Goal: Task Accomplishment & Management: Use online tool/utility

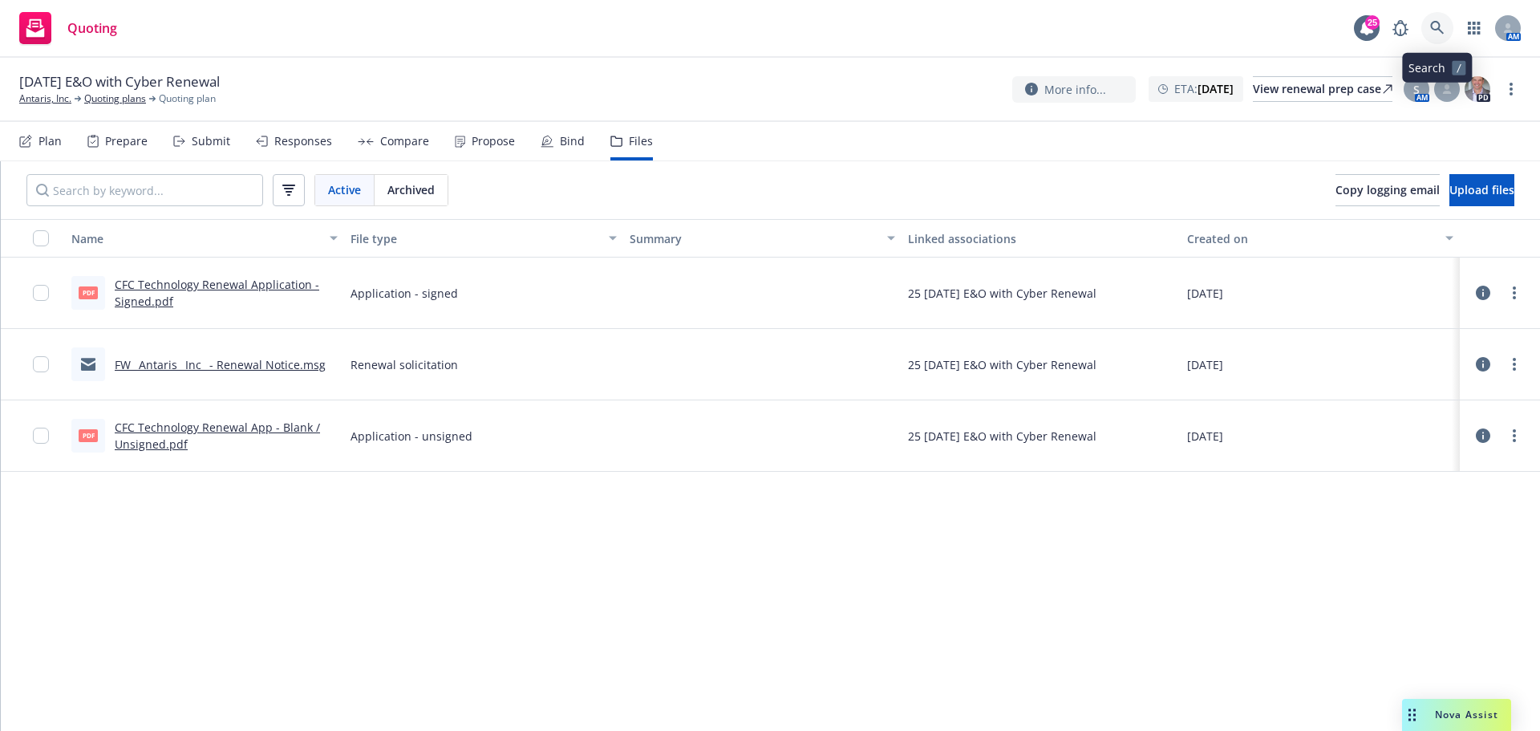
click at [1429, 22] on link at bounding box center [1437, 28] width 32 height 32
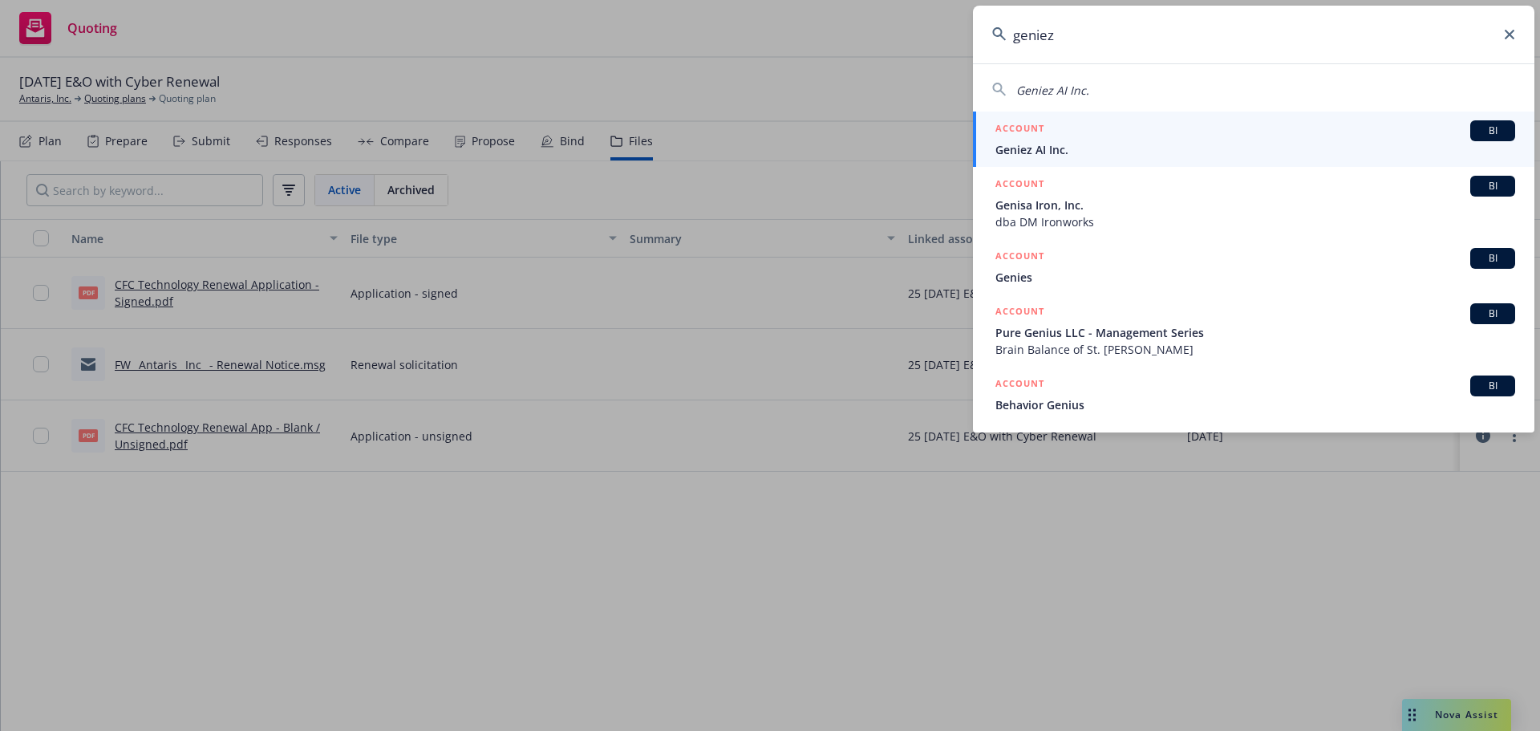
type input "geniez"
click at [1036, 149] on span "Geniez AI Inc." at bounding box center [1255, 149] width 520 height 17
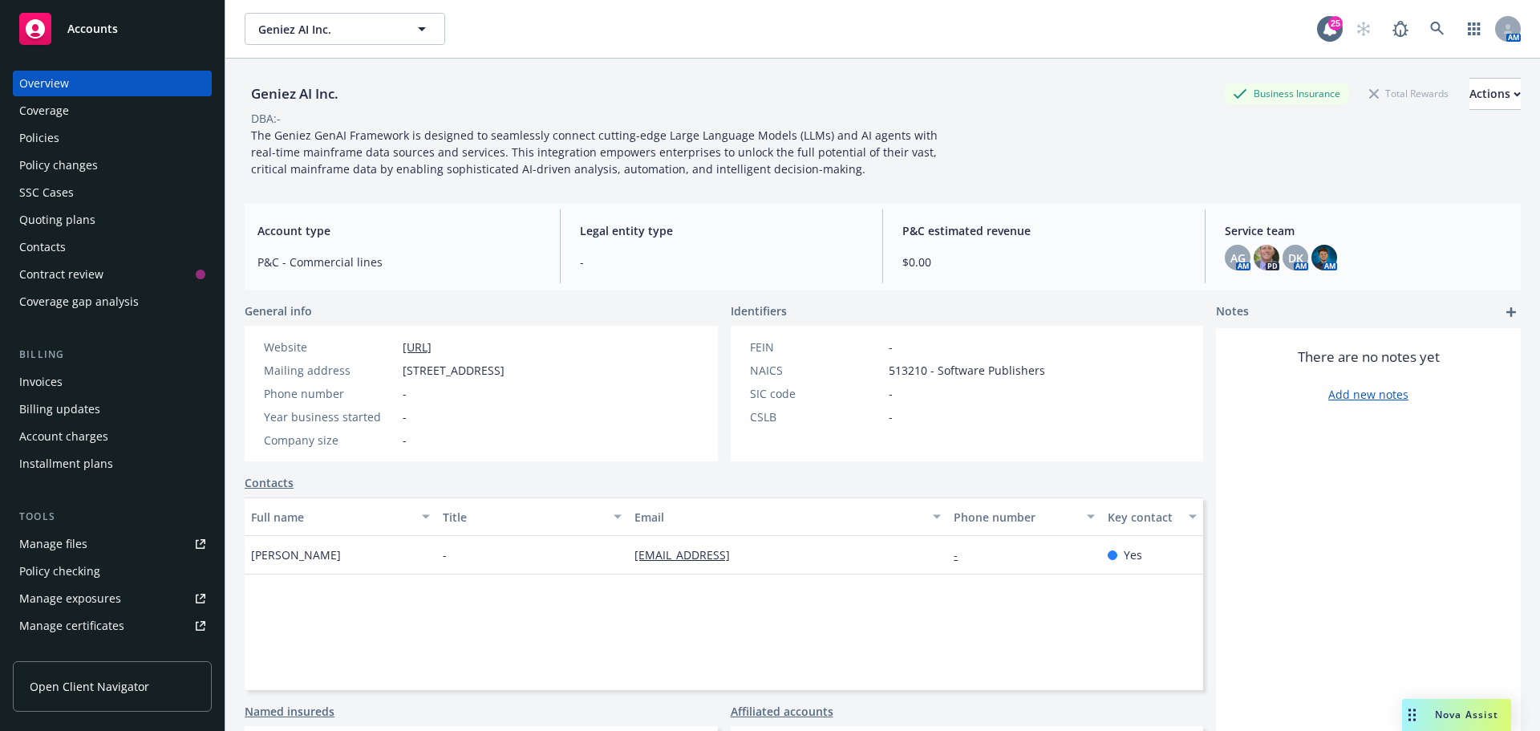
click at [72, 222] on div "Quoting plans" at bounding box center [57, 220] width 76 height 26
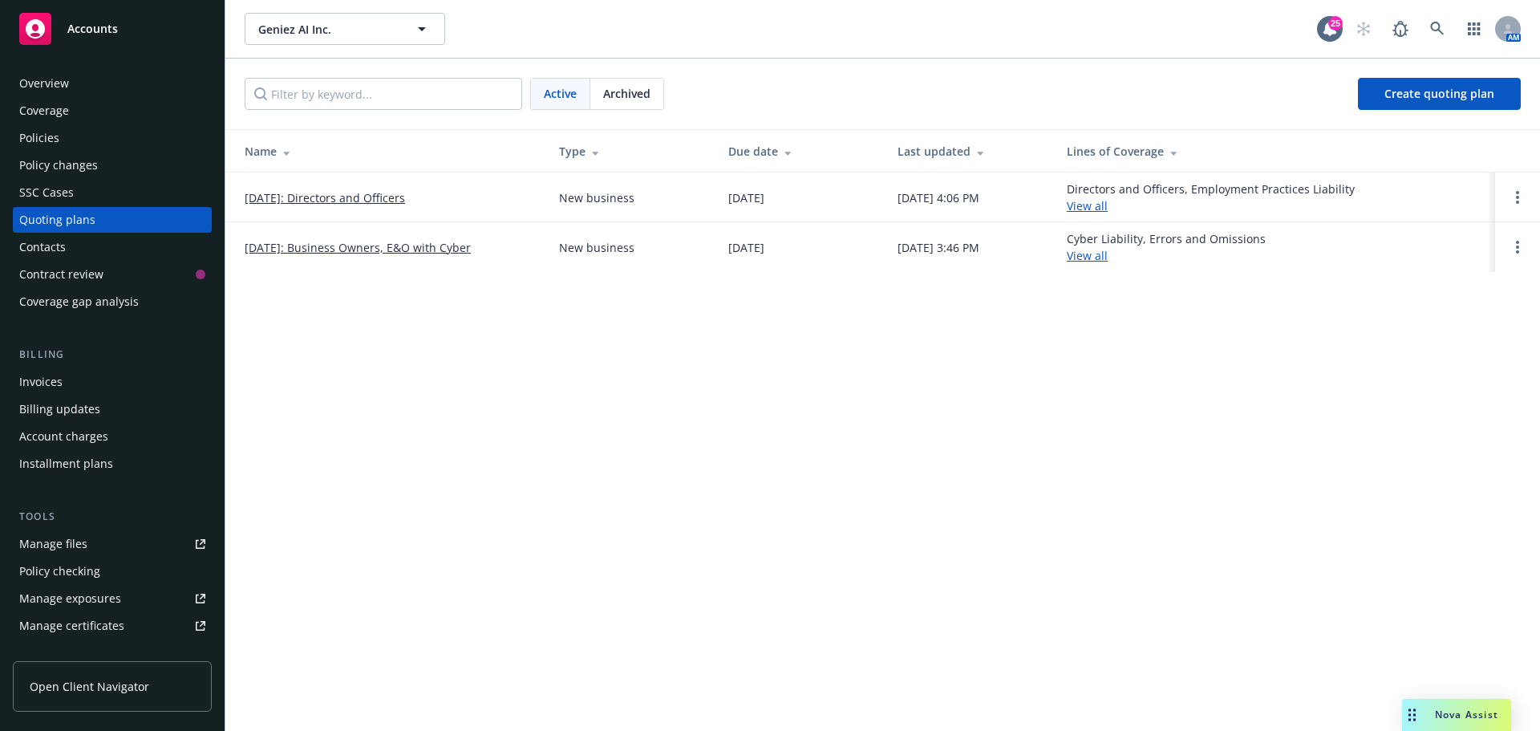
click at [343, 193] on link "[DATE]: Directors and Officers" at bounding box center [325, 197] width 160 height 17
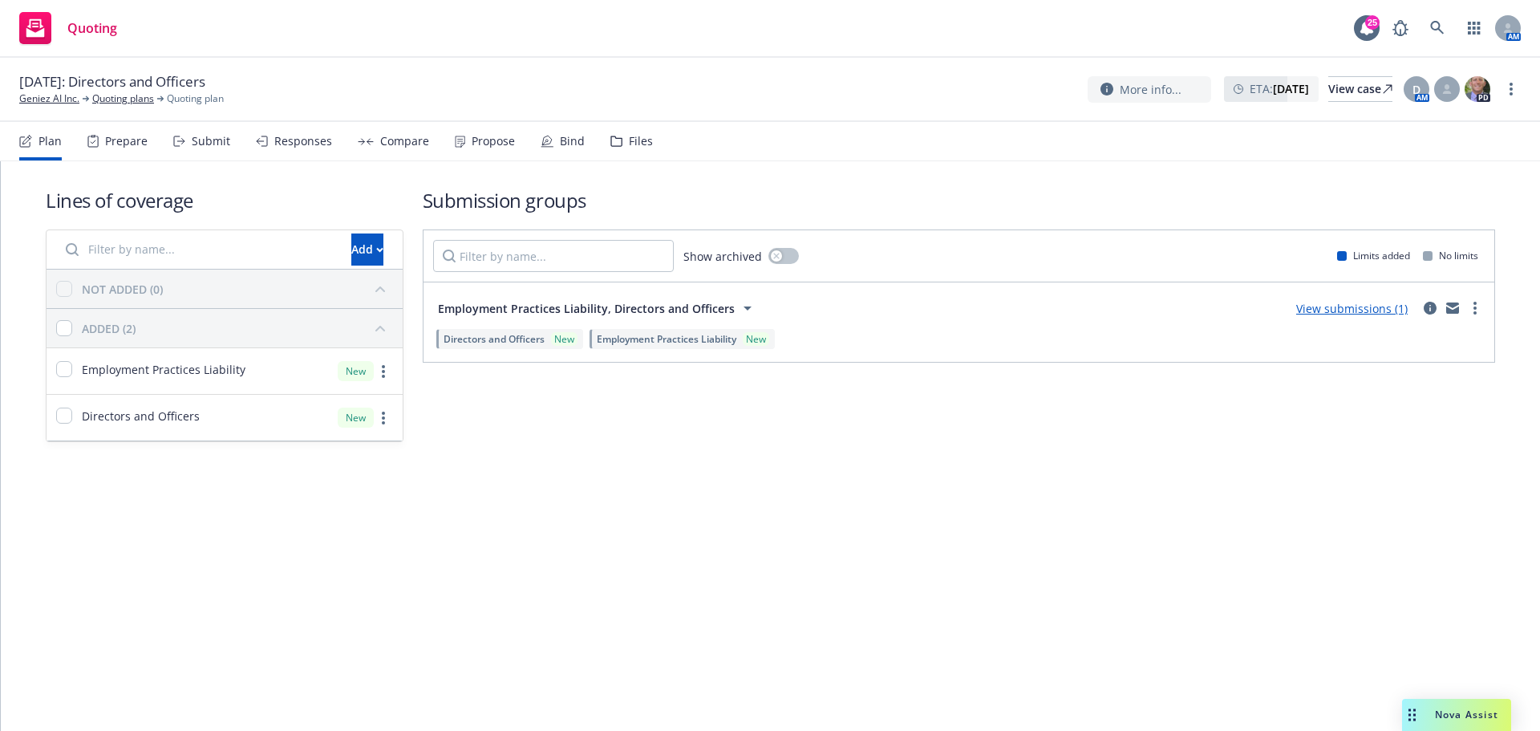
click at [629, 135] on div "Files" at bounding box center [641, 141] width 24 height 13
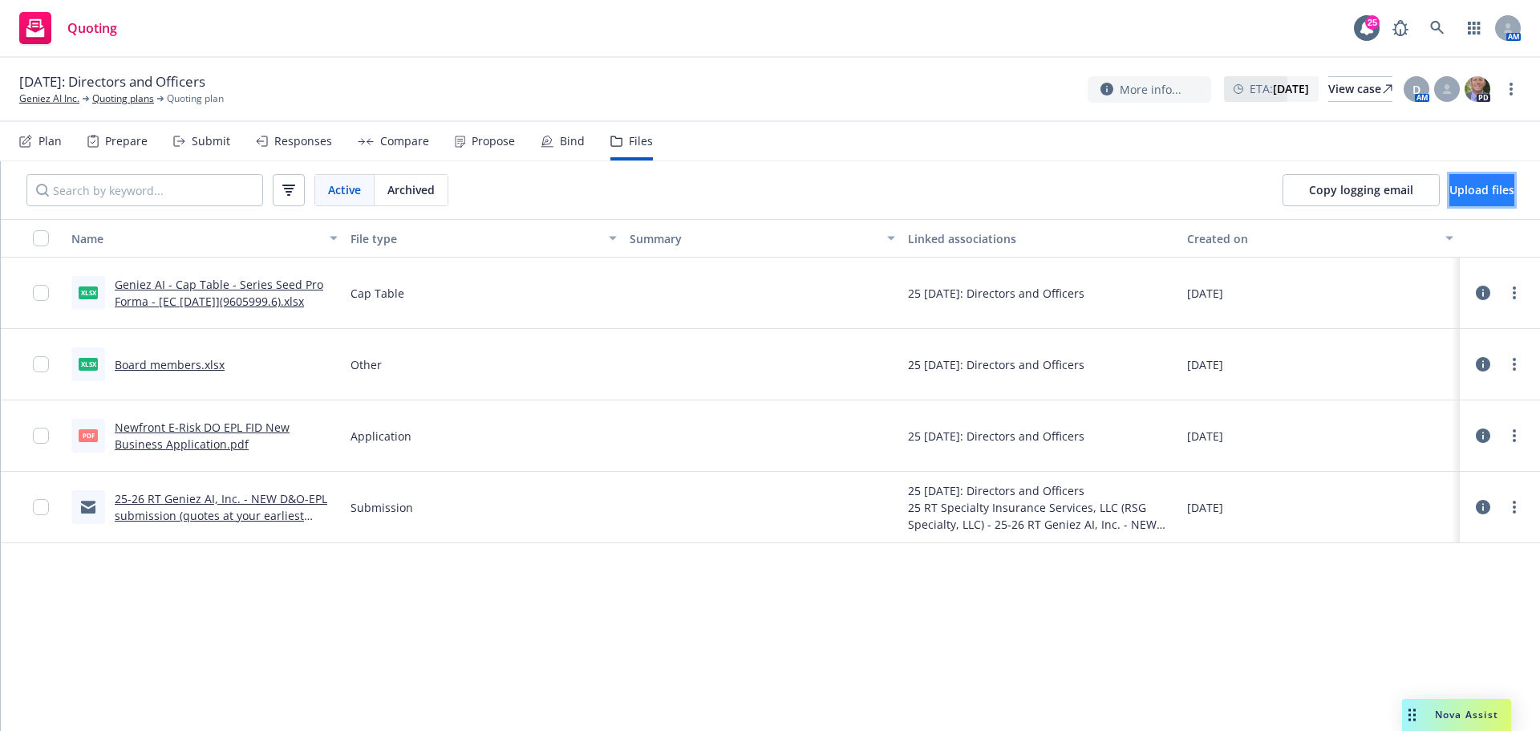
click at [1476, 191] on span "Upload files" at bounding box center [1481, 189] width 65 height 15
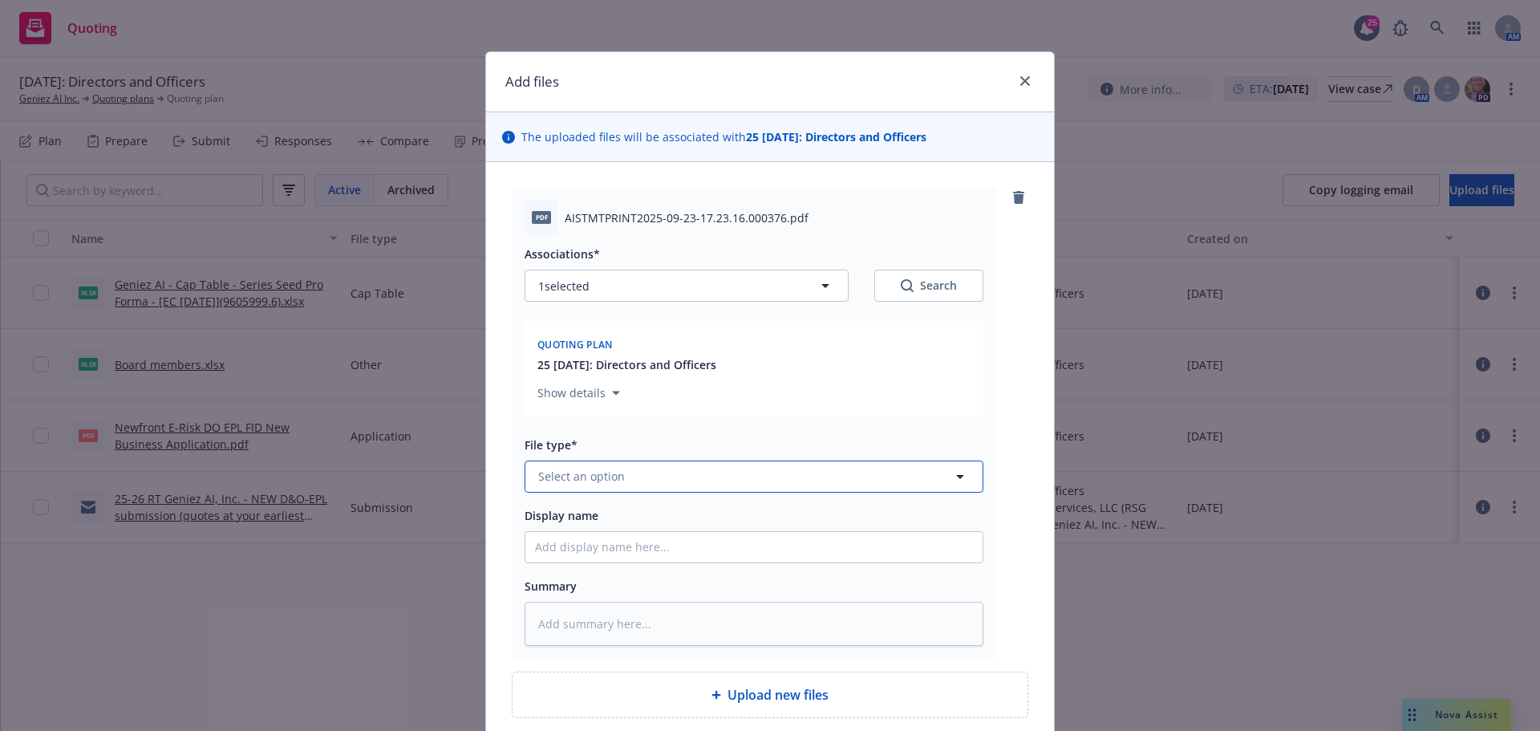
click at [574, 477] on span "Select an option" at bounding box center [581, 476] width 87 height 17
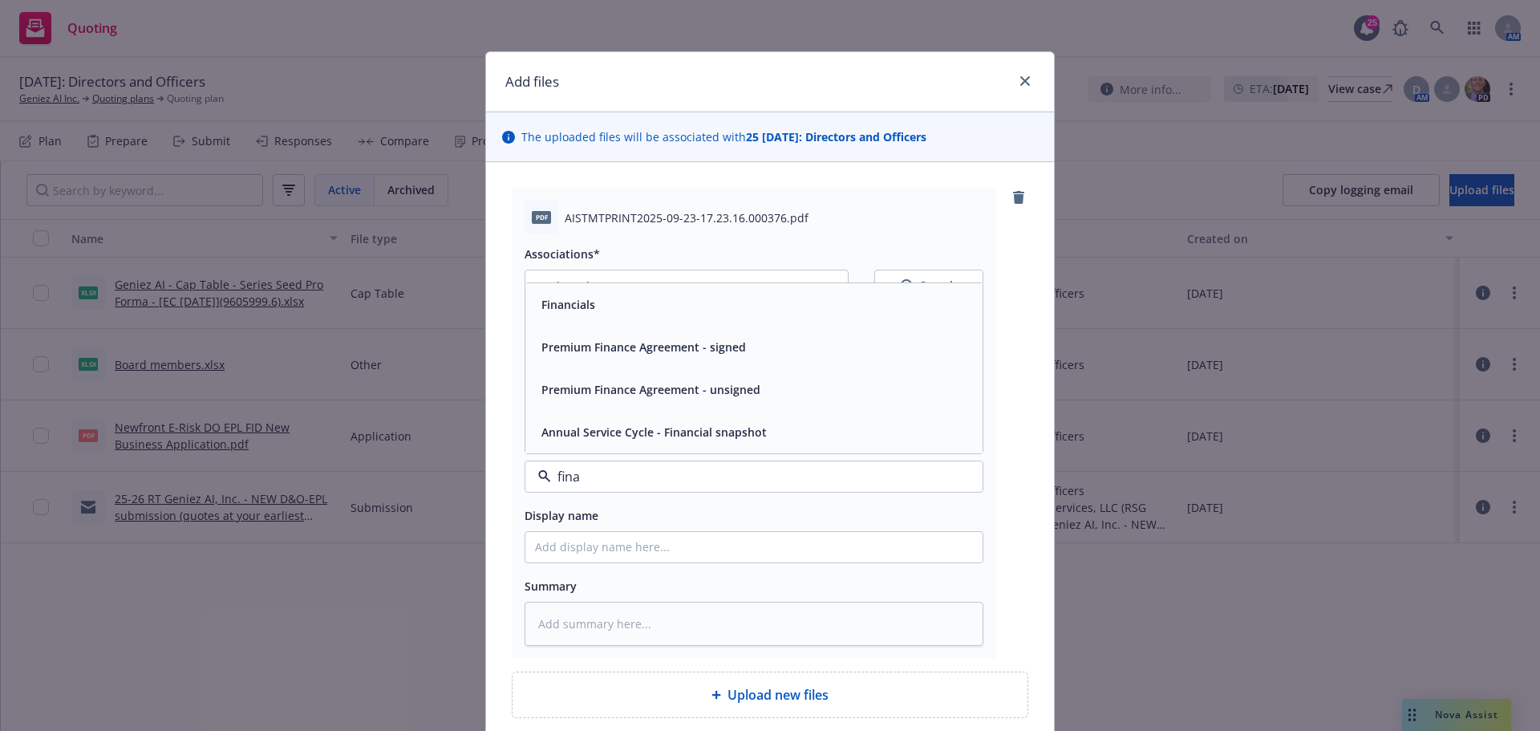
type input "finan"
click at [547, 302] on span "Financials" at bounding box center [568, 304] width 54 height 17
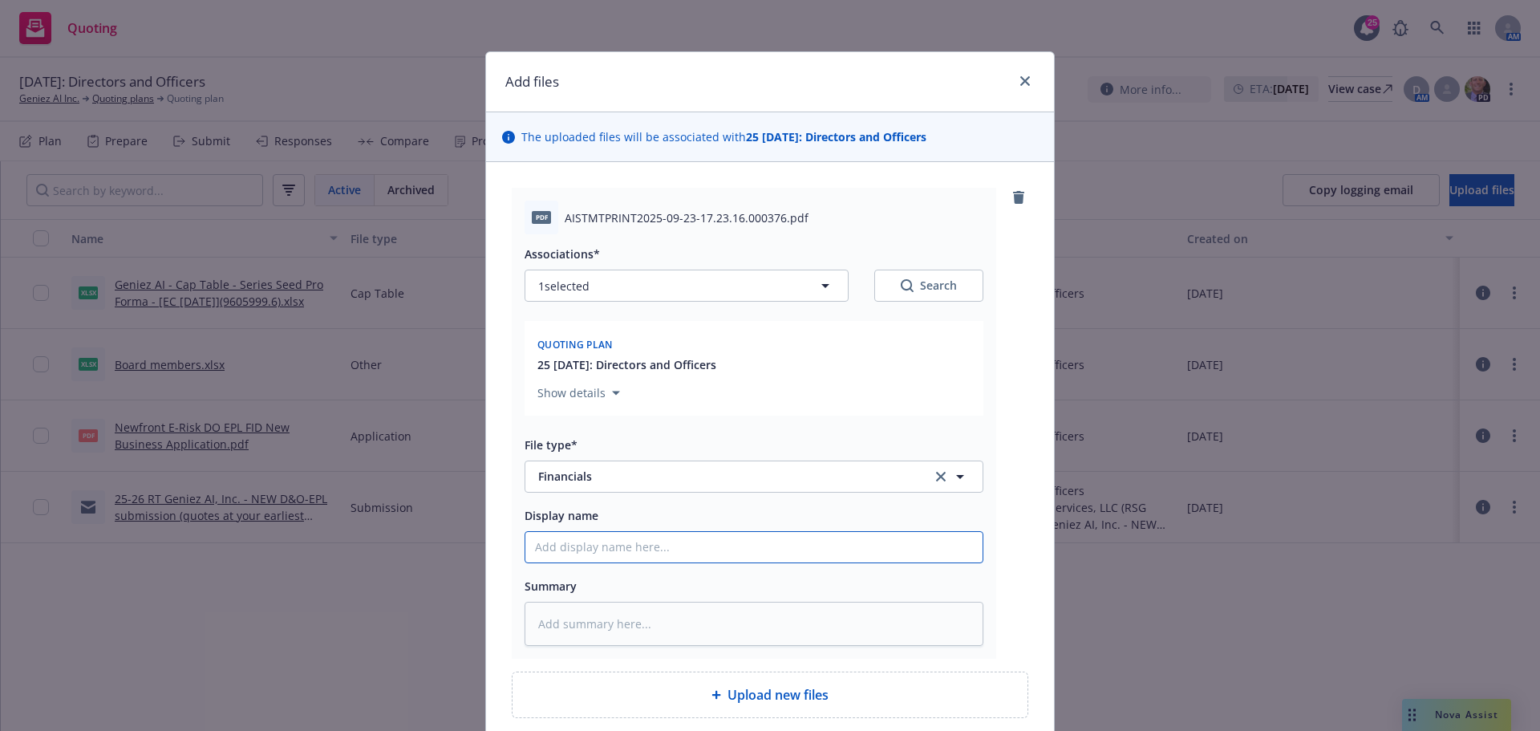
click at [557, 544] on input "Display name" at bounding box center [753, 547] width 457 height 30
type textarea "x"
type input "B"
type textarea "x"
type input "Ba"
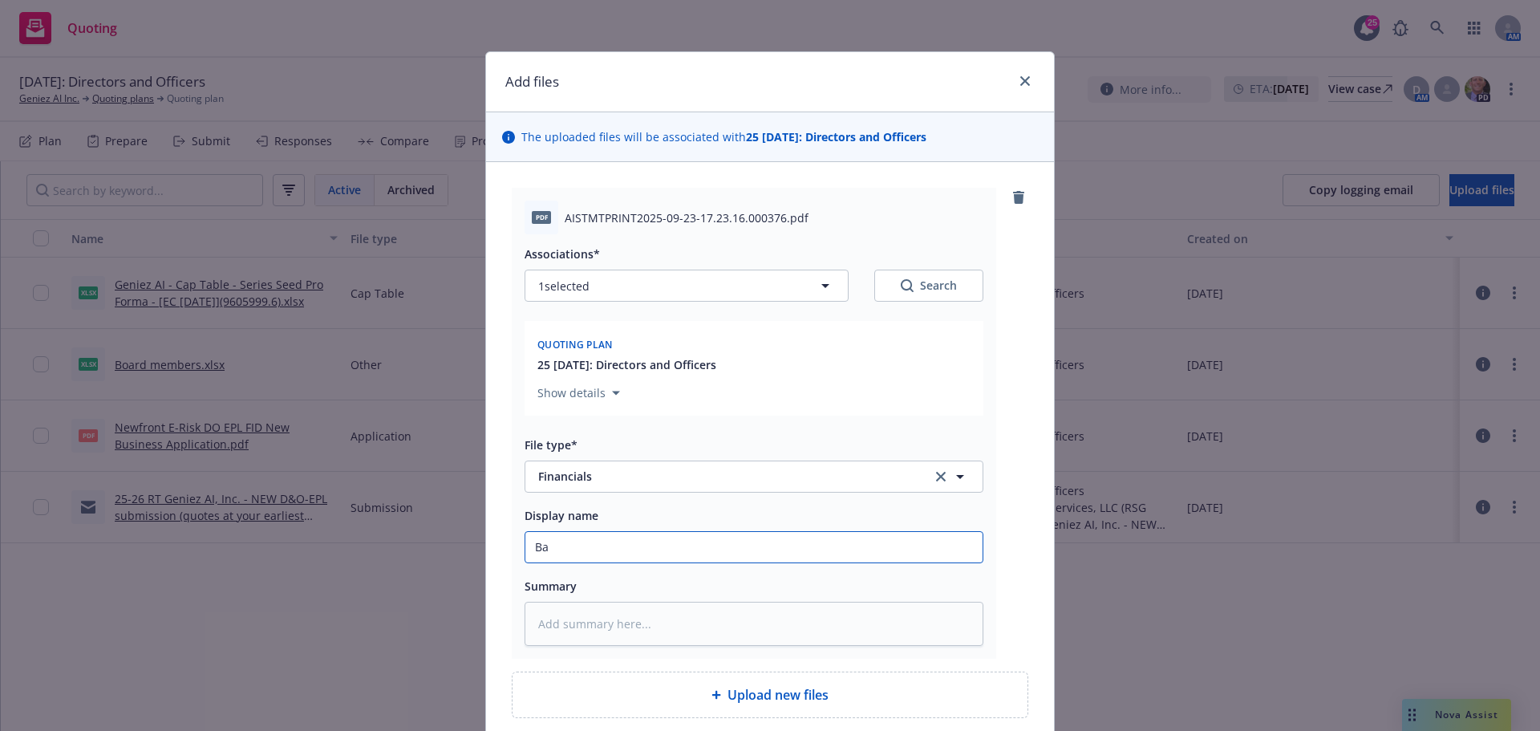
type textarea "x"
type input "Ban"
type textarea "x"
type input "Bank"
type textarea "x"
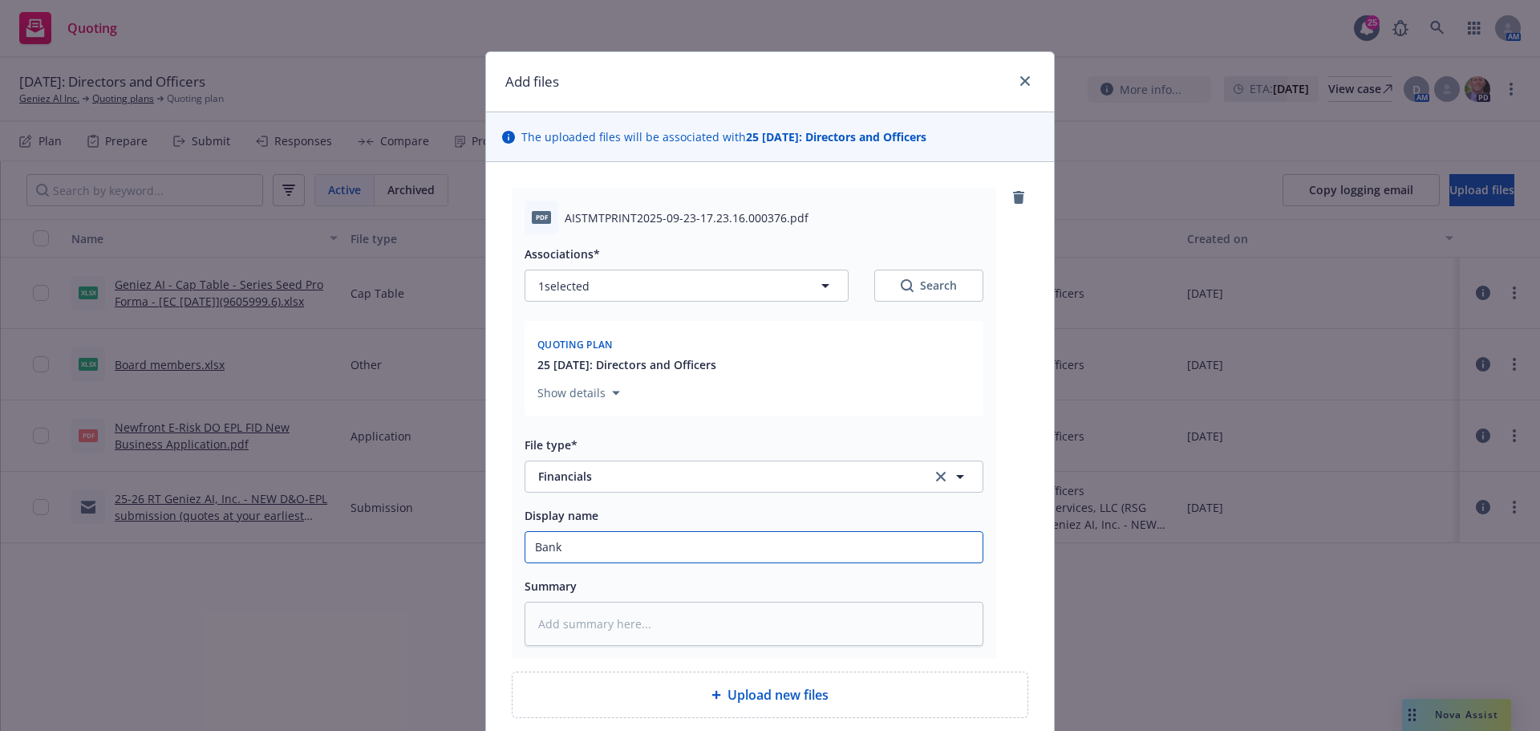
type input "Bank"
type textarea "x"
type input "Bank S"
type textarea "x"
type input "Bank St"
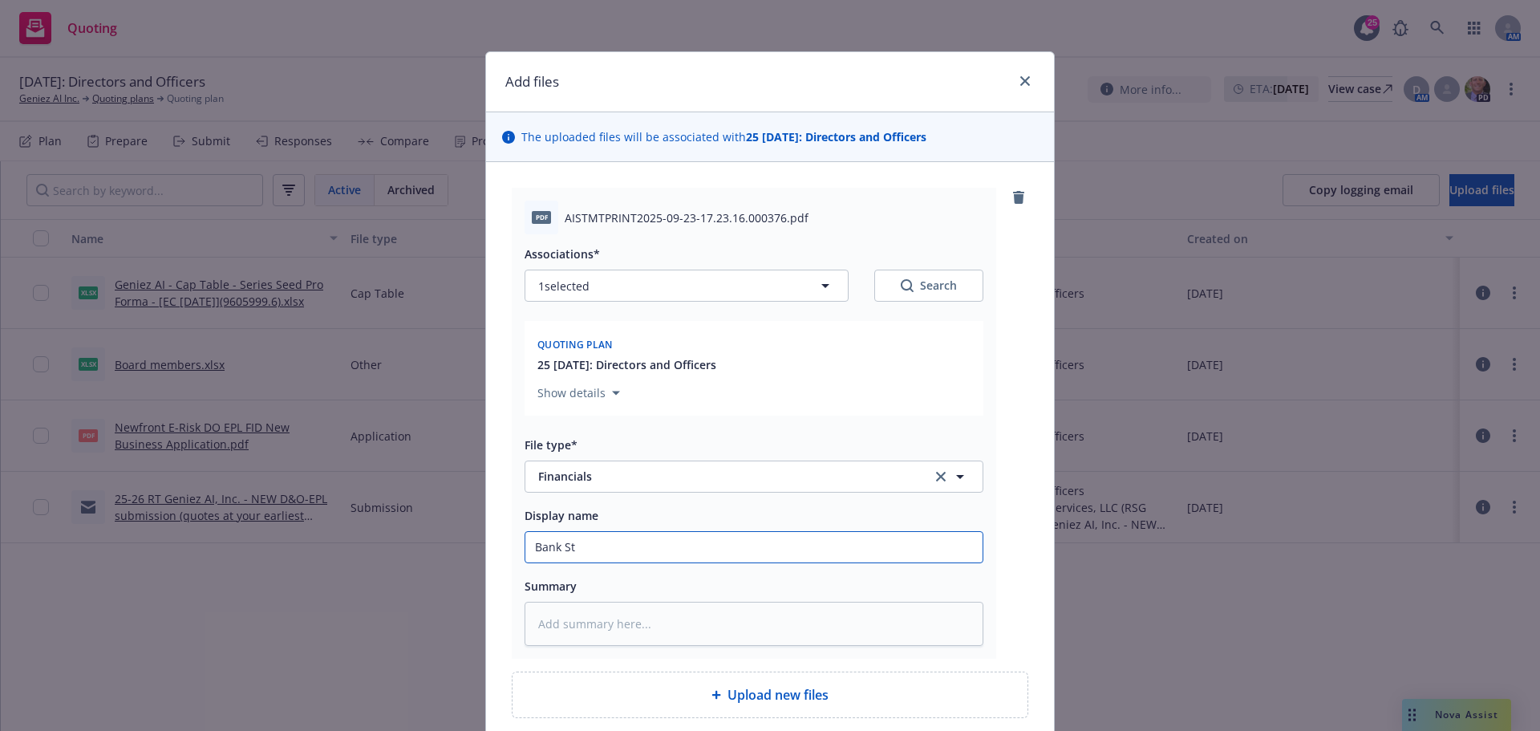
type textarea "x"
type input "Bank Sta"
type textarea "x"
type input "Bank Stat"
type textarea "x"
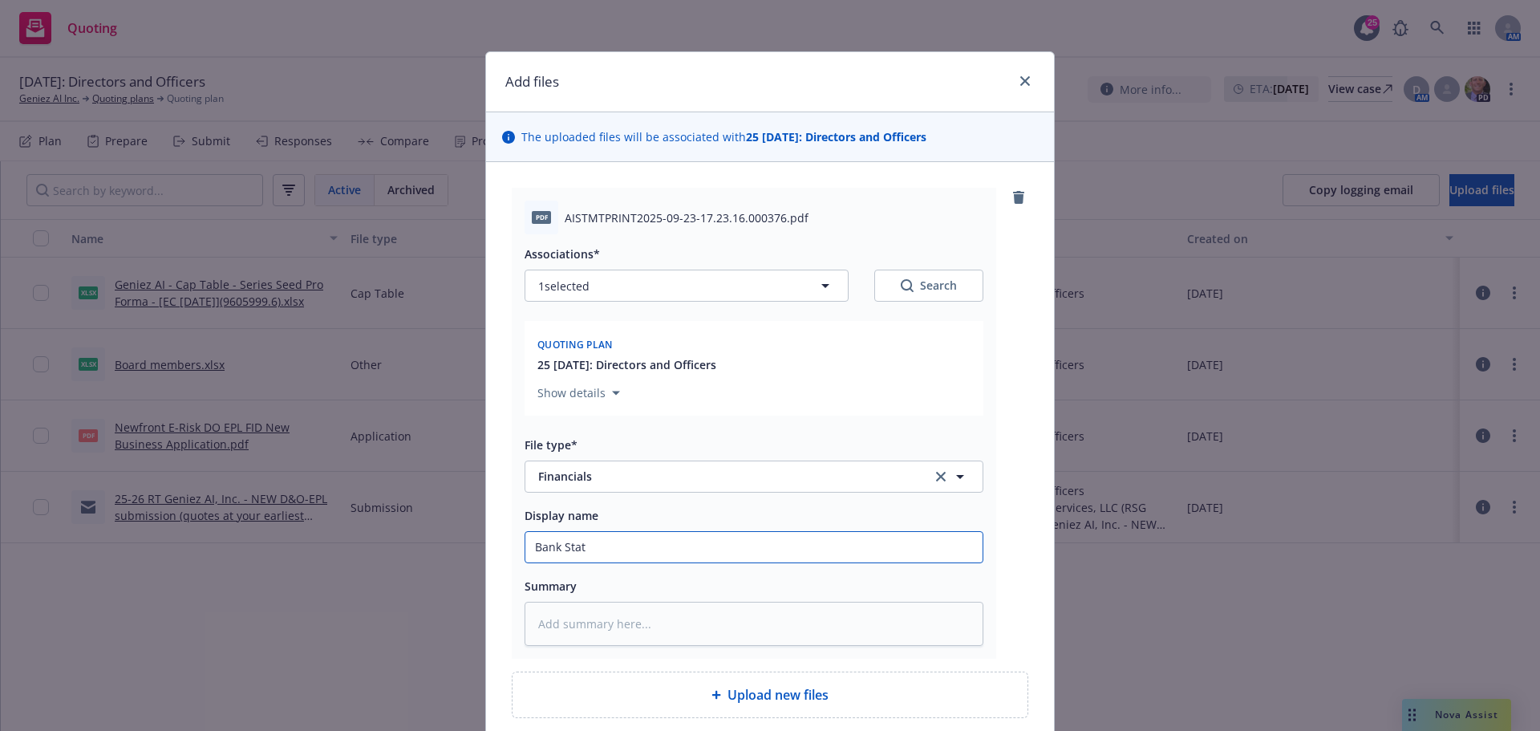
type input "Bank State"
type textarea "x"
type input "Bank Statem"
type textarea "x"
type input "Bank Stateme"
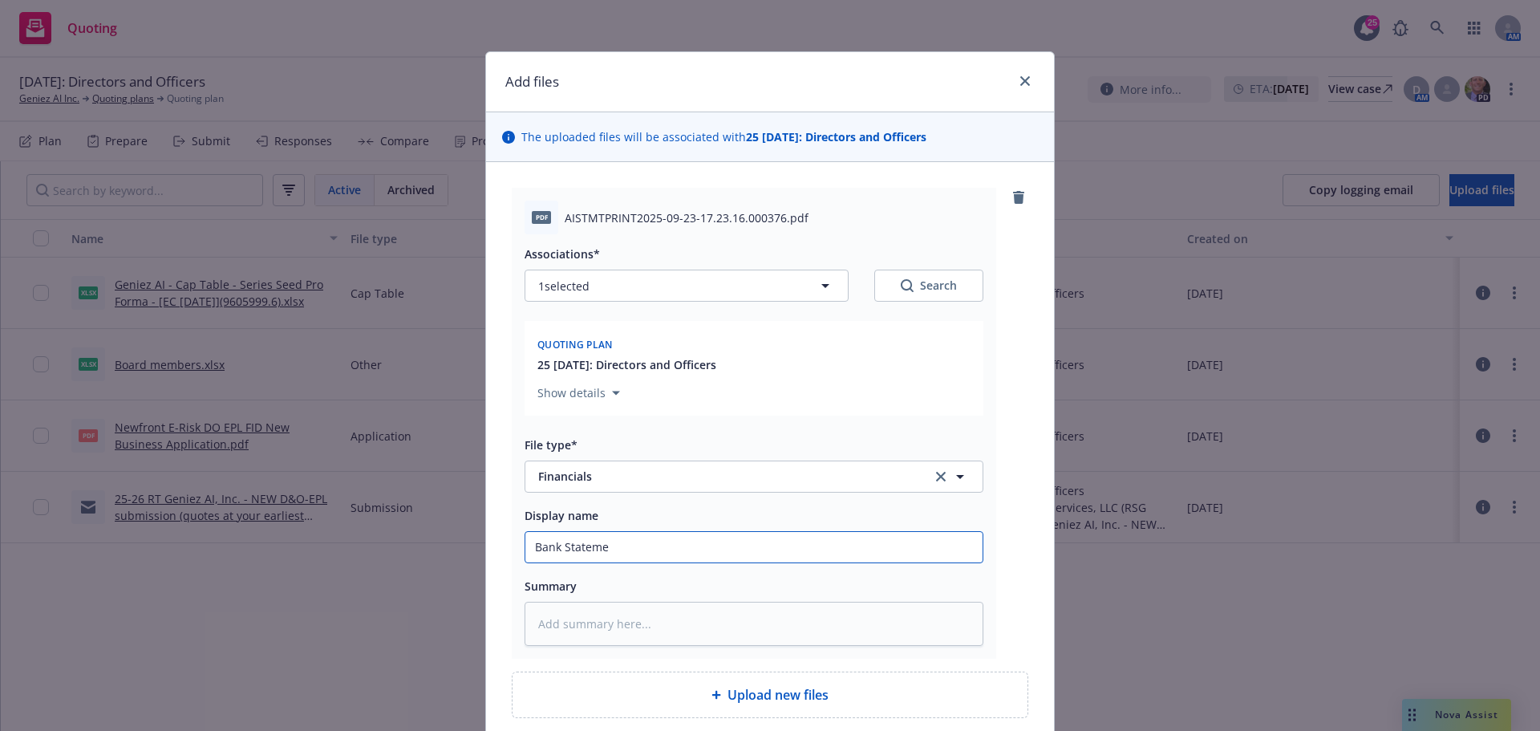
type textarea "x"
type input "Bank Statemen"
type textarea "x"
type input "Bank Statement"
type textarea "x"
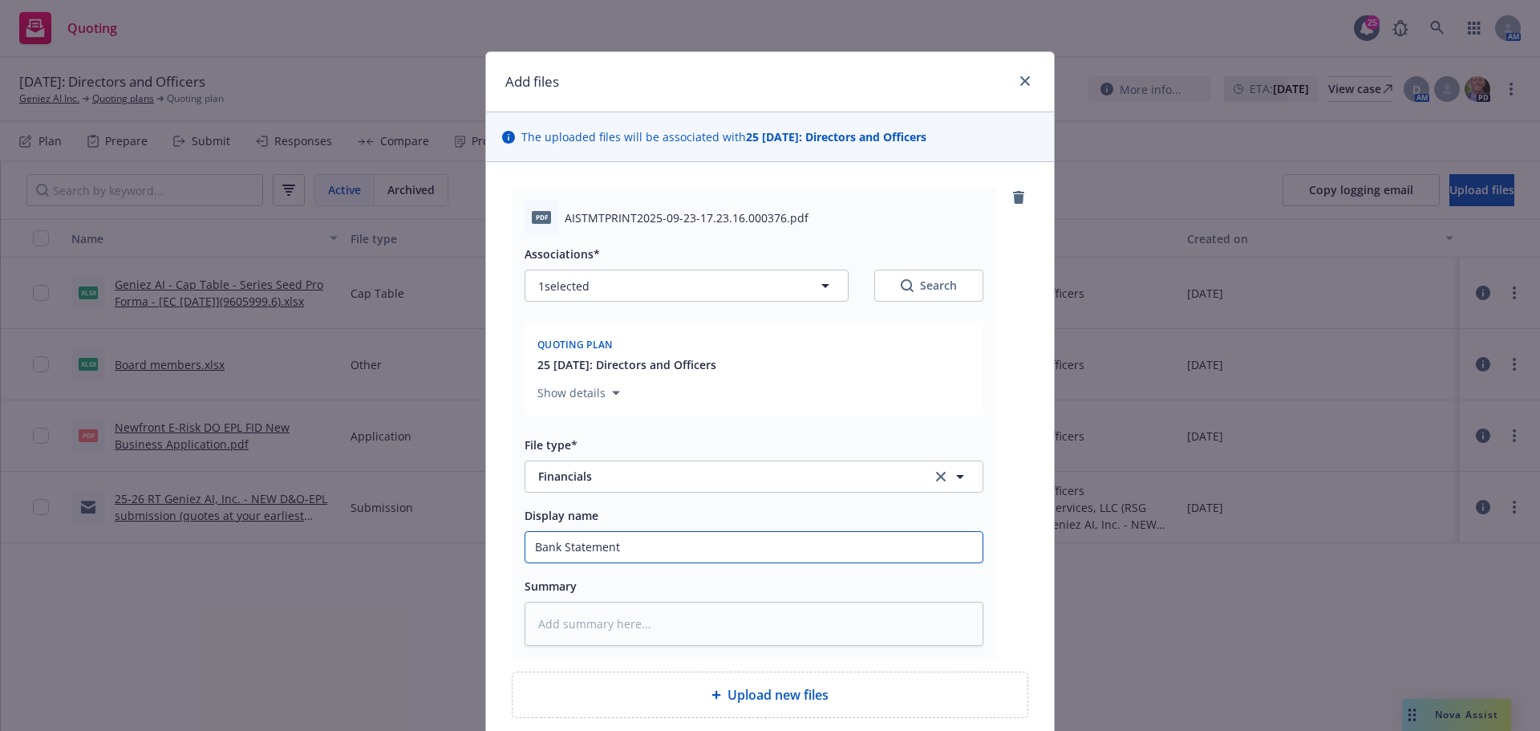
type input "Bank Statement"
click at [566, 220] on span "AISTMTPRINT2025-09-23-17.23.16.000376.pdf" at bounding box center [687, 217] width 244 height 17
drag, startPoint x: 560, startPoint y: 217, endPoint x: 774, endPoint y: 226, distance: 214.4
click at [774, 226] on div "pdf AISTMTPRINT2025-09-23-17.23.16.000376.pdf" at bounding box center [754, 218] width 459 height 34
copy span "AISTMTPRINT2025-09-23-17.23.16.000376"
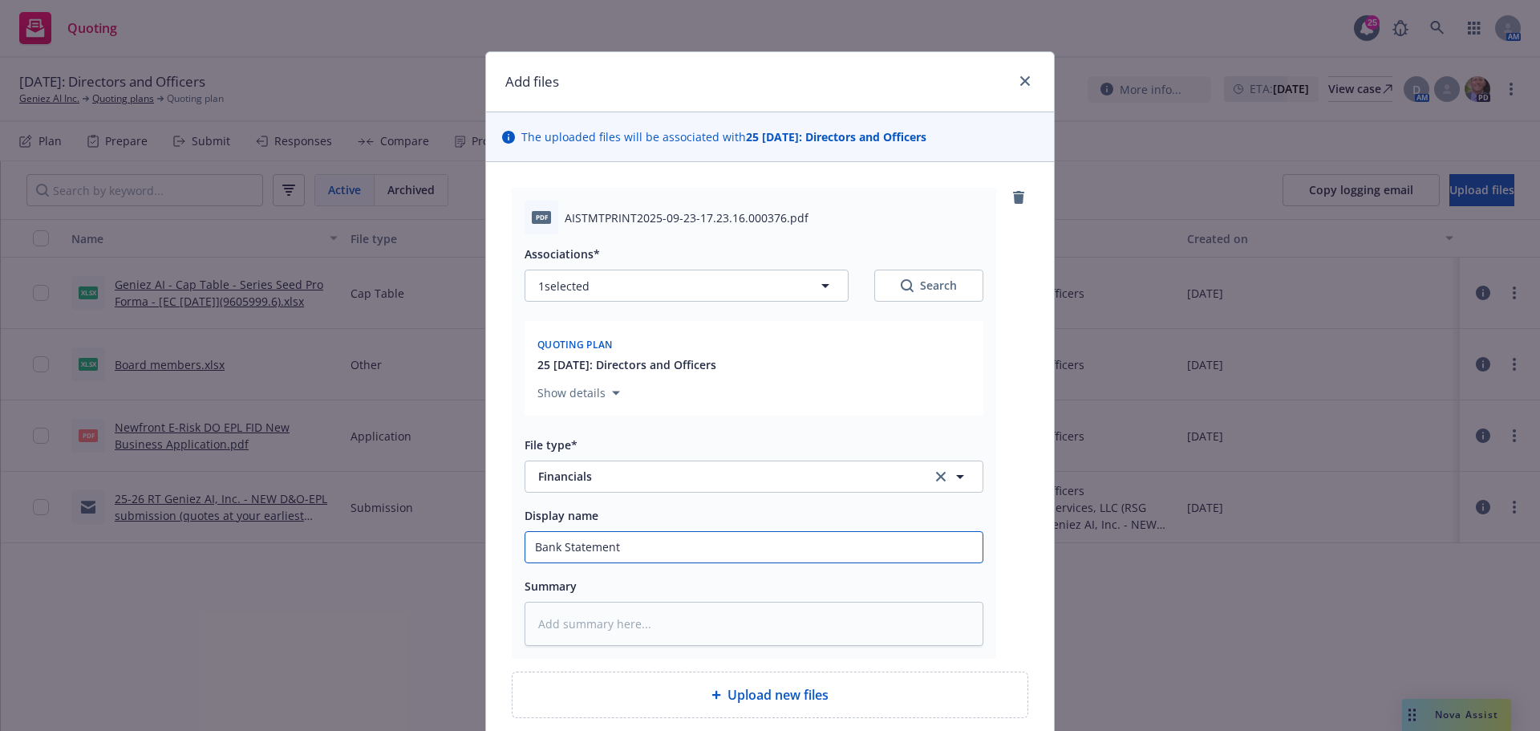
click at [637, 544] on input "Bank Statement" at bounding box center [753, 547] width 457 height 30
paste input "AISTMTPRINT2025-09-23-17.23.16.000376"
type textarea "x"
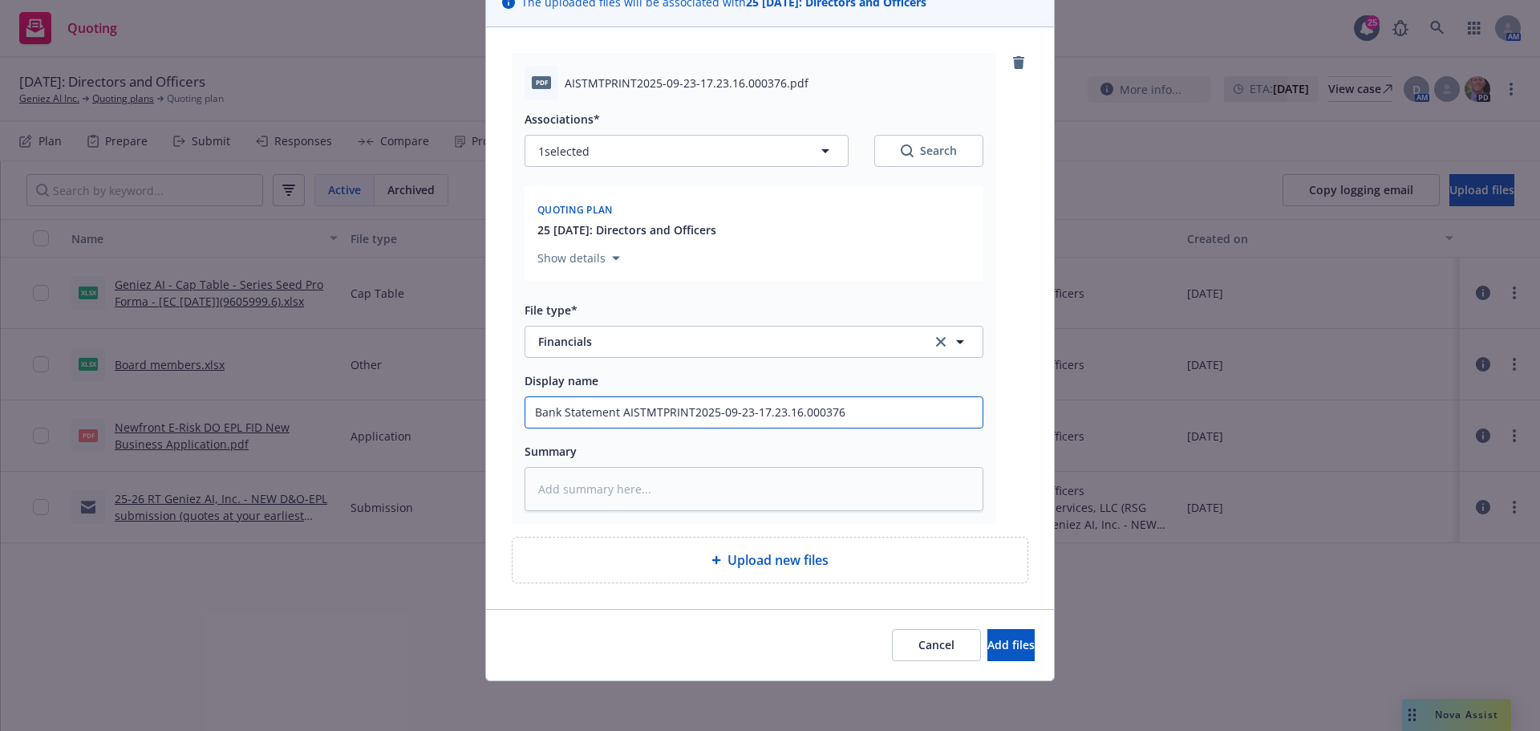
scroll to position [136, 0]
type input "Bank Statement AISTMTPRINT2025-09-23-17.23.16.000376"
click at [987, 644] on span "Add files" at bounding box center [1010, 642] width 47 height 15
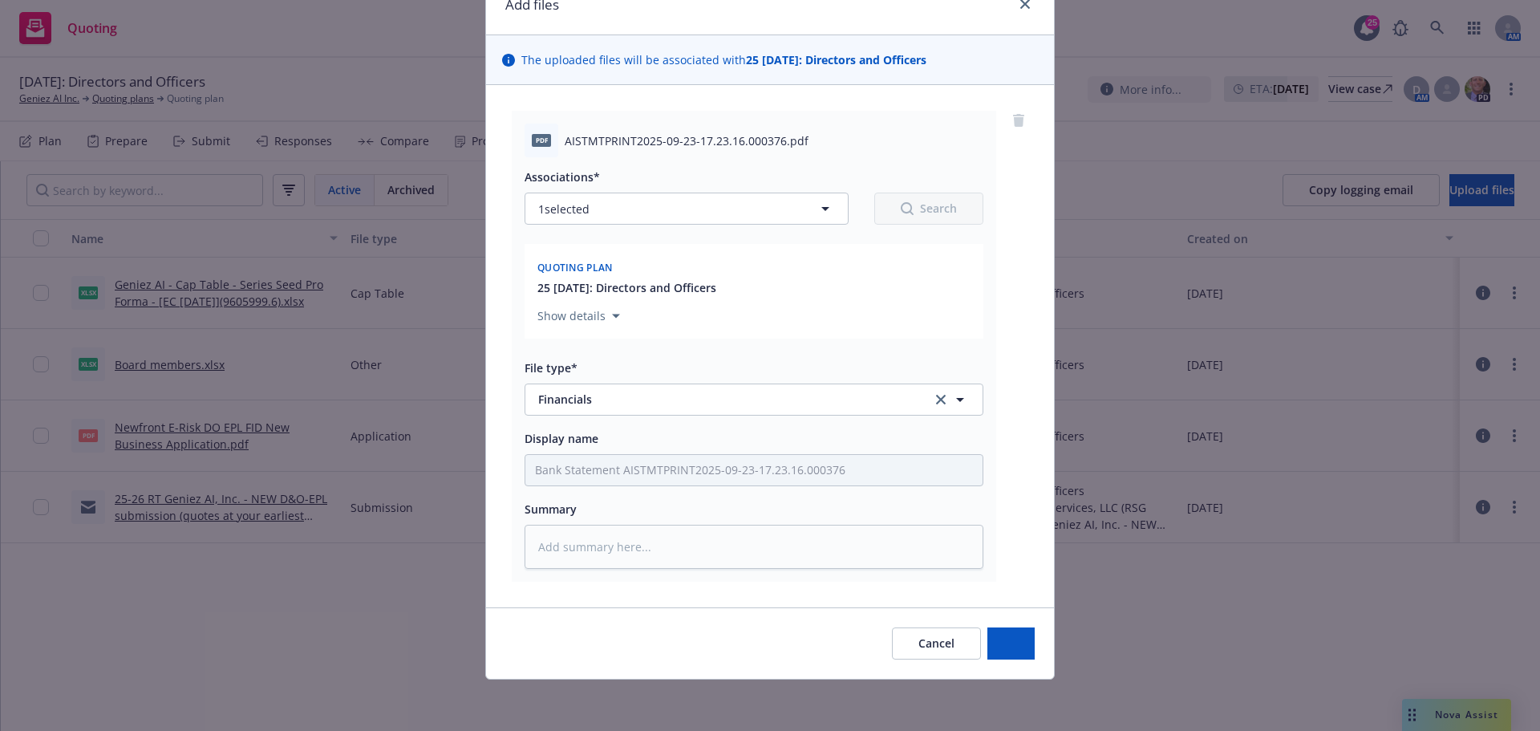
scroll to position [77, 0]
type textarea "x"
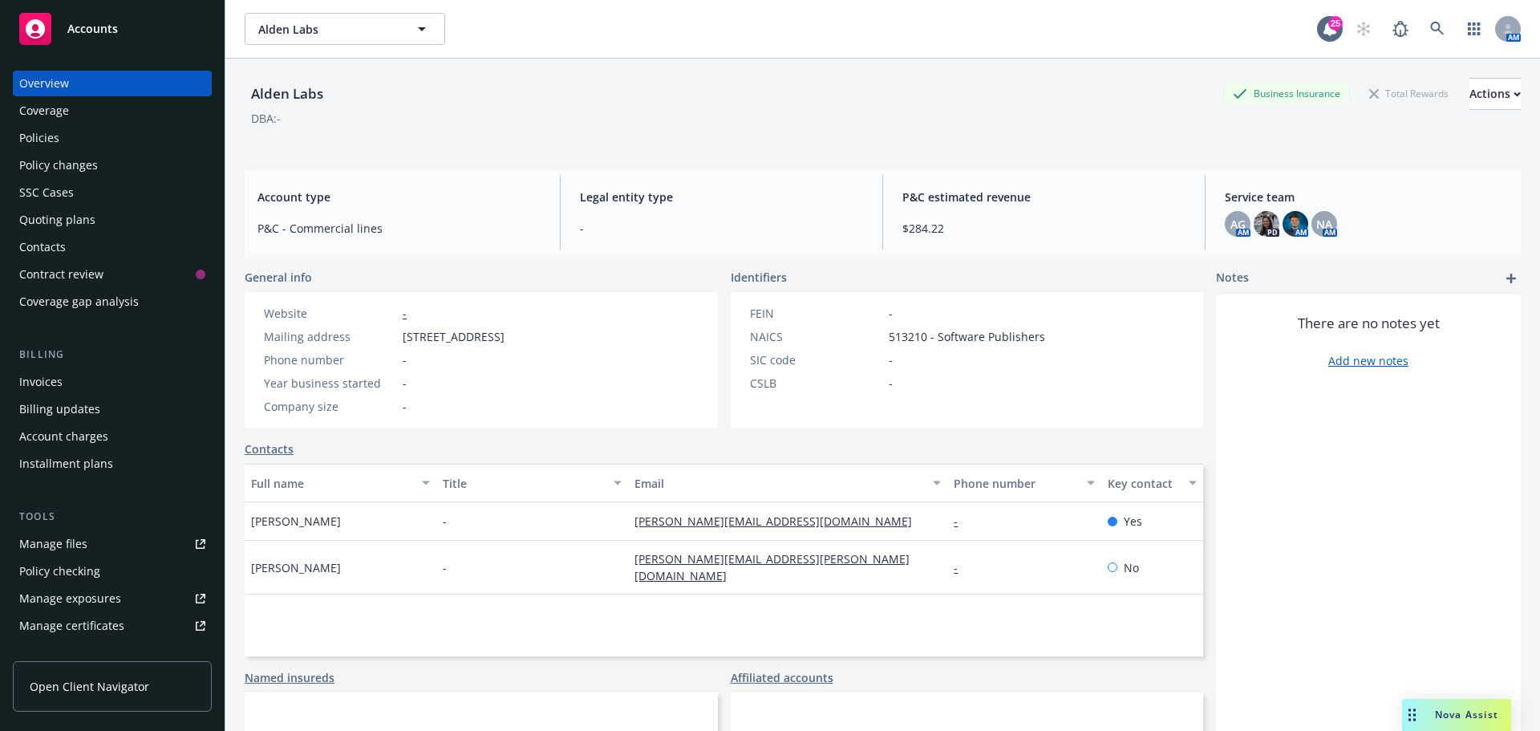
click at [54, 225] on div "Quoting plans" at bounding box center [57, 220] width 76 height 26
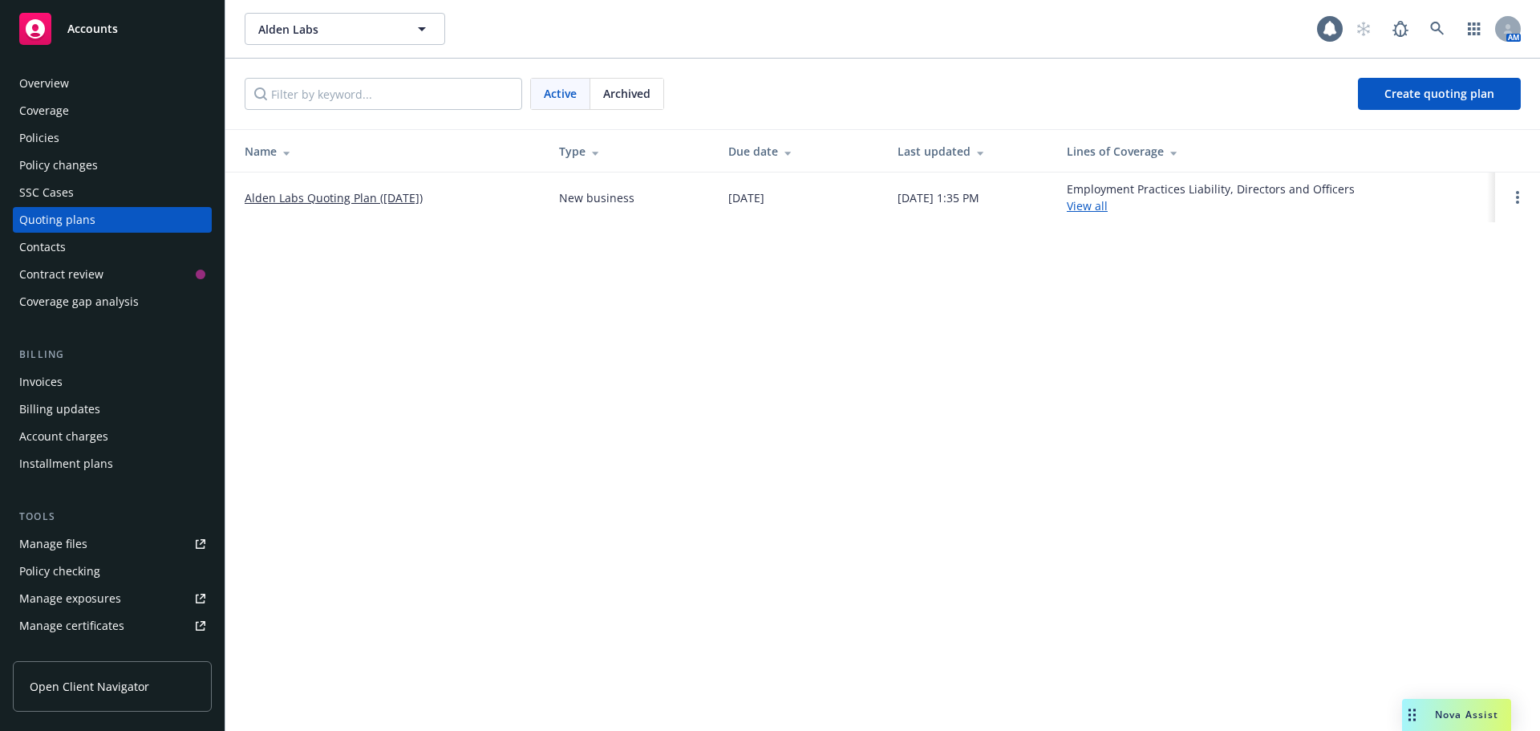
click at [330, 195] on link "Alden Labs Quoting Plan (2025-08-14)" at bounding box center [334, 197] width 178 height 17
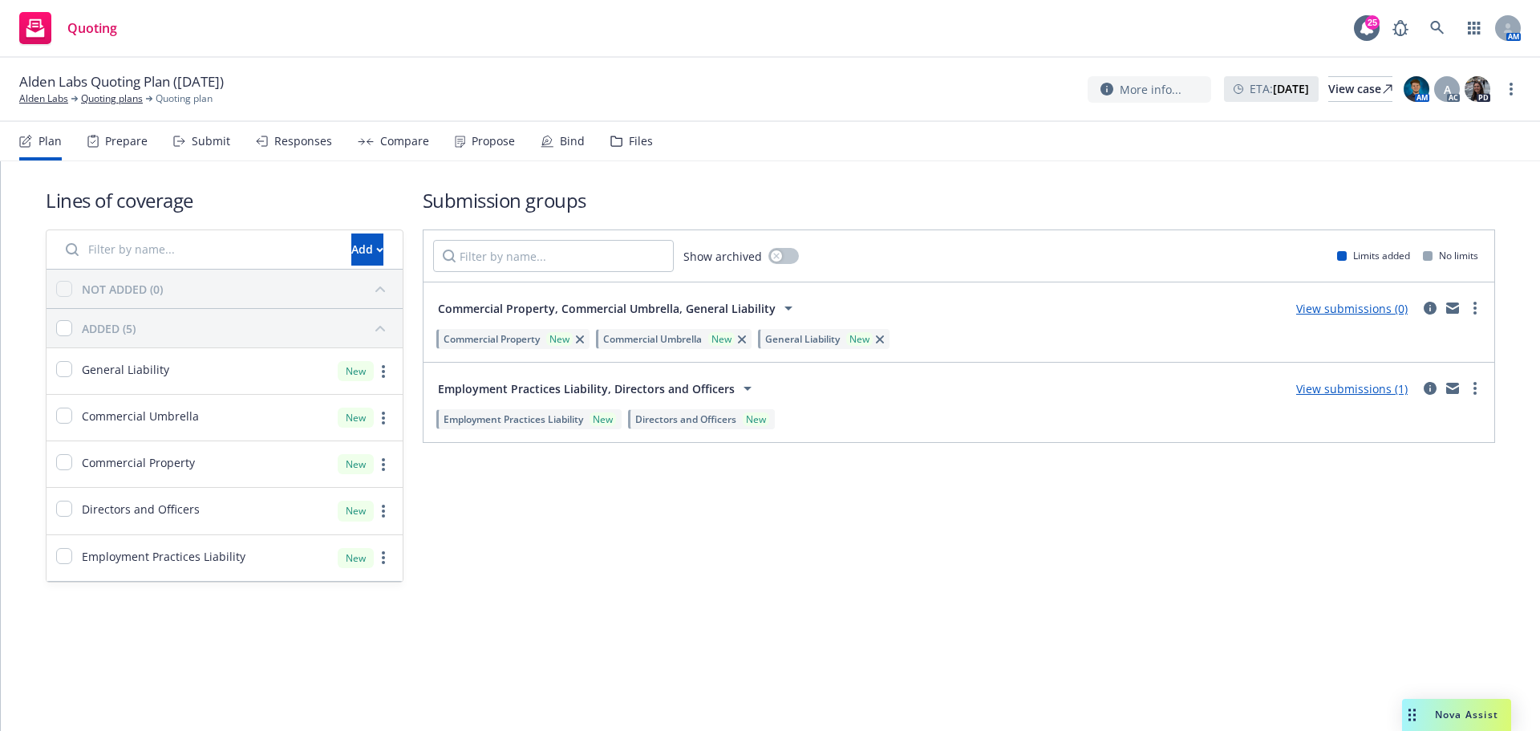
click at [641, 139] on div "Files" at bounding box center [641, 141] width 24 height 13
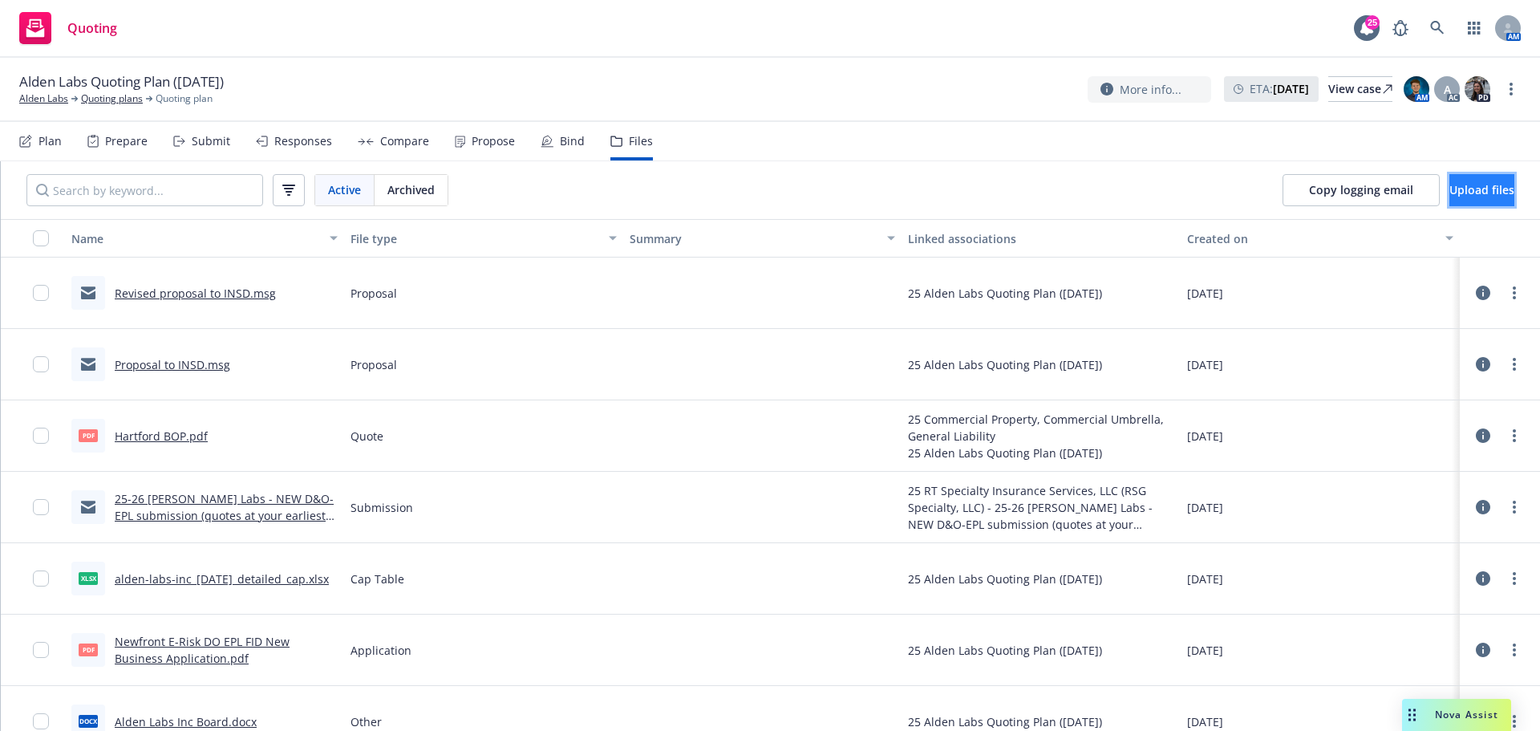
click at [1449, 193] on button "Upload files" at bounding box center [1481, 190] width 65 height 32
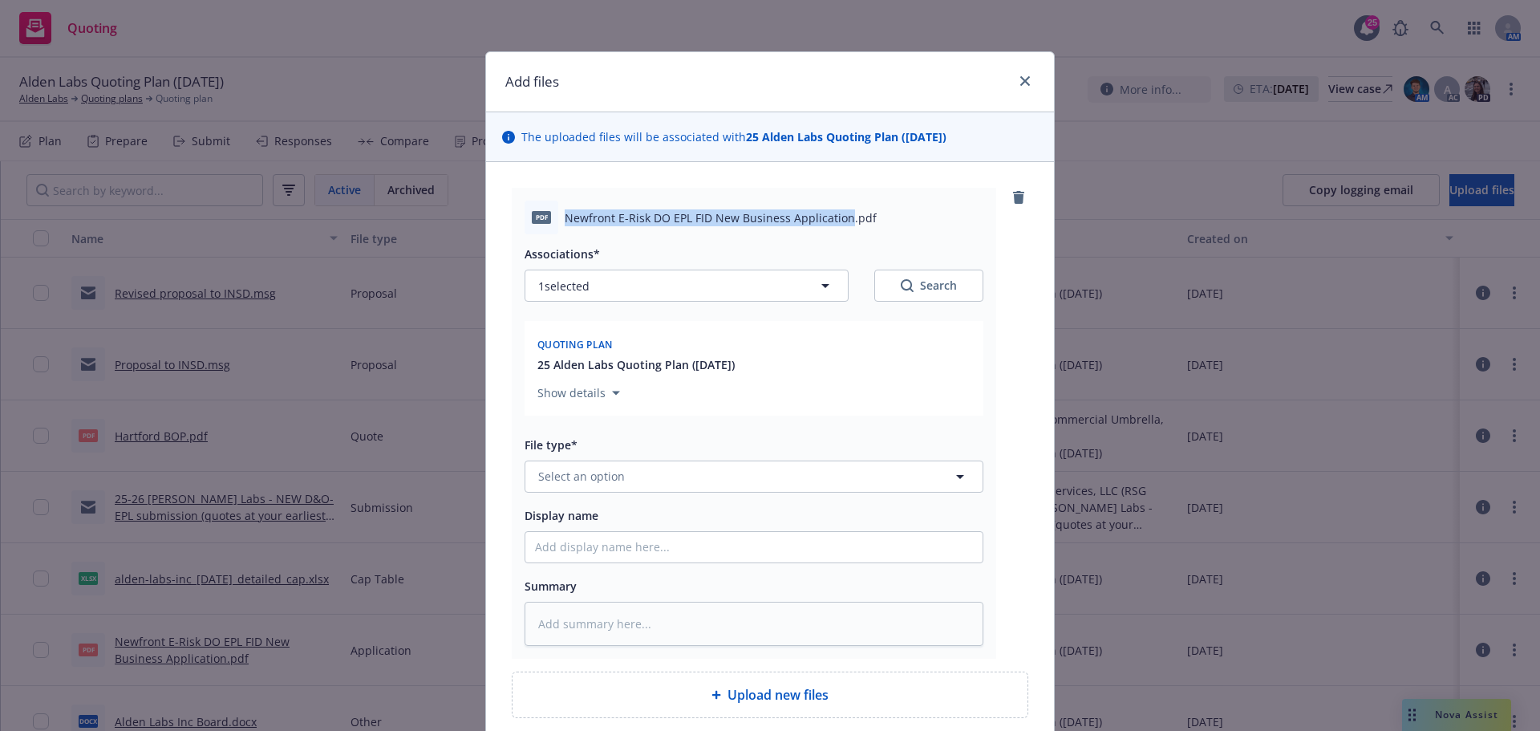
drag, startPoint x: 560, startPoint y: 217, endPoint x: 838, endPoint y: 198, distance: 279.0
click at [838, 198] on div "pdf Newfront E-Risk DO EPL FID New Business Application.pdf Associations* 1 sel…" at bounding box center [754, 423] width 484 height 471
copy span "Newfront E-Risk DO EPL FID New Business Application"
click at [572, 486] on button "Select an option" at bounding box center [754, 476] width 459 height 32
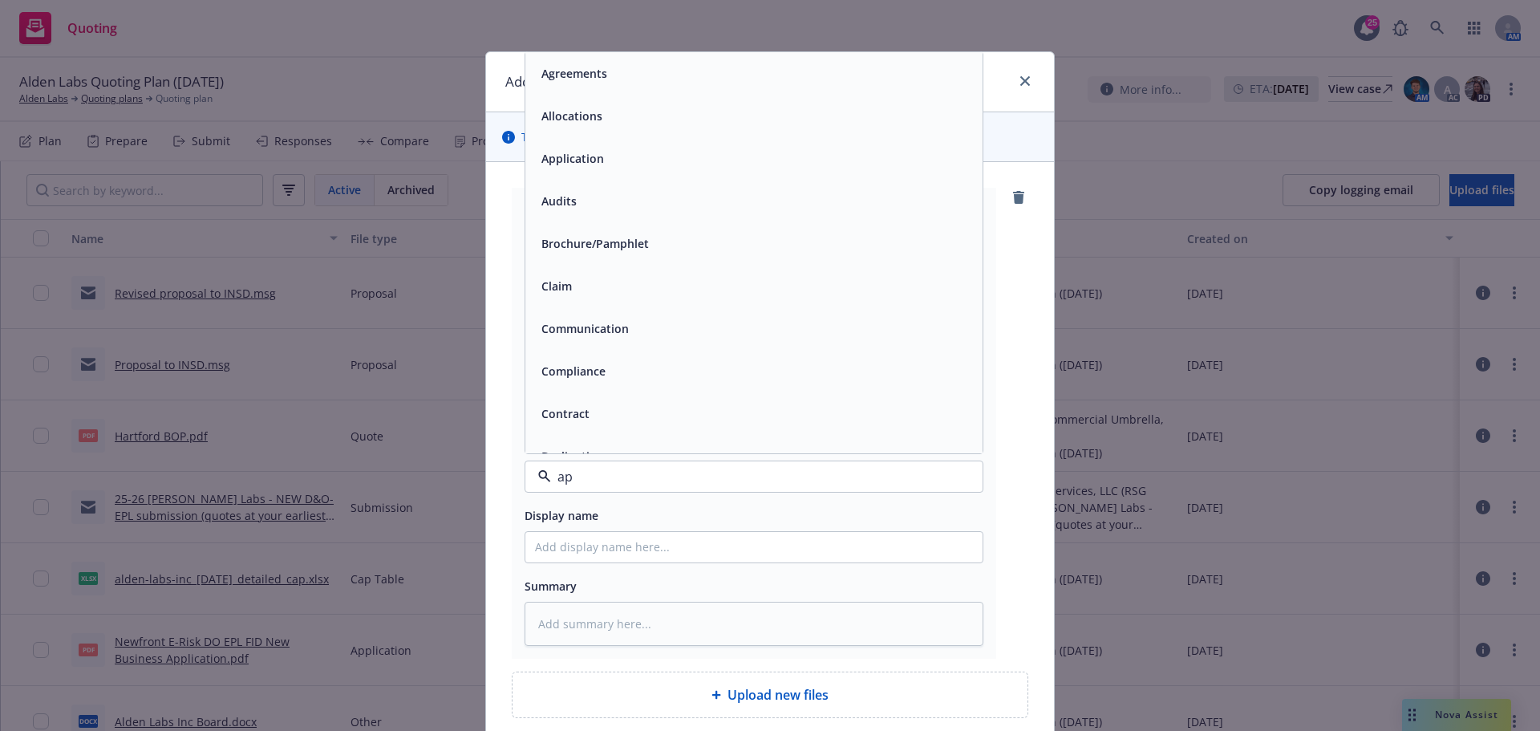
type input "app"
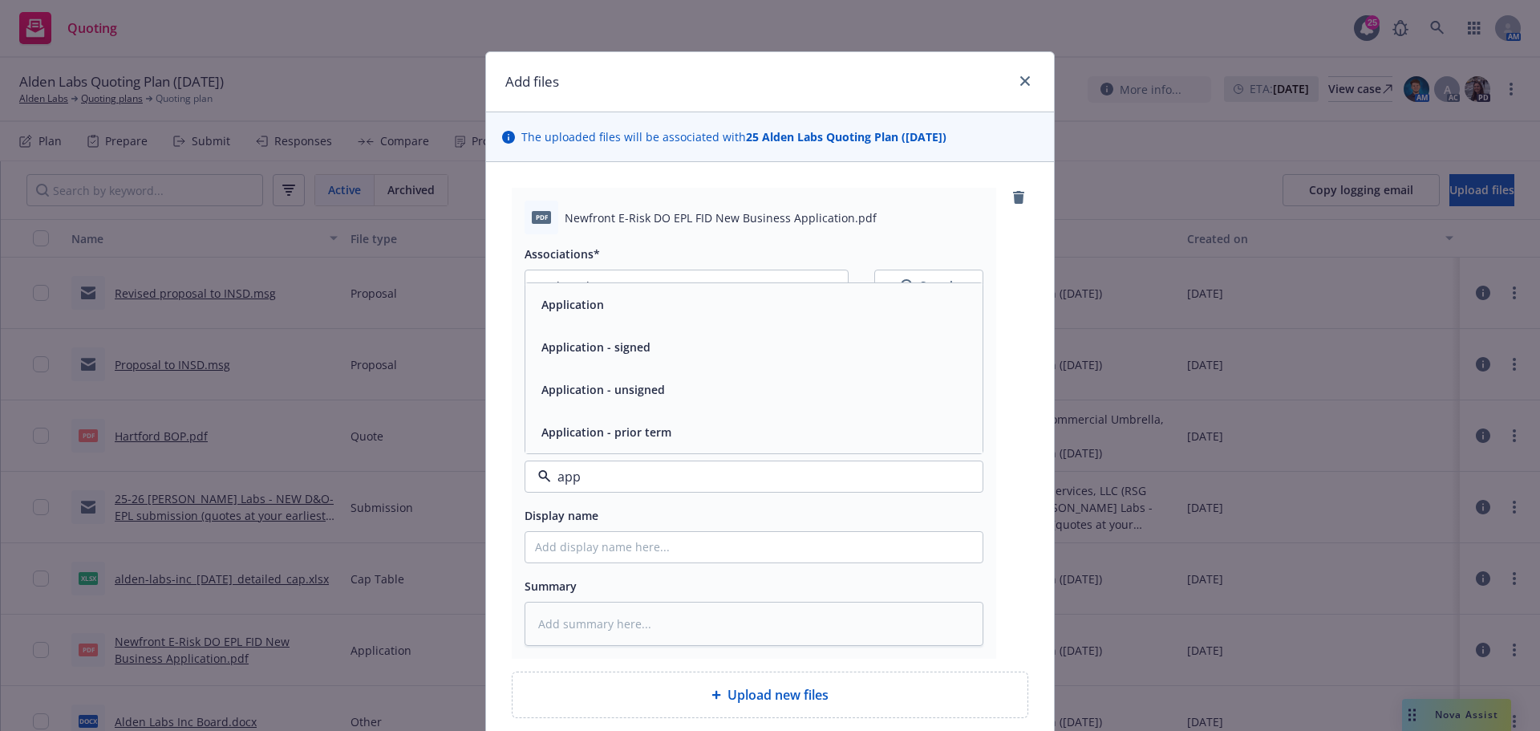
click at [604, 340] on span "Application - signed" at bounding box center [595, 347] width 109 height 17
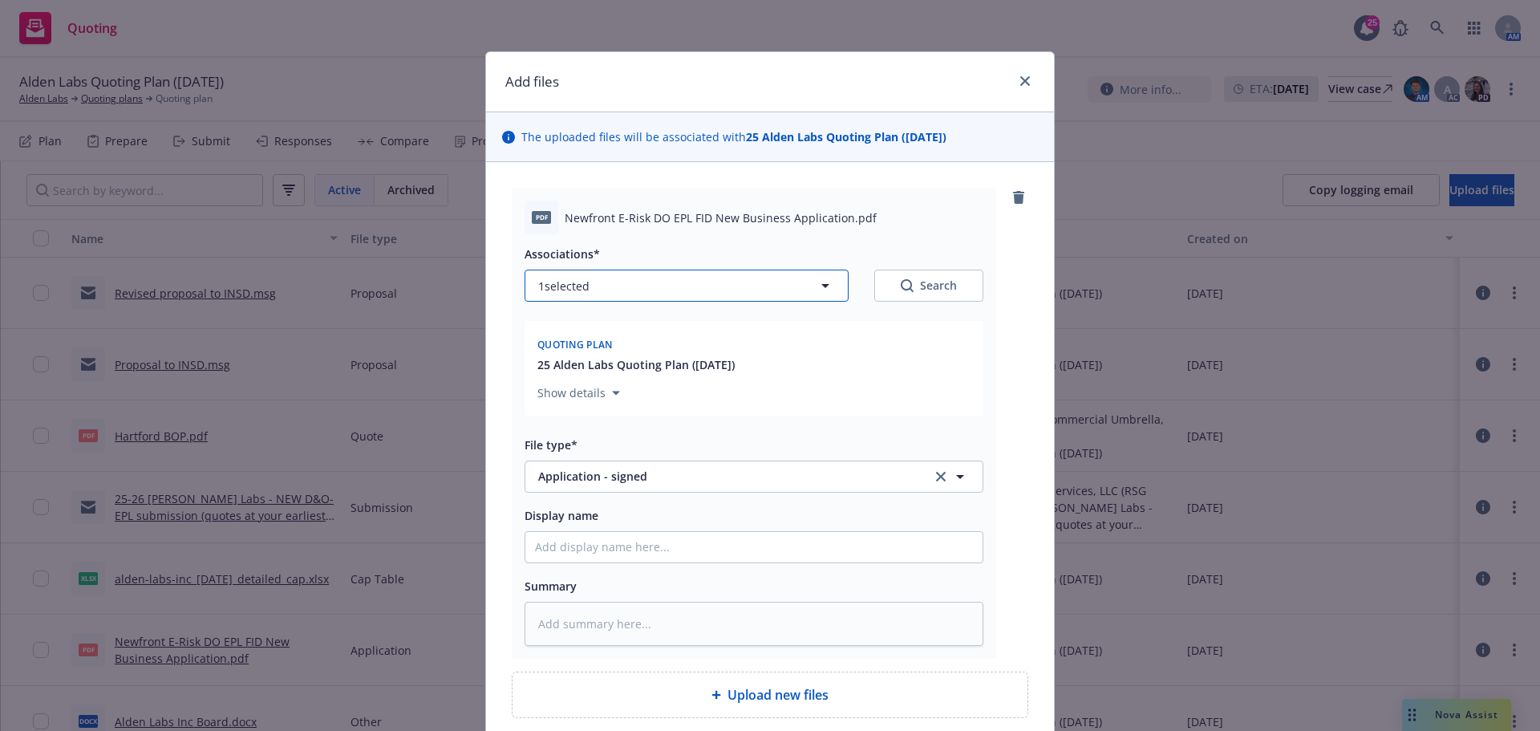
click at [821, 285] on icon "button" at bounding box center [825, 286] width 8 height 4
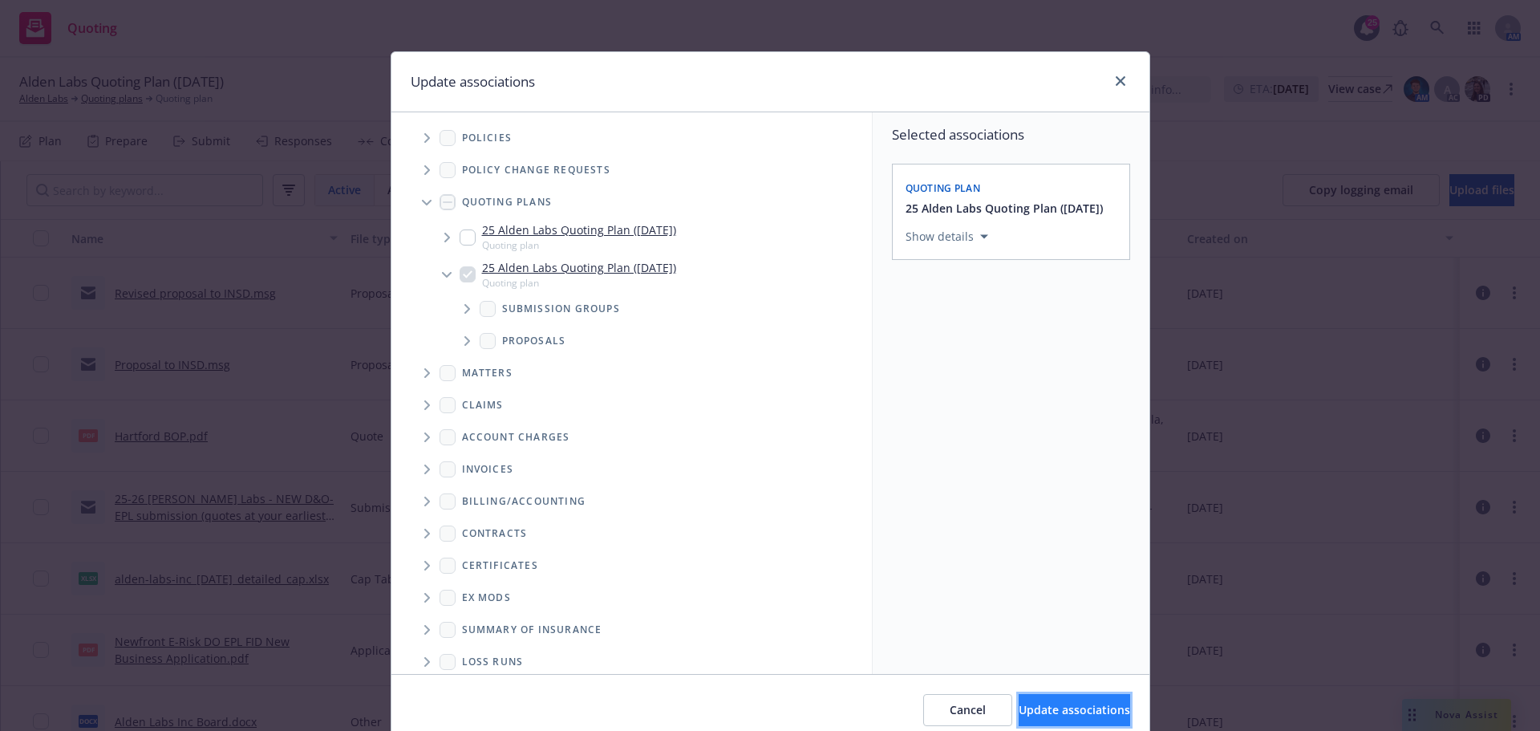
click at [1040, 705] on span "Update associations" at bounding box center [1074, 709] width 111 height 15
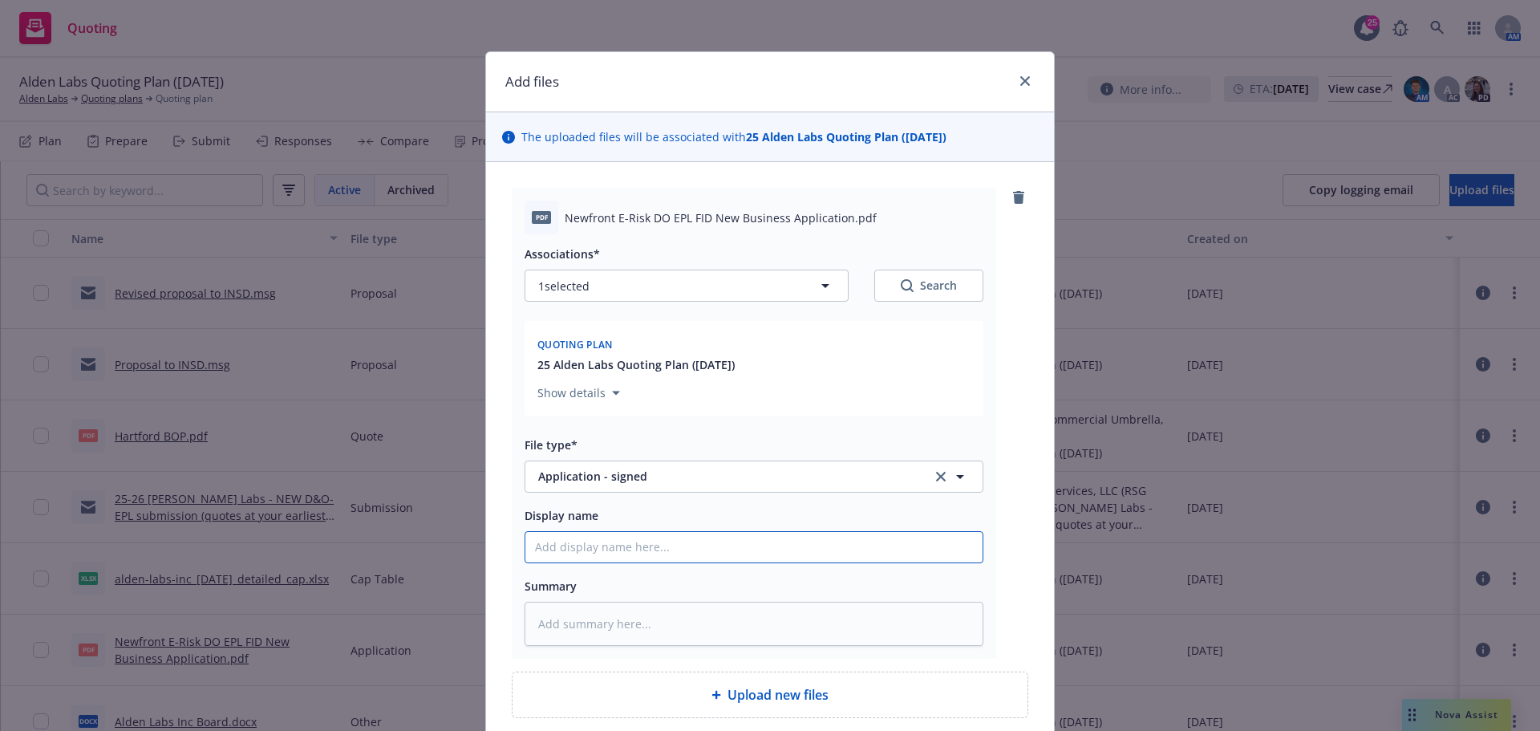
drag, startPoint x: 561, startPoint y: 541, endPoint x: 602, endPoint y: 552, distance: 41.4
click at [562, 542] on input "Display name" at bounding box center [753, 547] width 457 height 30
type textarea "x"
type input "R"
type textarea "x"
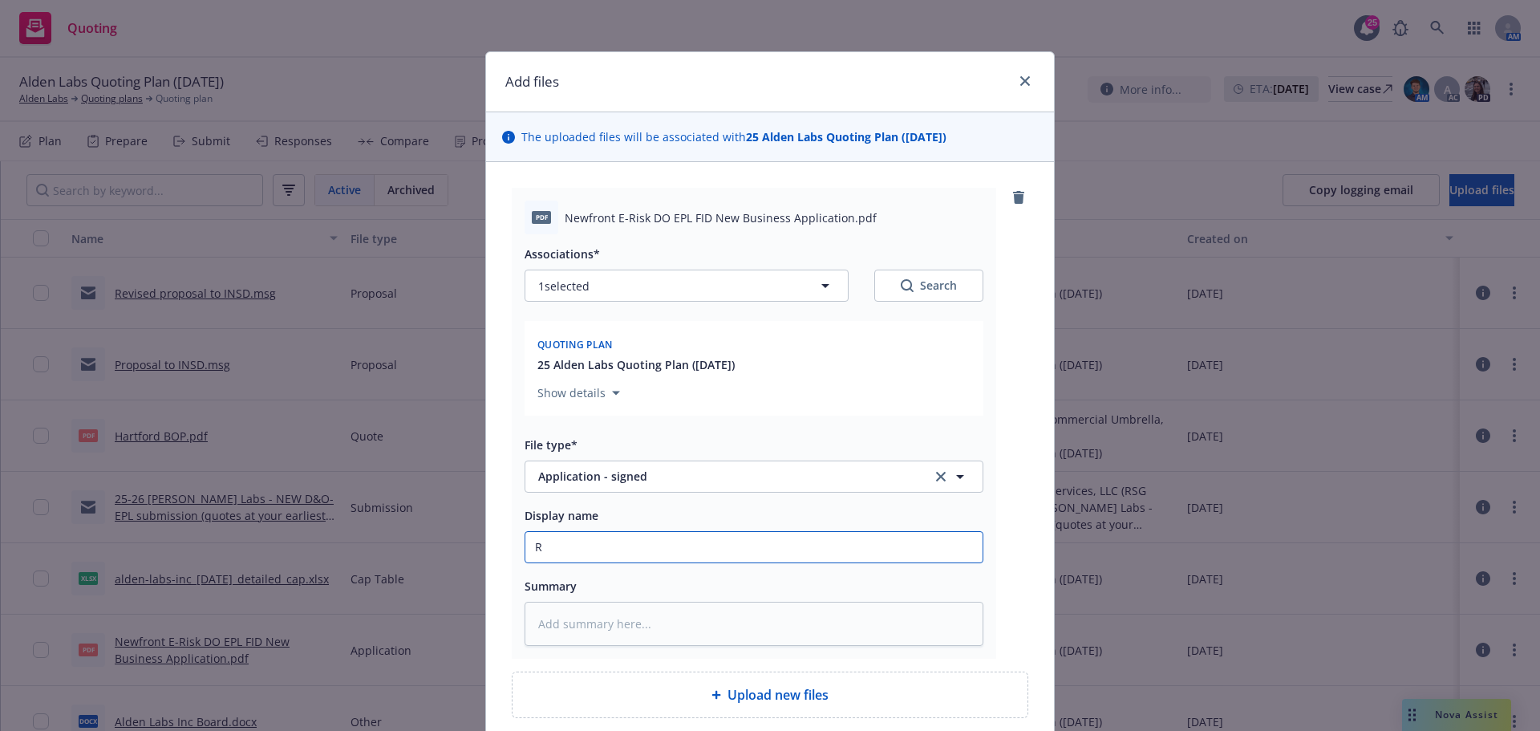
type input "RE"
type textarea "x"
type input "RES"
type textarea "x"
type input "RESI"
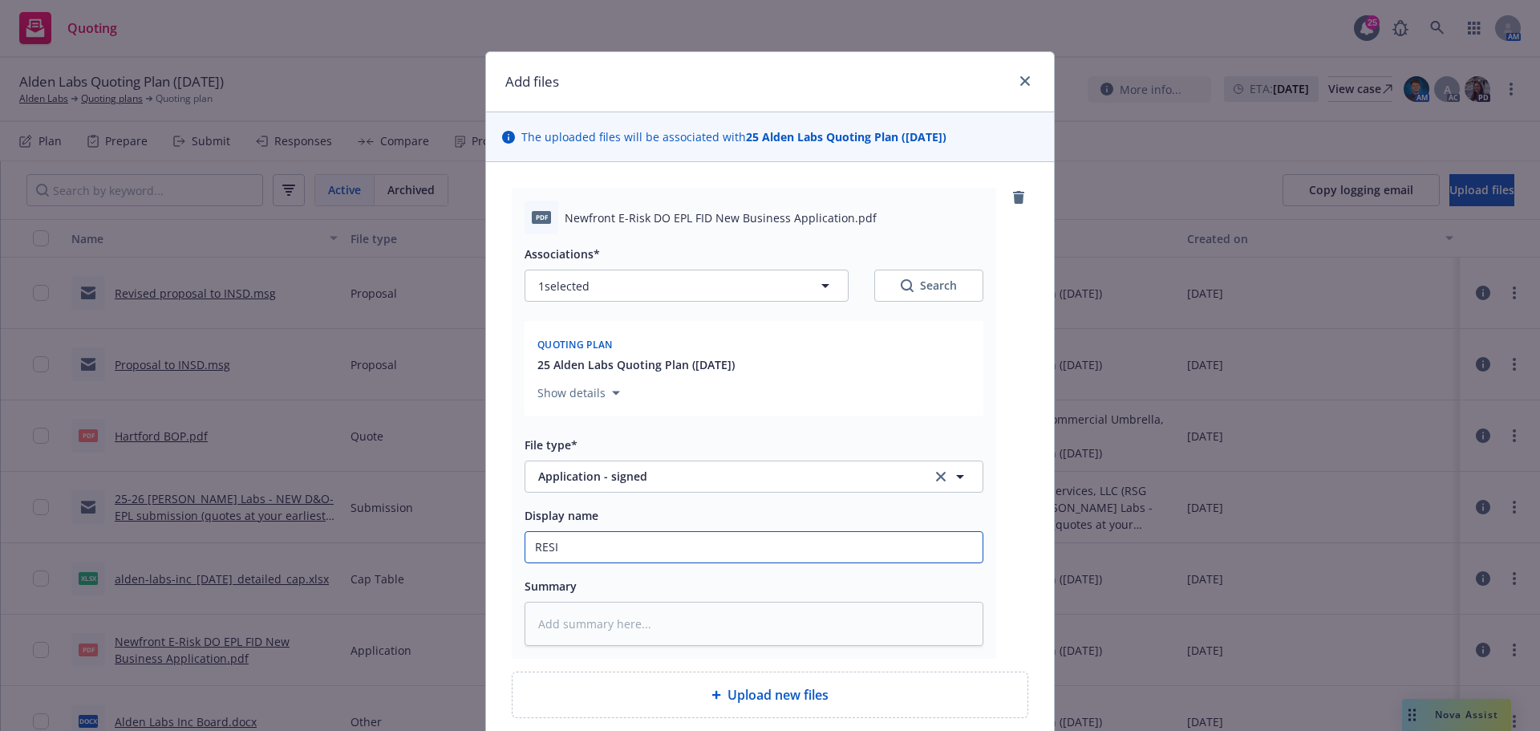
type textarea "x"
type input "RESIG"
type textarea "x"
type input "RESIGN"
type textarea "x"
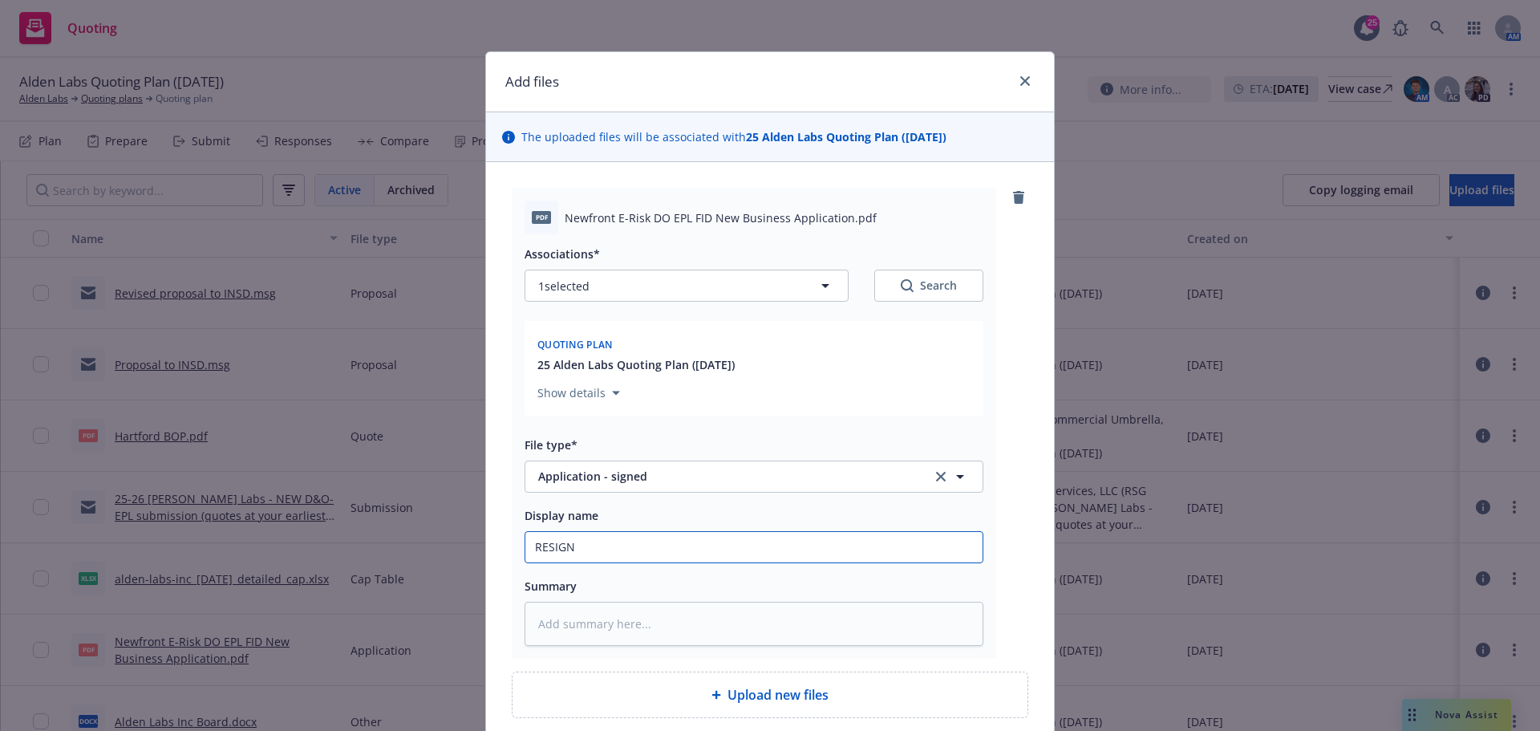
type input "RESIGNE"
type textarea "x"
type input "RESIGNED"
type textarea "x"
type input "RESIGNED"
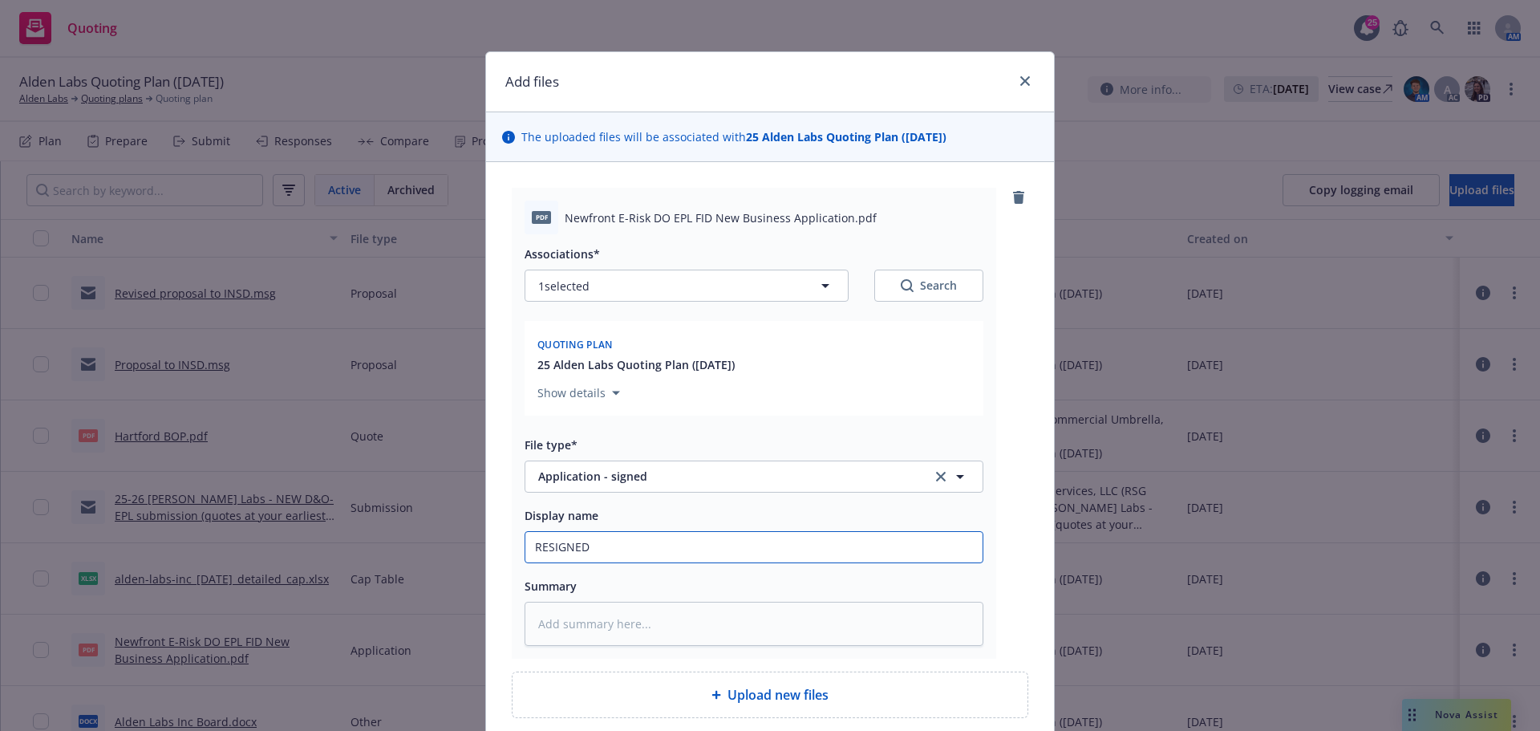
type textarea "x"
type input "RESIGNED A"
type textarea "x"
type input "RESIGNED AN"
type textarea "x"
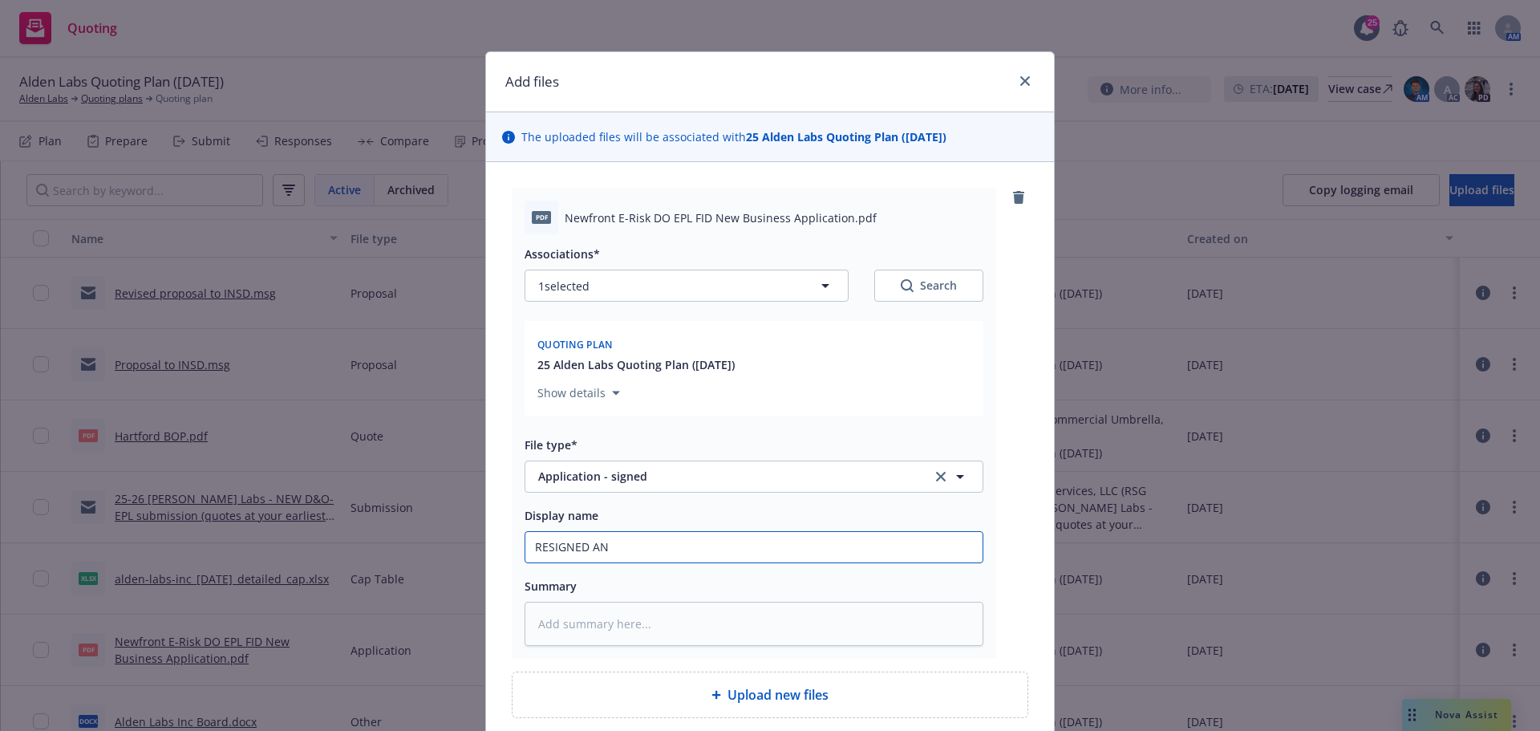
type input "RESIGNED AND"
type textarea "x"
type input "RESIGNED AND"
type textarea "x"
type input "RESIGNED AND D"
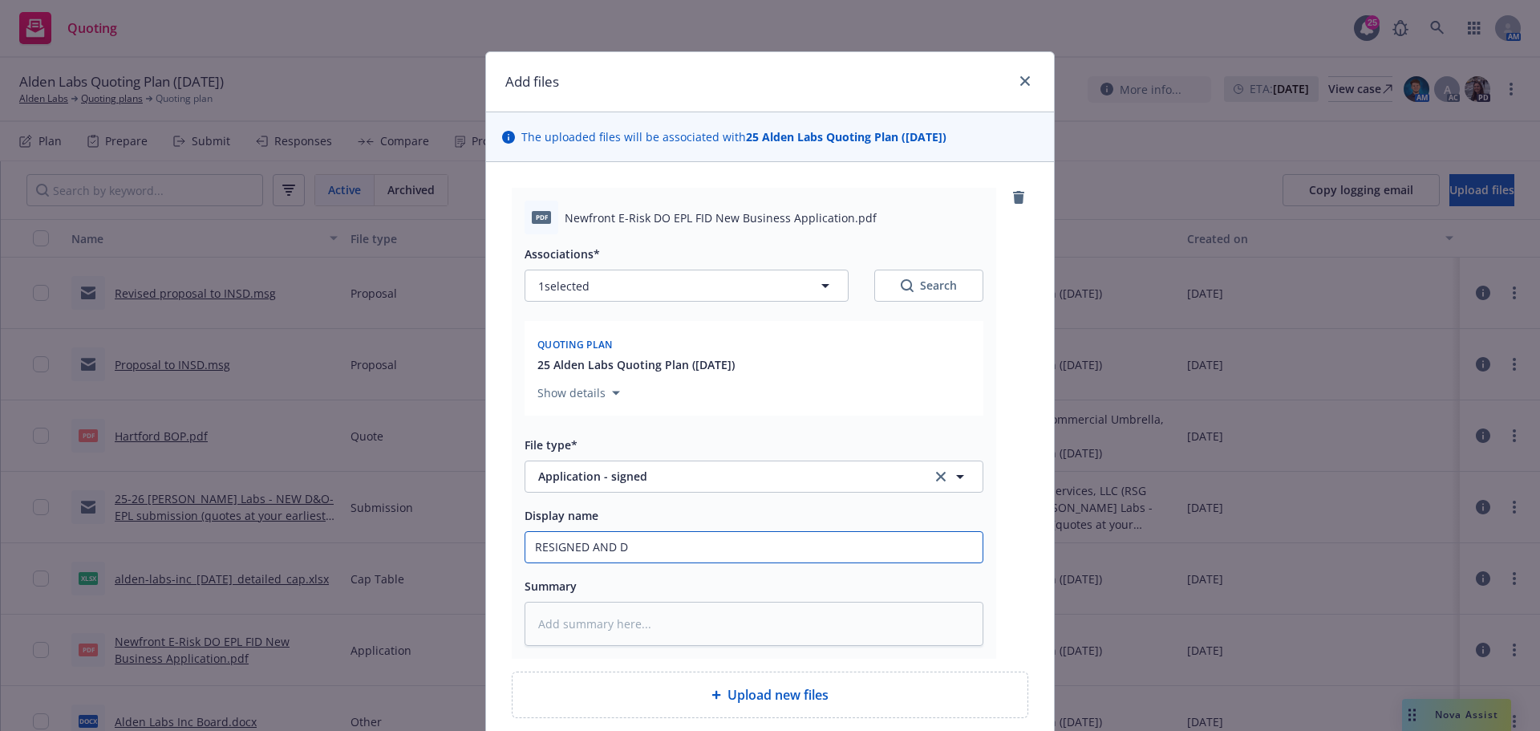
type textarea "x"
type input "RESIGNED AND DA"
type textarea "x"
type input "RESIGNED AND DAT"
type textarea "x"
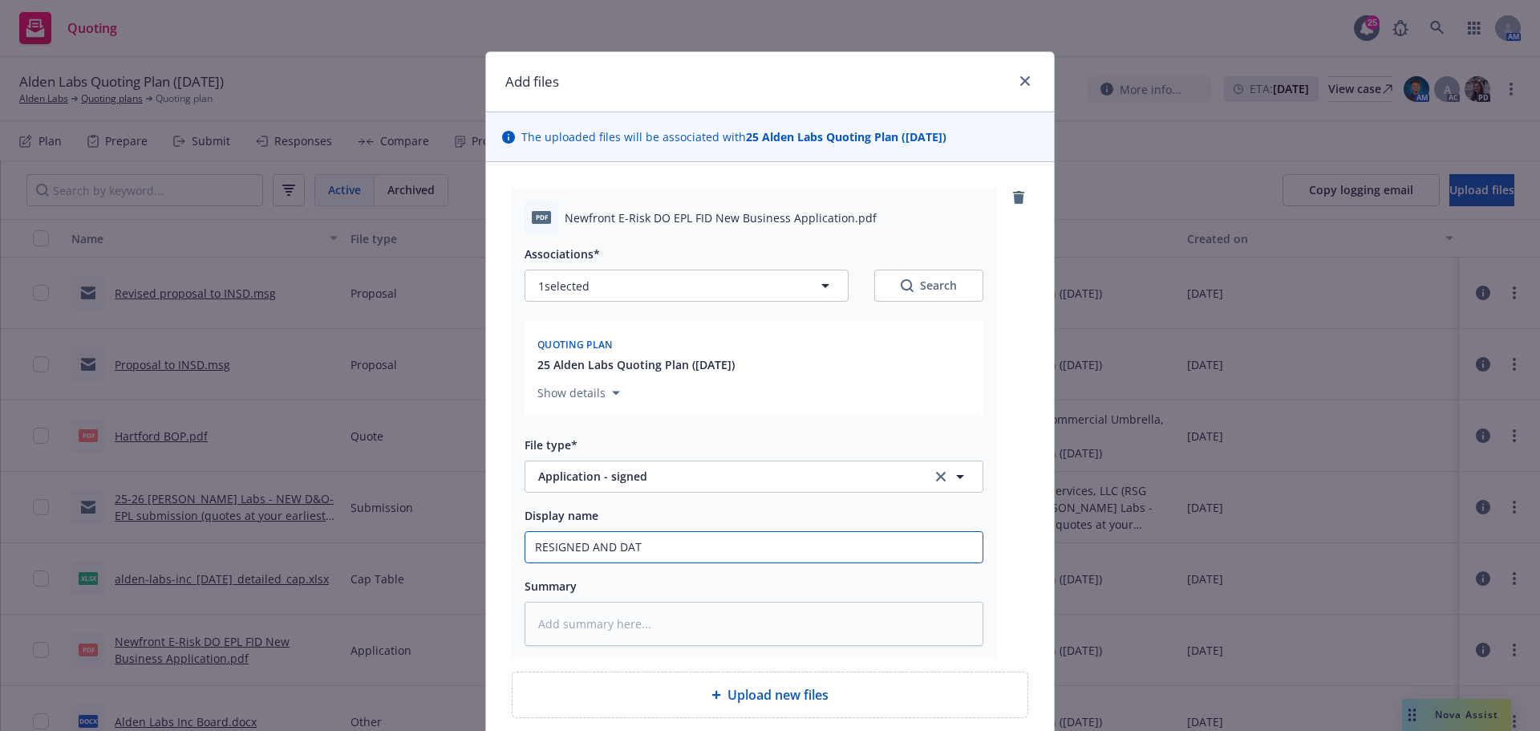
type input "RESIGNED AND DATE"
type textarea "x"
type input "RESIGNED AND DATED"
type textarea "x"
type input "RESIGNED AND DATED"
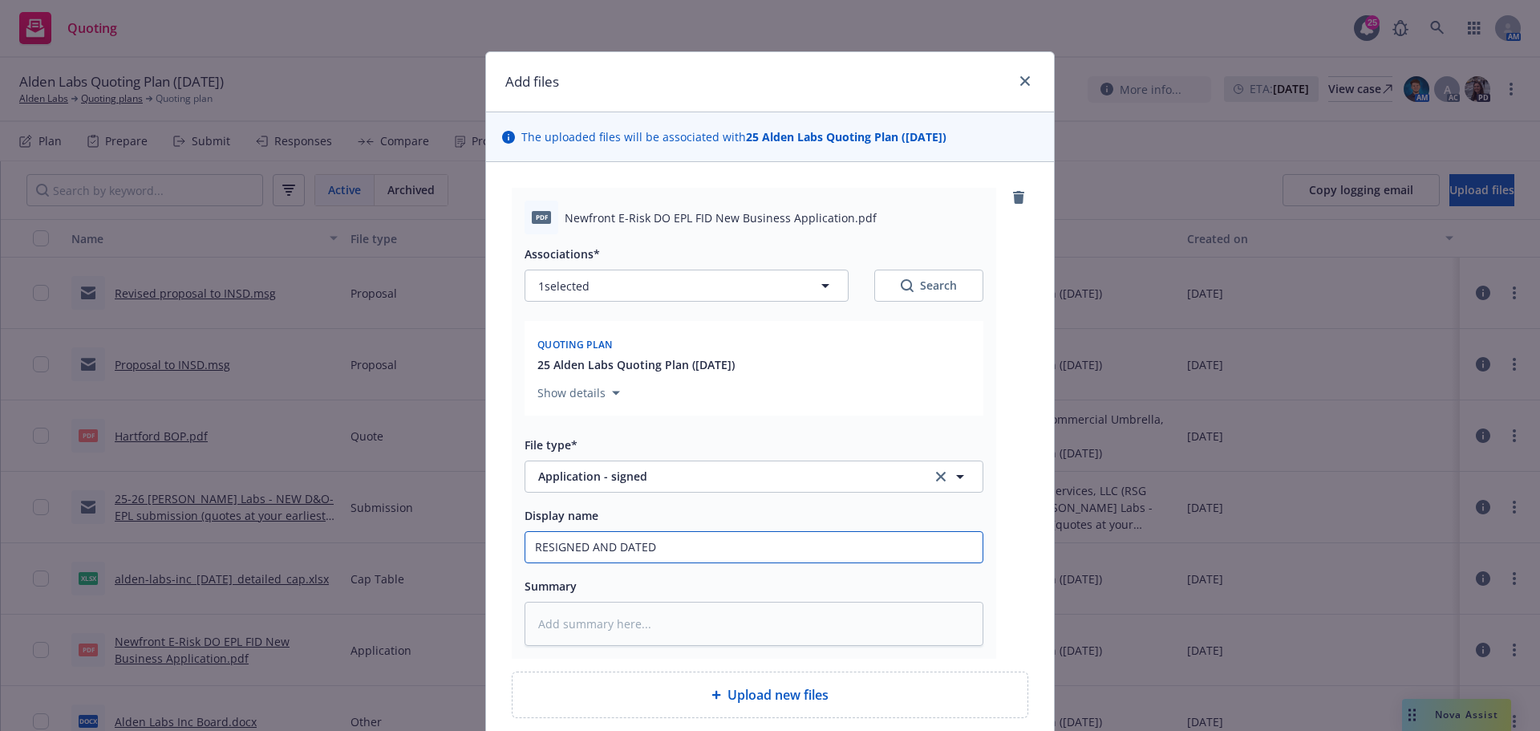
paste input "Newfront E-Risk DO EPL FID New Business Application"
type textarea "x"
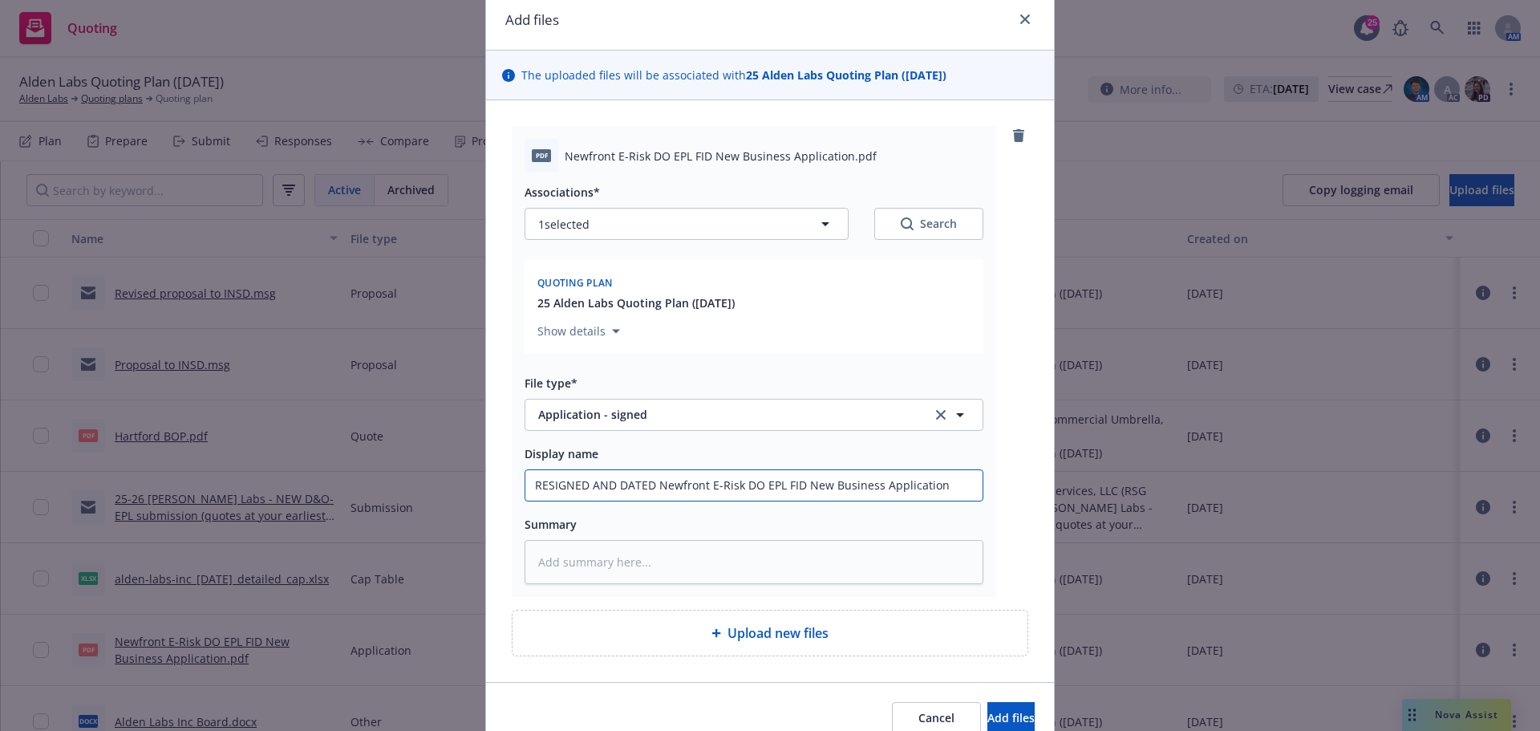
scroll to position [136, 0]
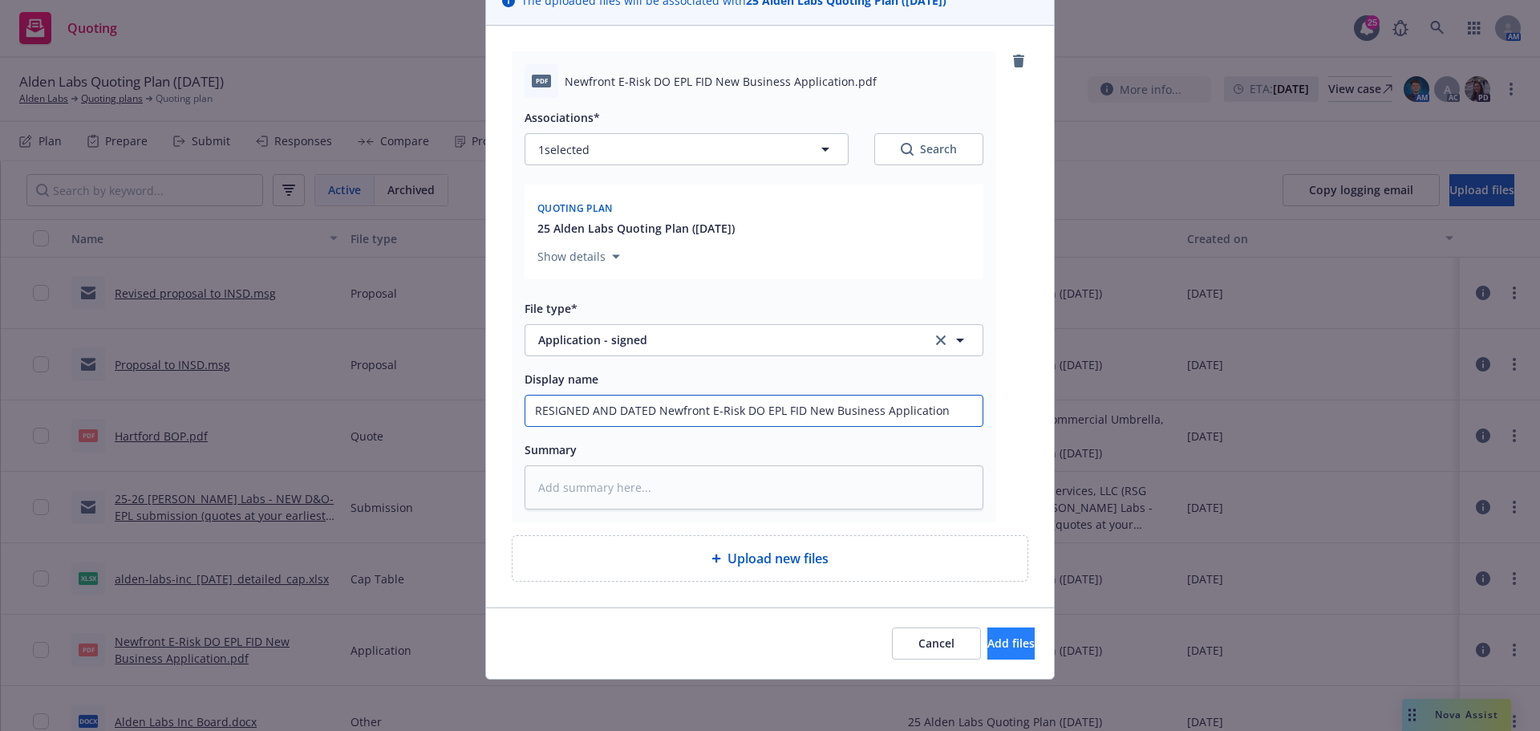
type input "RESIGNED AND DATED Newfront E-Risk DO EPL FID New Business Application"
click at [987, 651] on button "Add files" at bounding box center [1010, 643] width 47 height 32
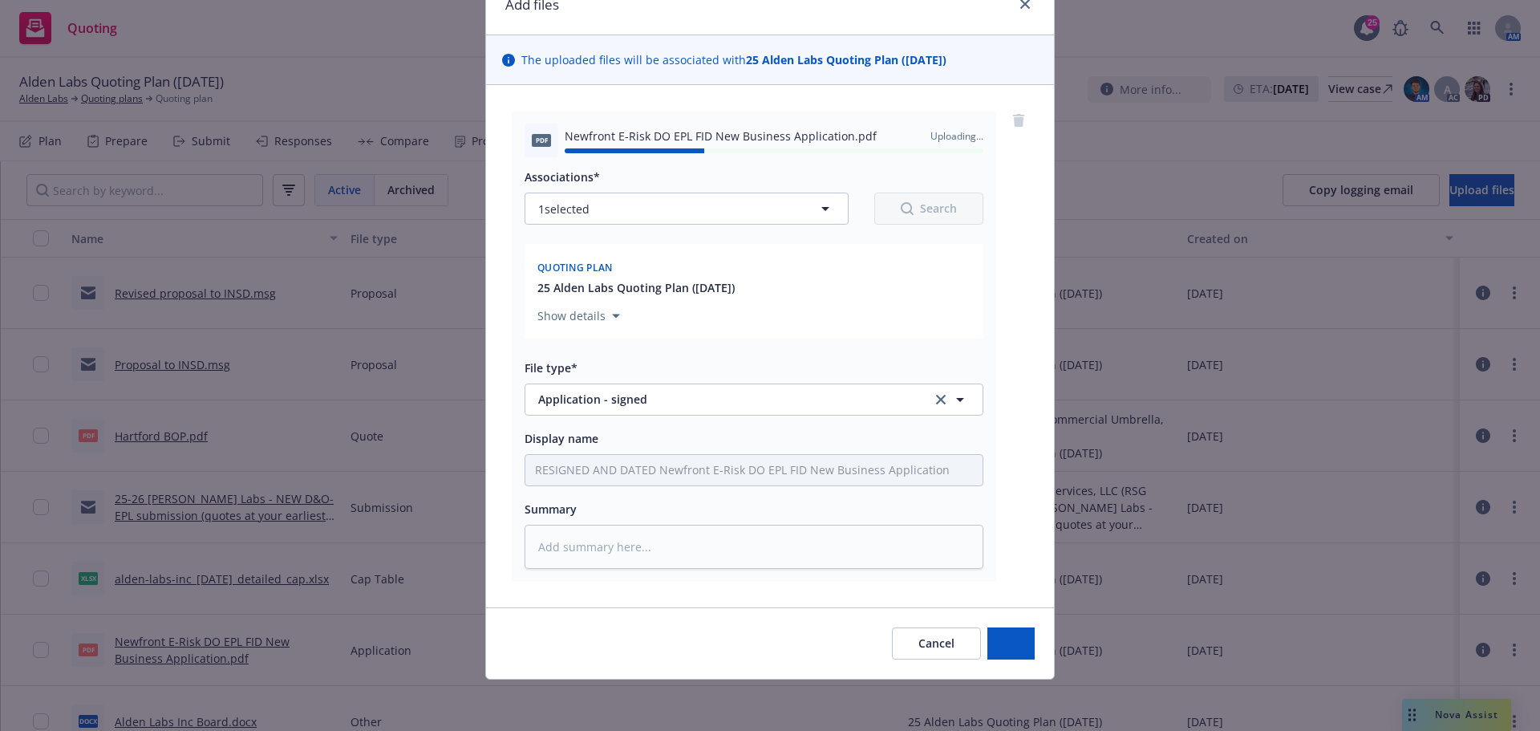
type textarea "x"
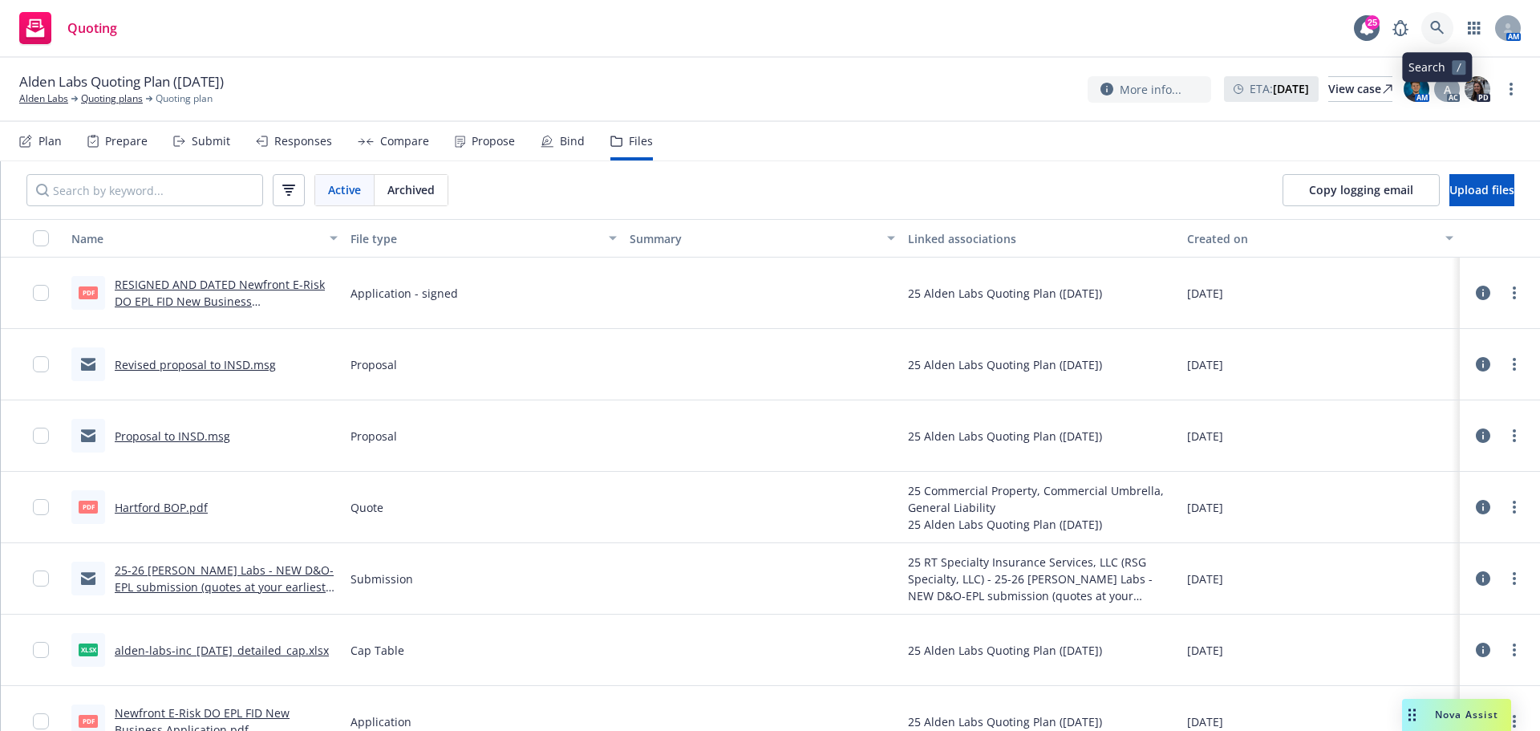
click at [1440, 26] on icon at bounding box center [1437, 28] width 14 height 14
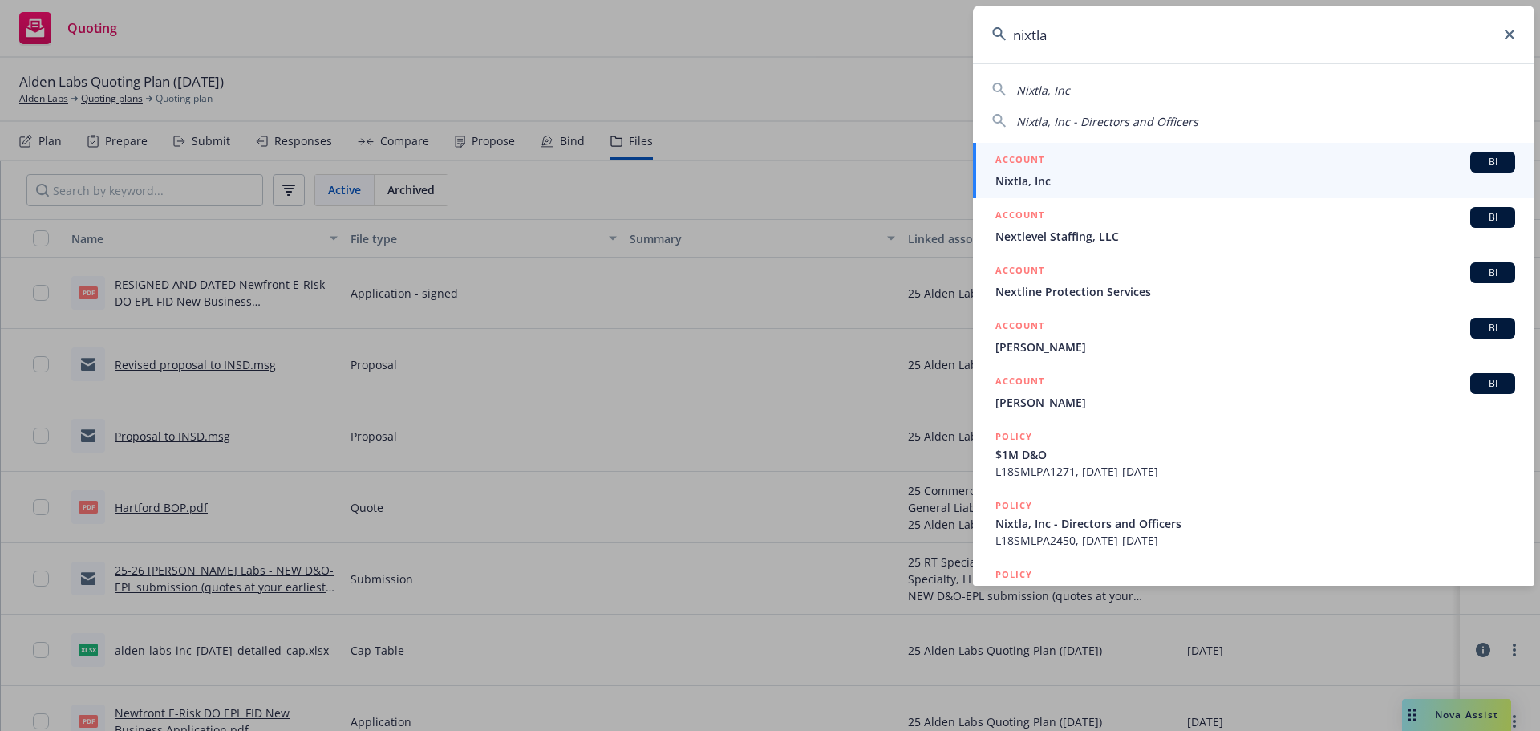
type input "nixtla"
click at [1049, 183] on span "Nixtla, Inc" at bounding box center [1255, 180] width 520 height 17
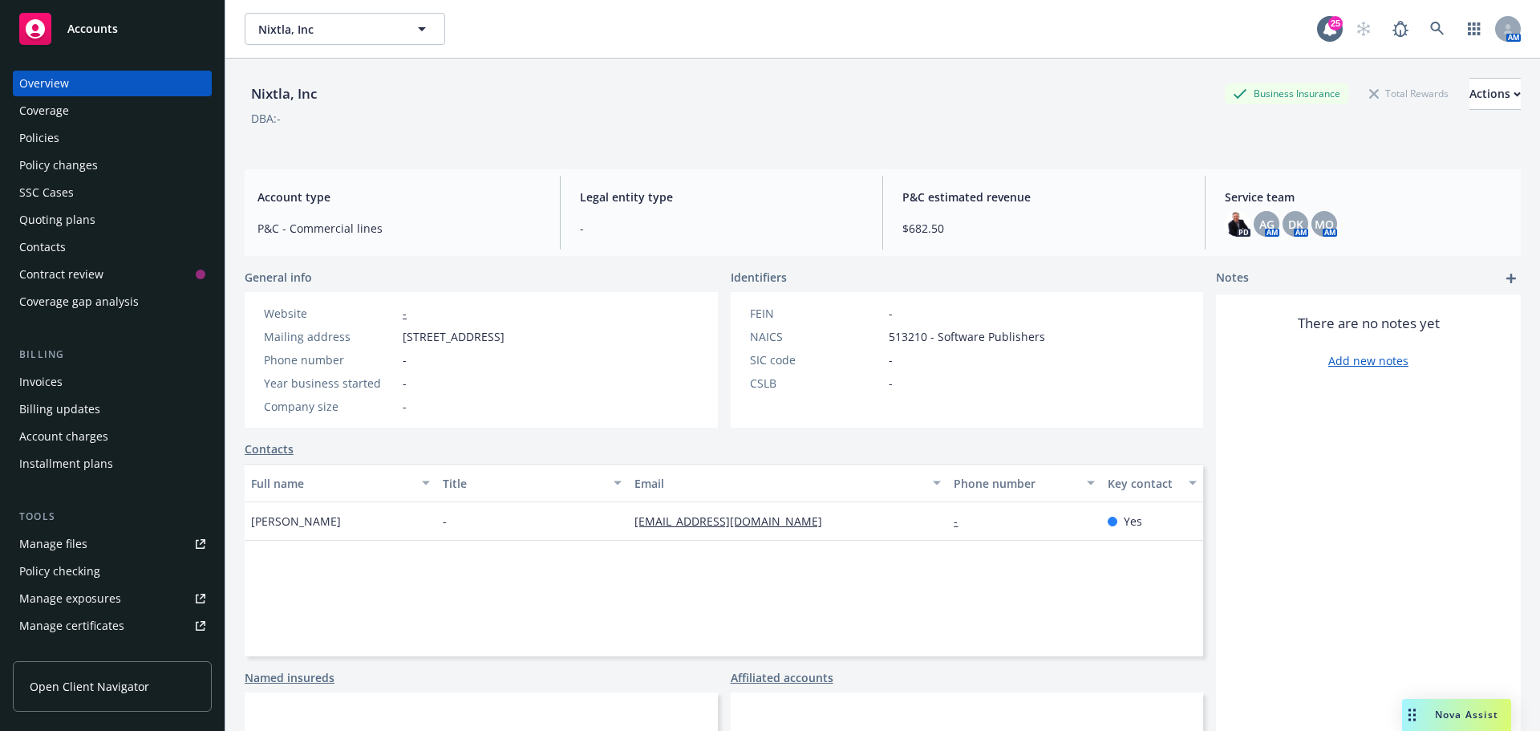
click at [69, 225] on div "Quoting plans" at bounding box center [57, 220] width 76 height 26
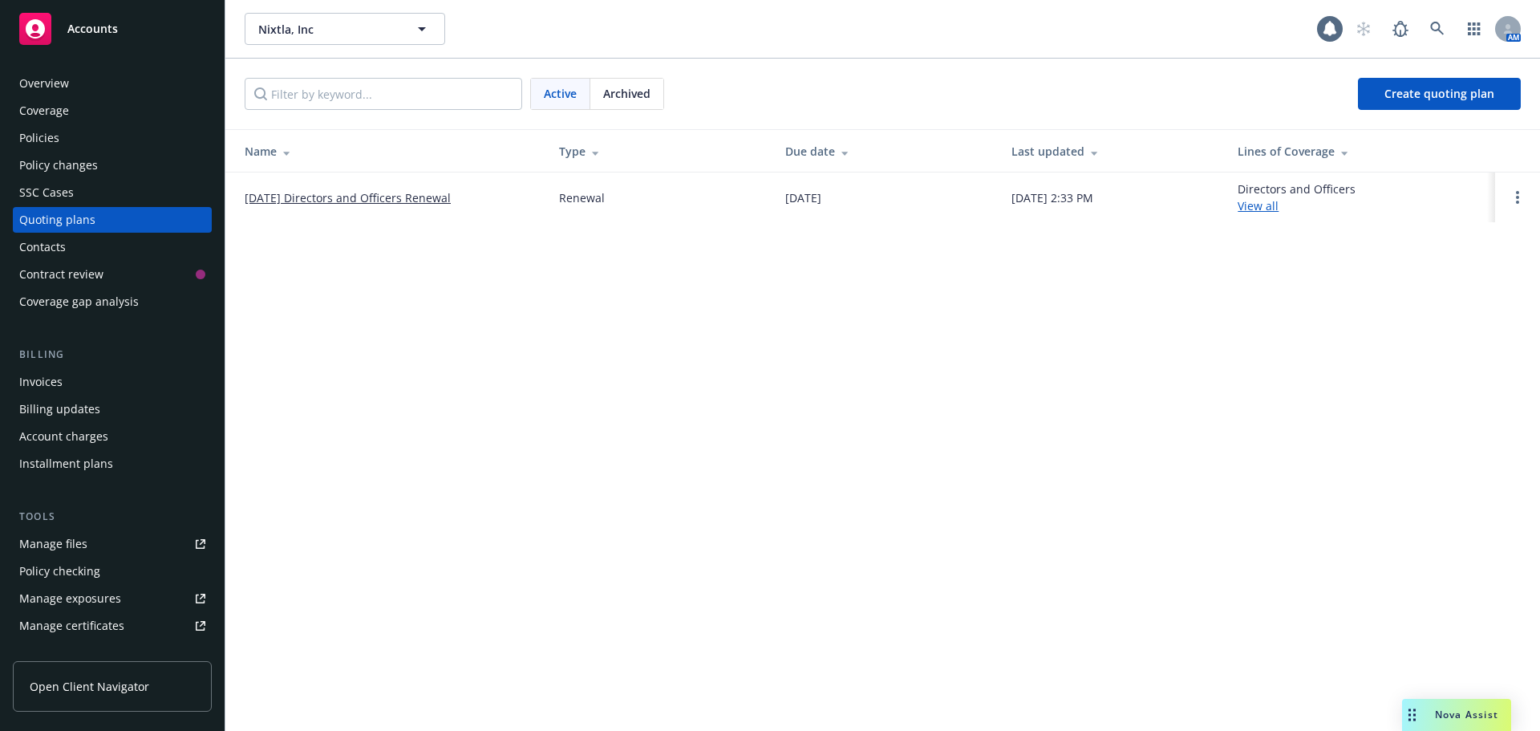
click at [396, 200] on link "09/15/25 Directors and Officers Renewal" at bounding box center [348, 197] width 206 height 17
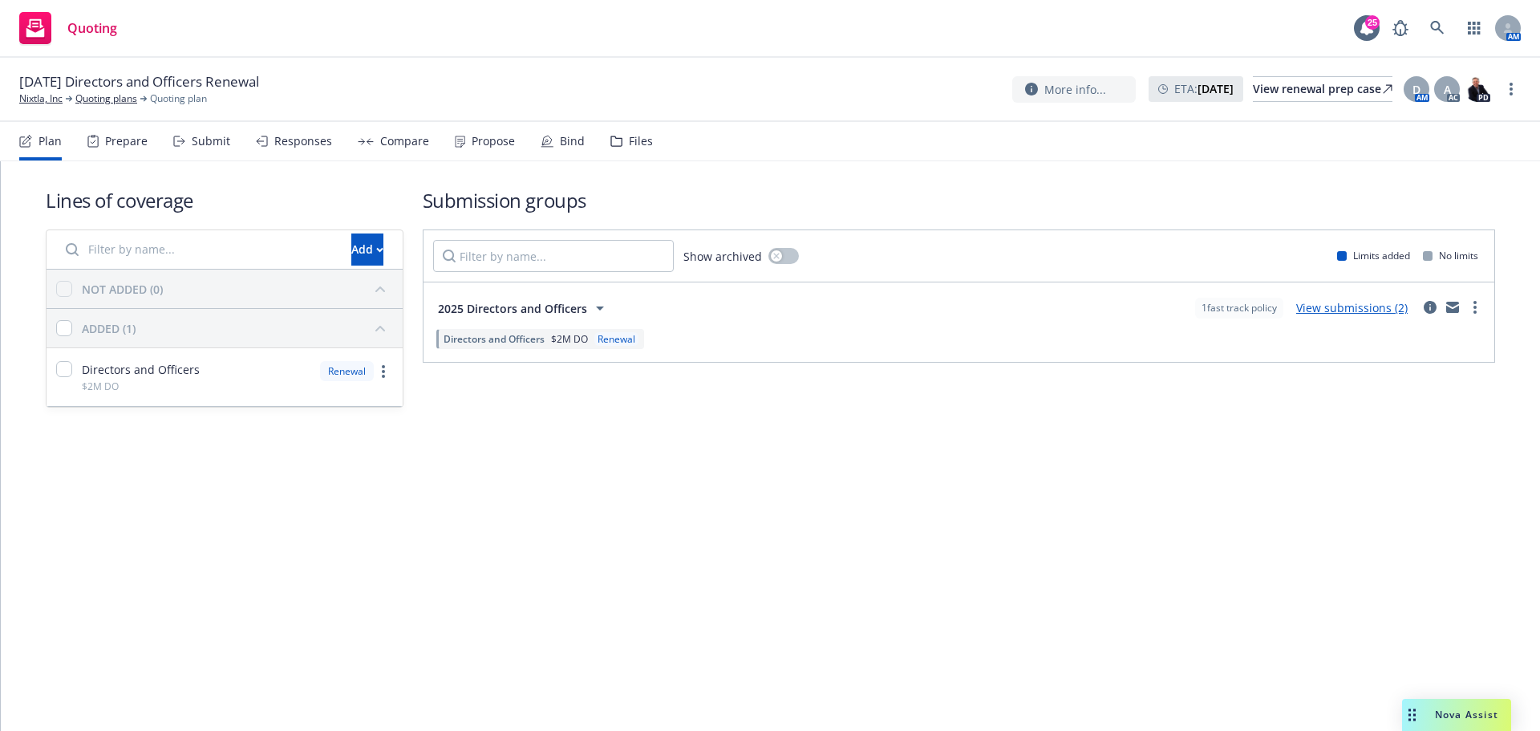
click at [633, 144] on div "Files" at bounding box center [641, 141] width 24 height 13
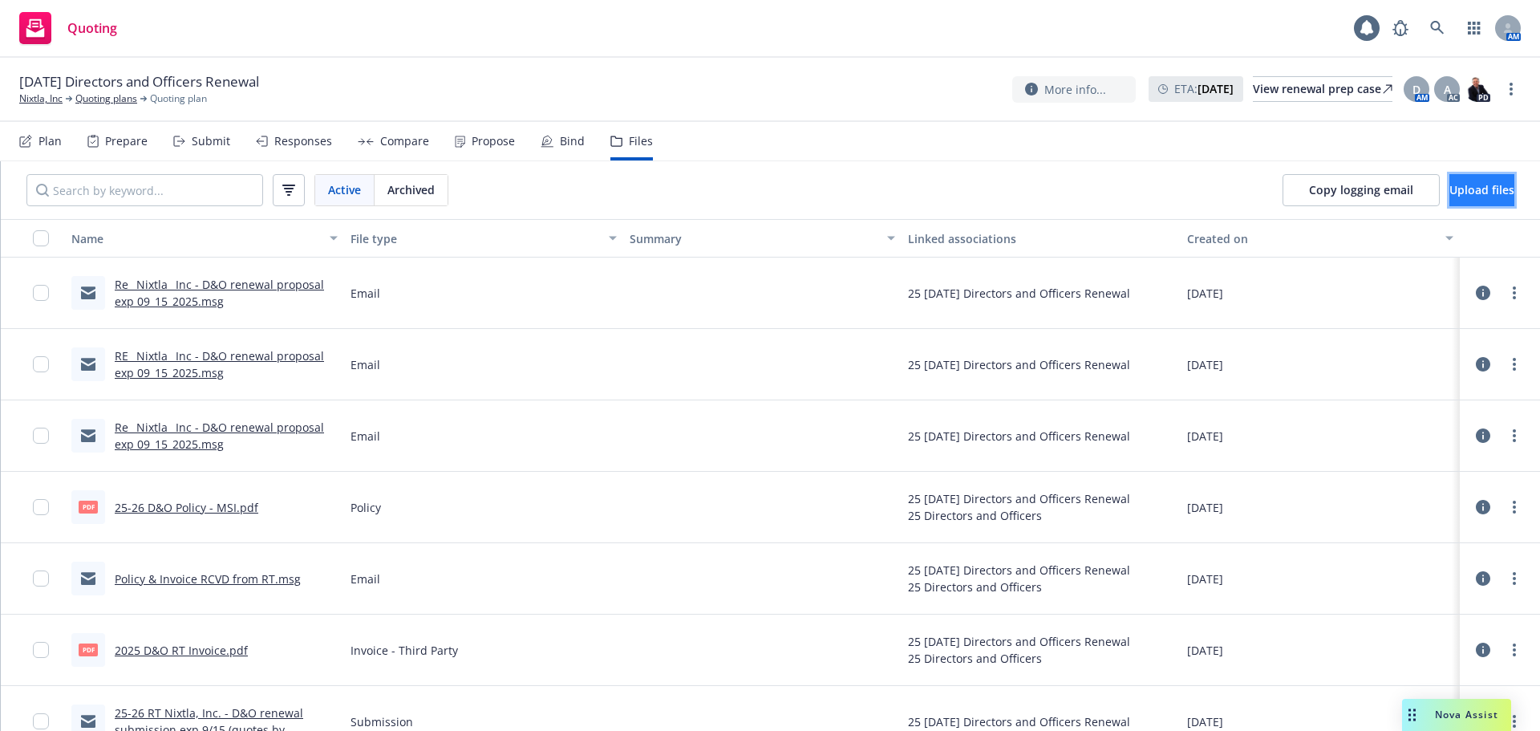
click at [1463, 184] on span "Upload files" at bounding box center [1481, 189] width 65 height 15
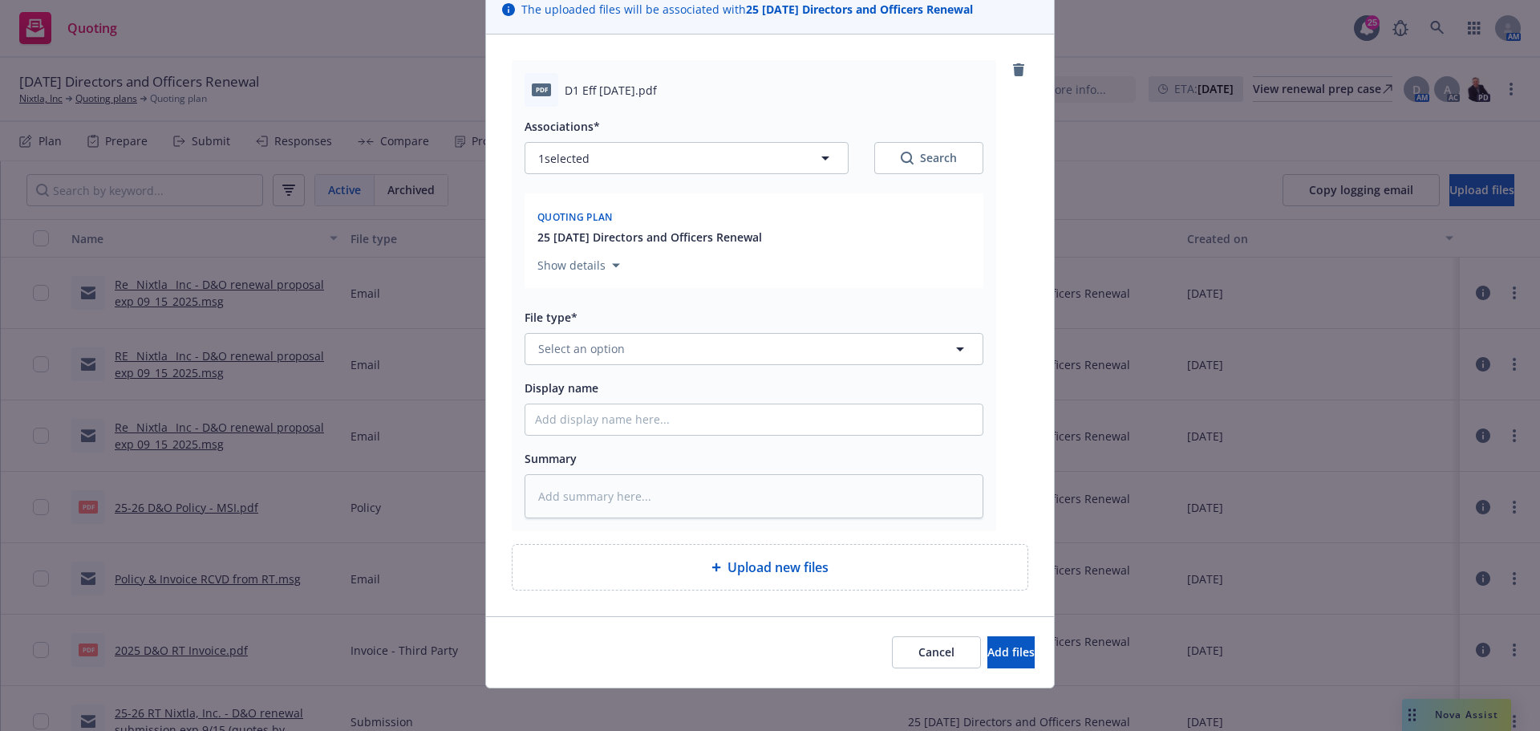
scroll to position [136, 0]
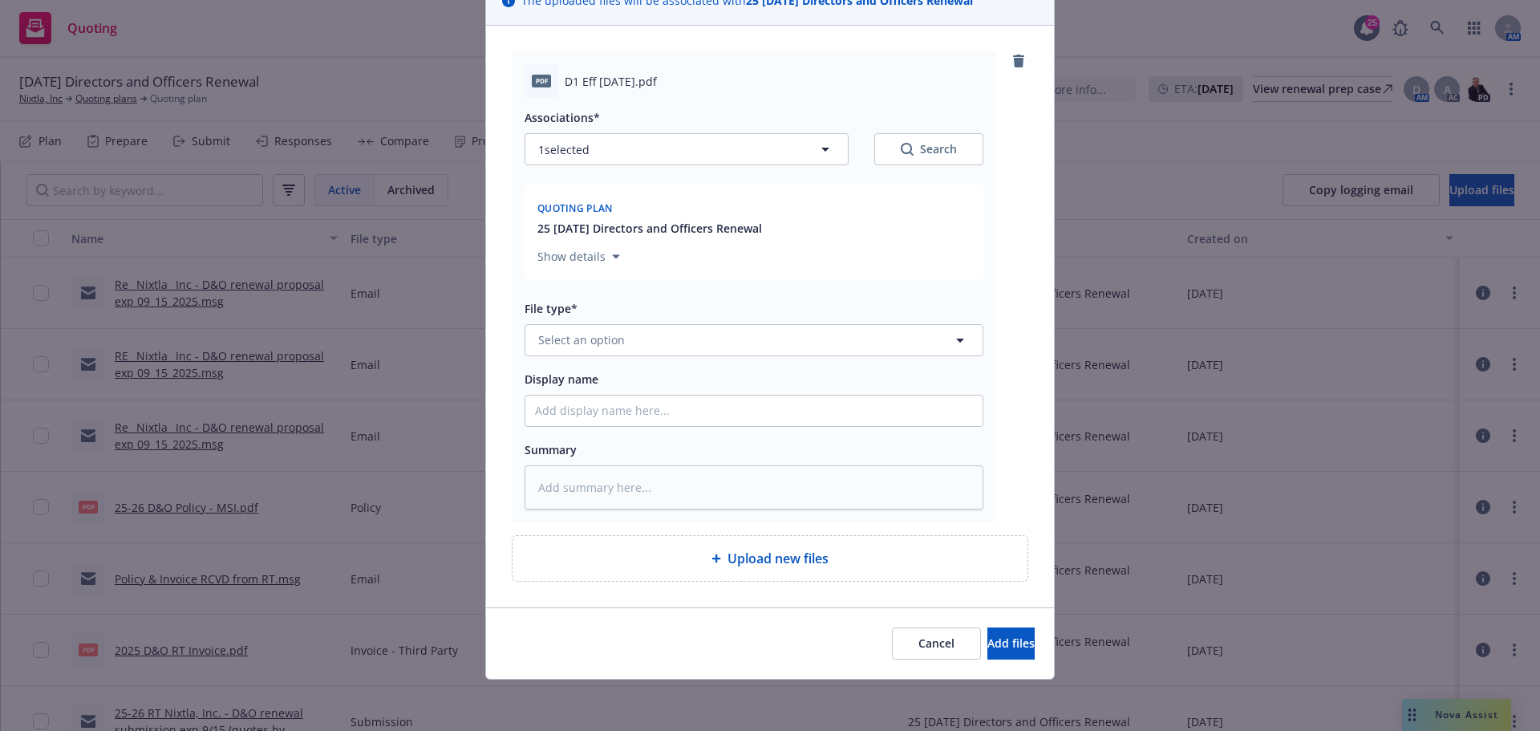
type textarea "x"
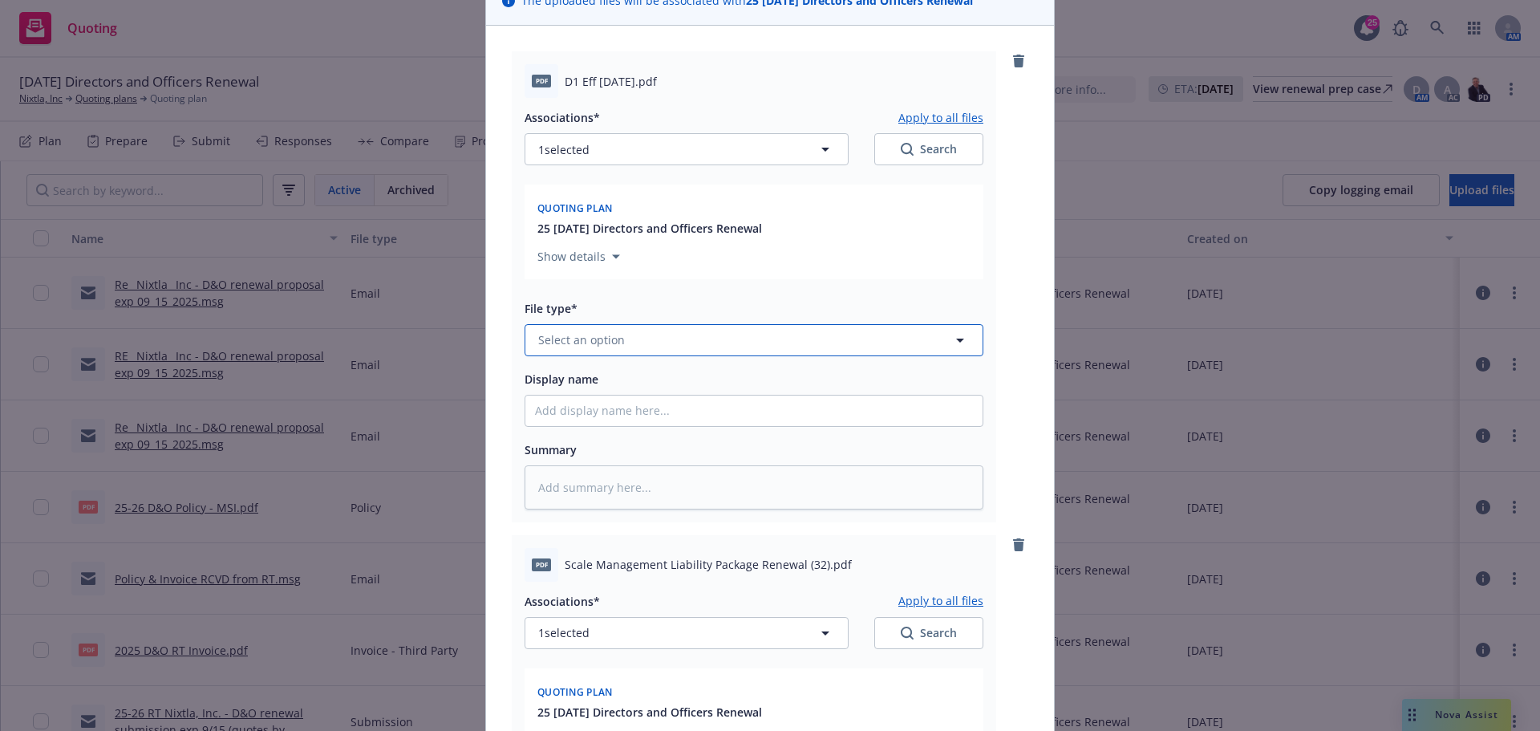
click at [558, 345] on span "Select an option" at bounding box center [581, 339] width 87 height 17
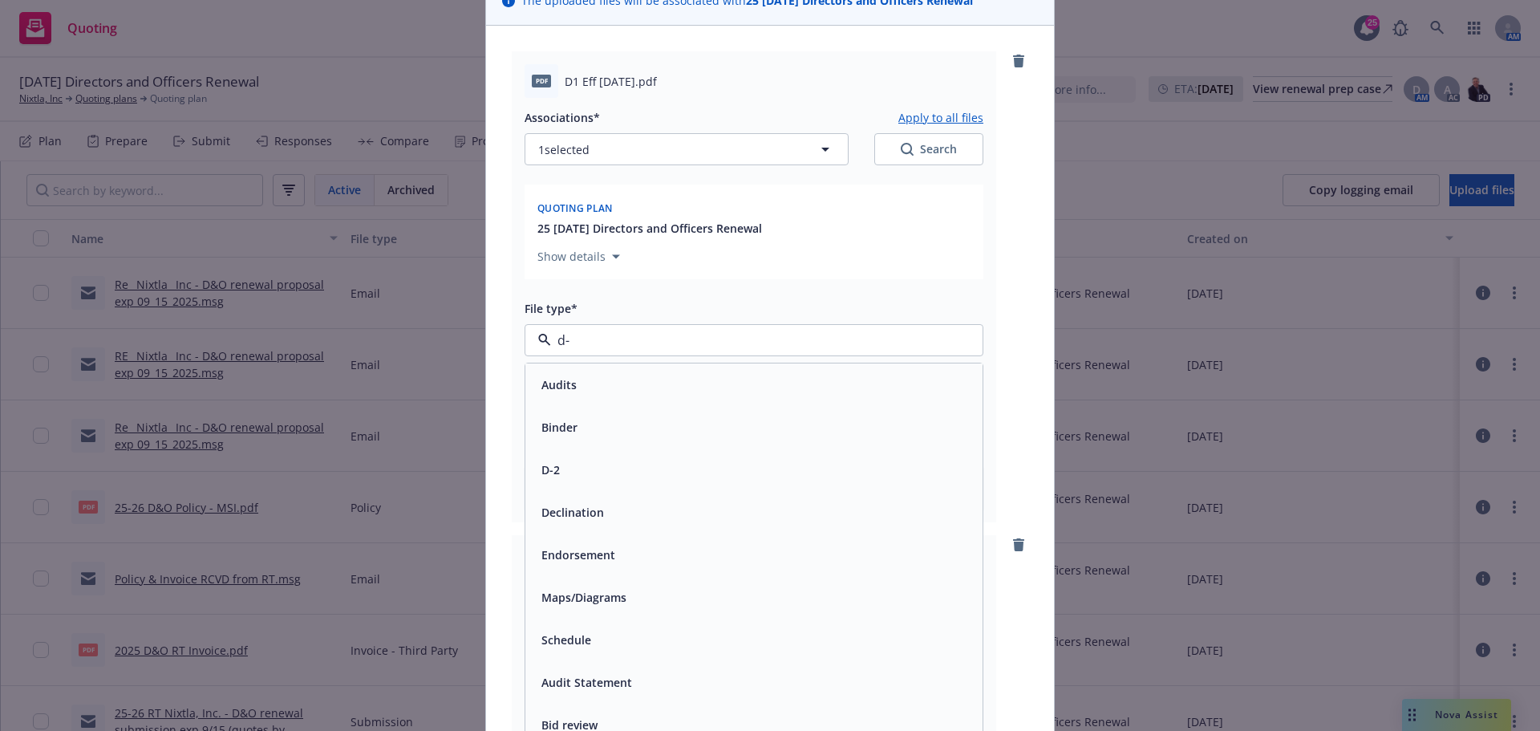
type input "d-1"
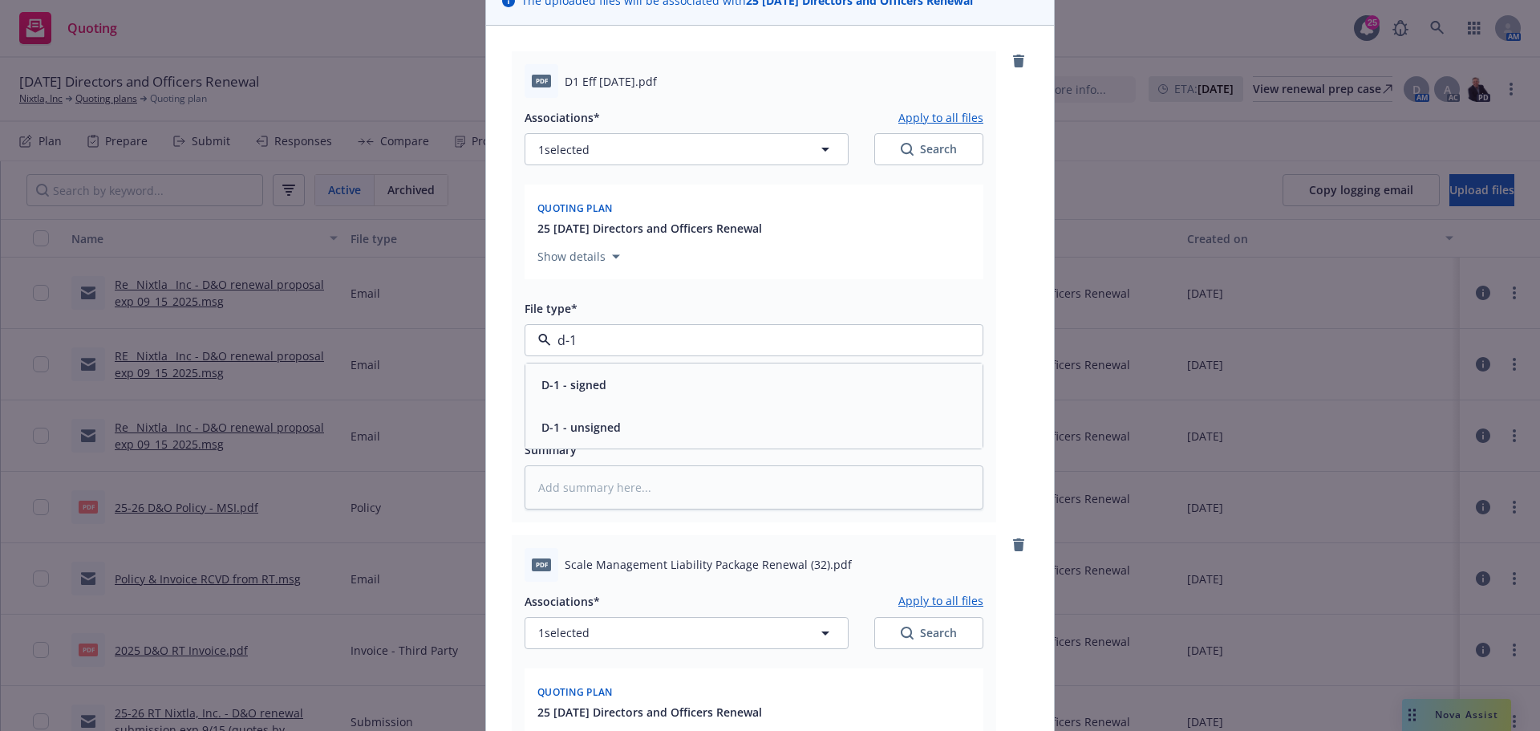
click at [598, 382] on span "D-1 - signed" at bounding box center [573, 384] width 65 height 17
click at [557, 414] on input "Display name" at bounding box center [753, 410] width 457 height 30
type textarea "x"
type input "S"
type textarea "x"
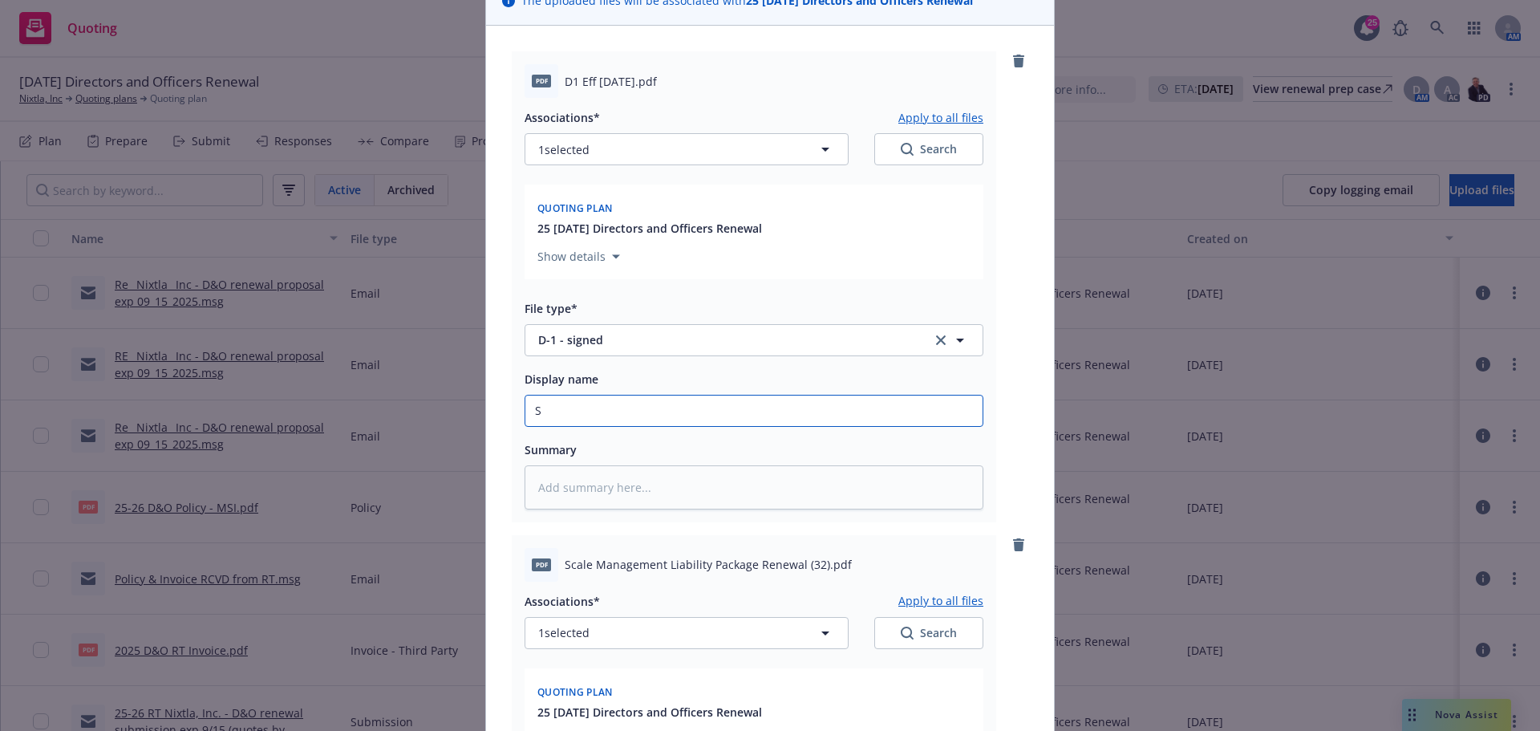
type input "SL"
type textarea "x"
type input "SLA"
type textarea "x"
type input "SLA"
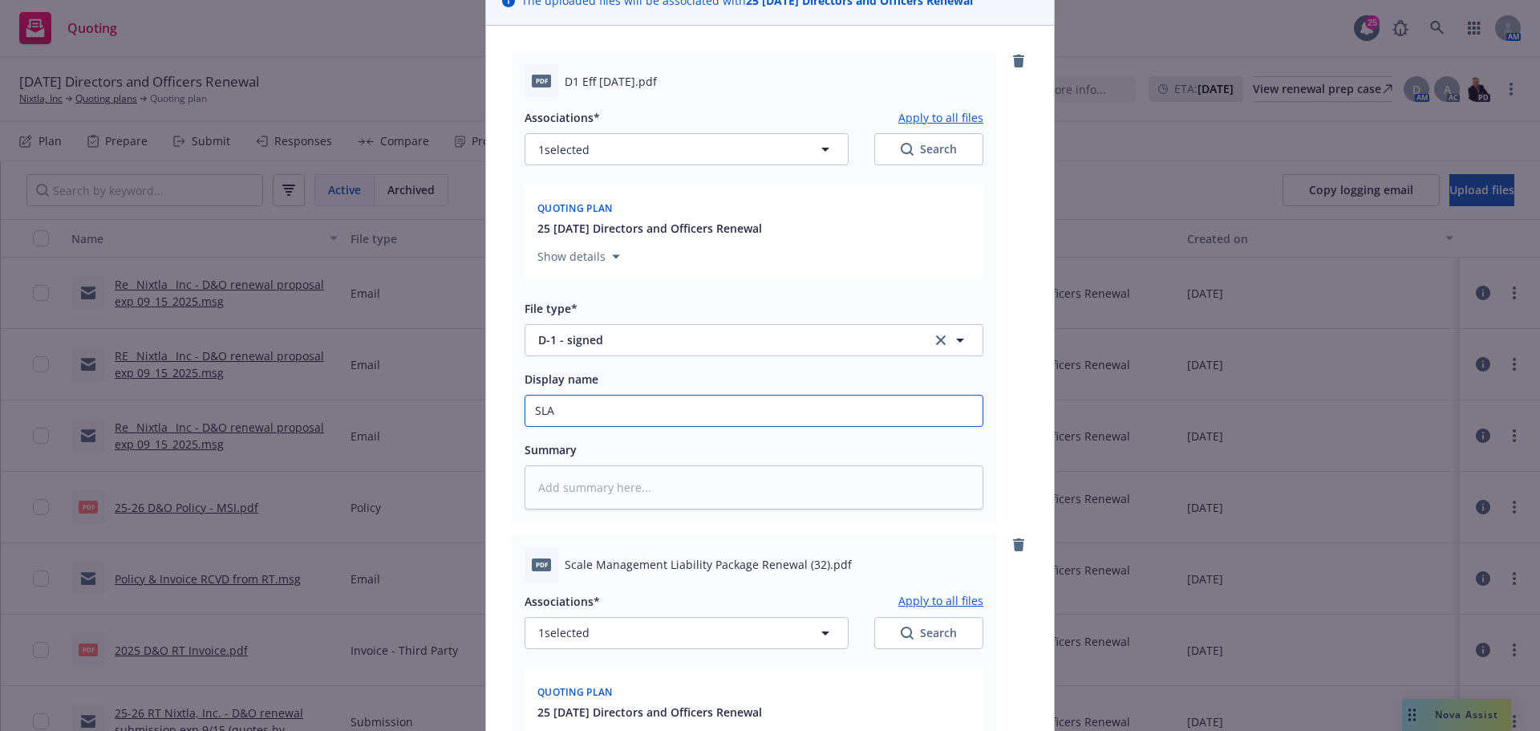
type textarea "x"
type input "SLA D"
type textarea "x"
type input "SLA D-"
type textarea "x"
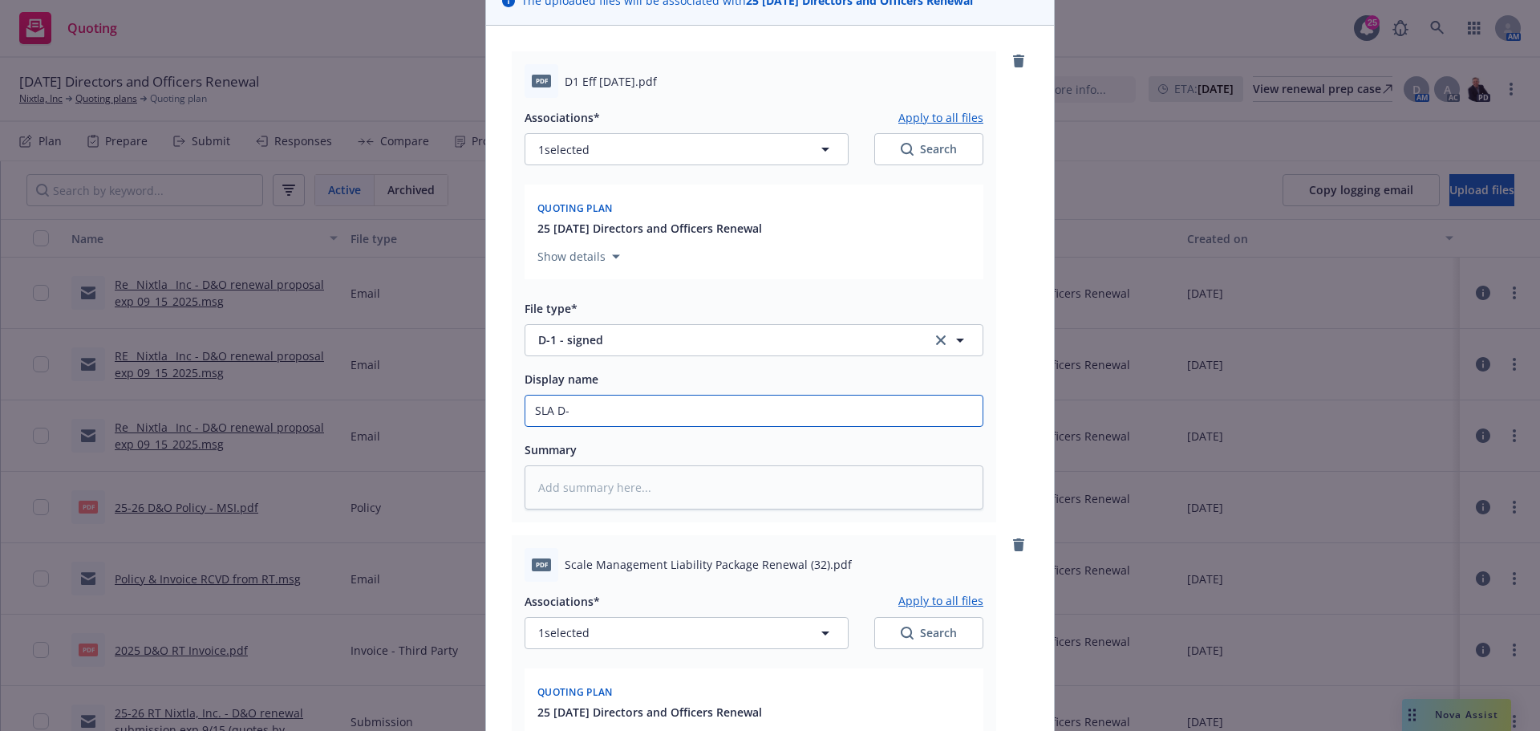
type input "SLA D-1"
type textarea "x"
type input "SLA D-1"
type textarea "x"
type input "SLA D-1 f"
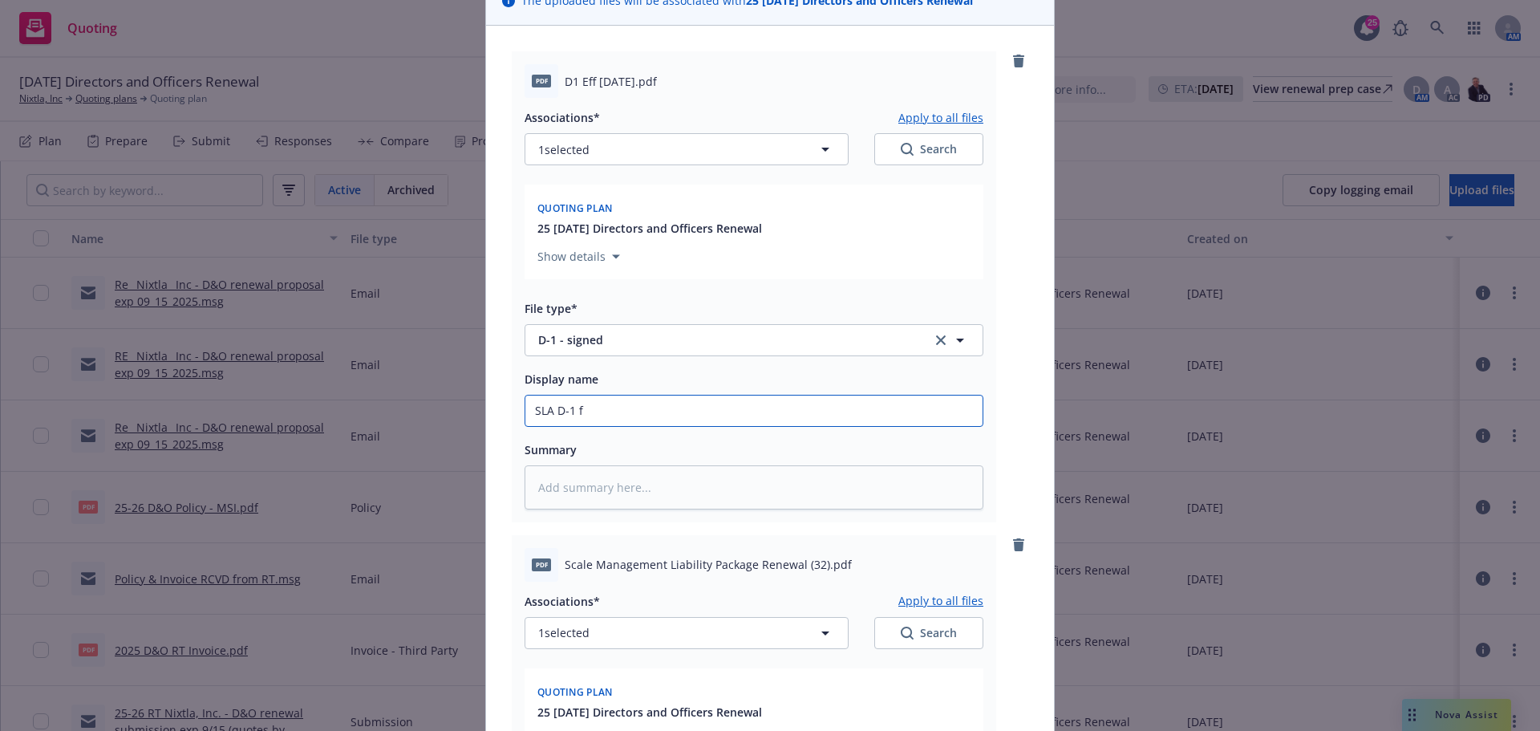
type textarea "x"
type input "SLA D-1 fo"
type textarea "x"
type input "SLA D-1 for"
type textarea "x"
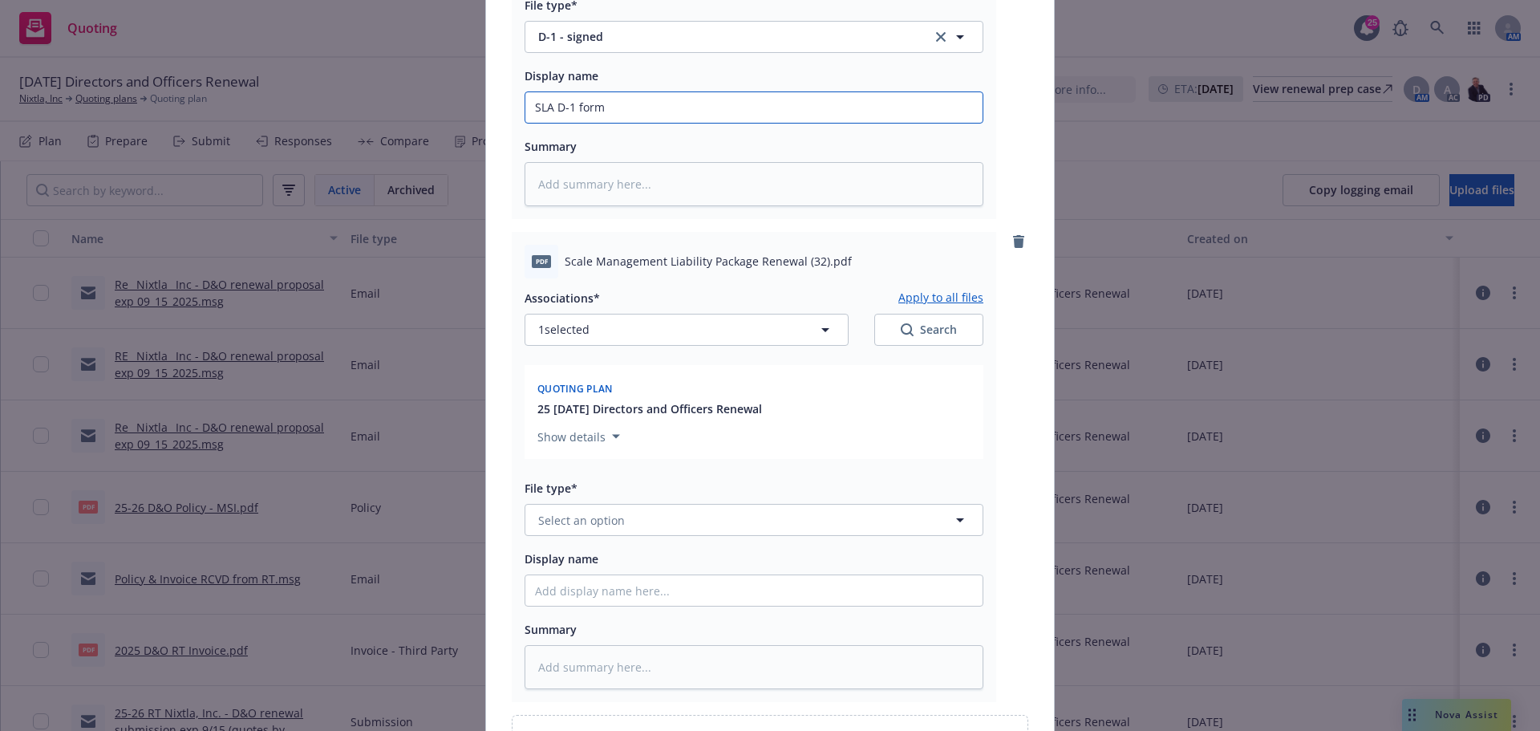
scroll to position [537, 0]
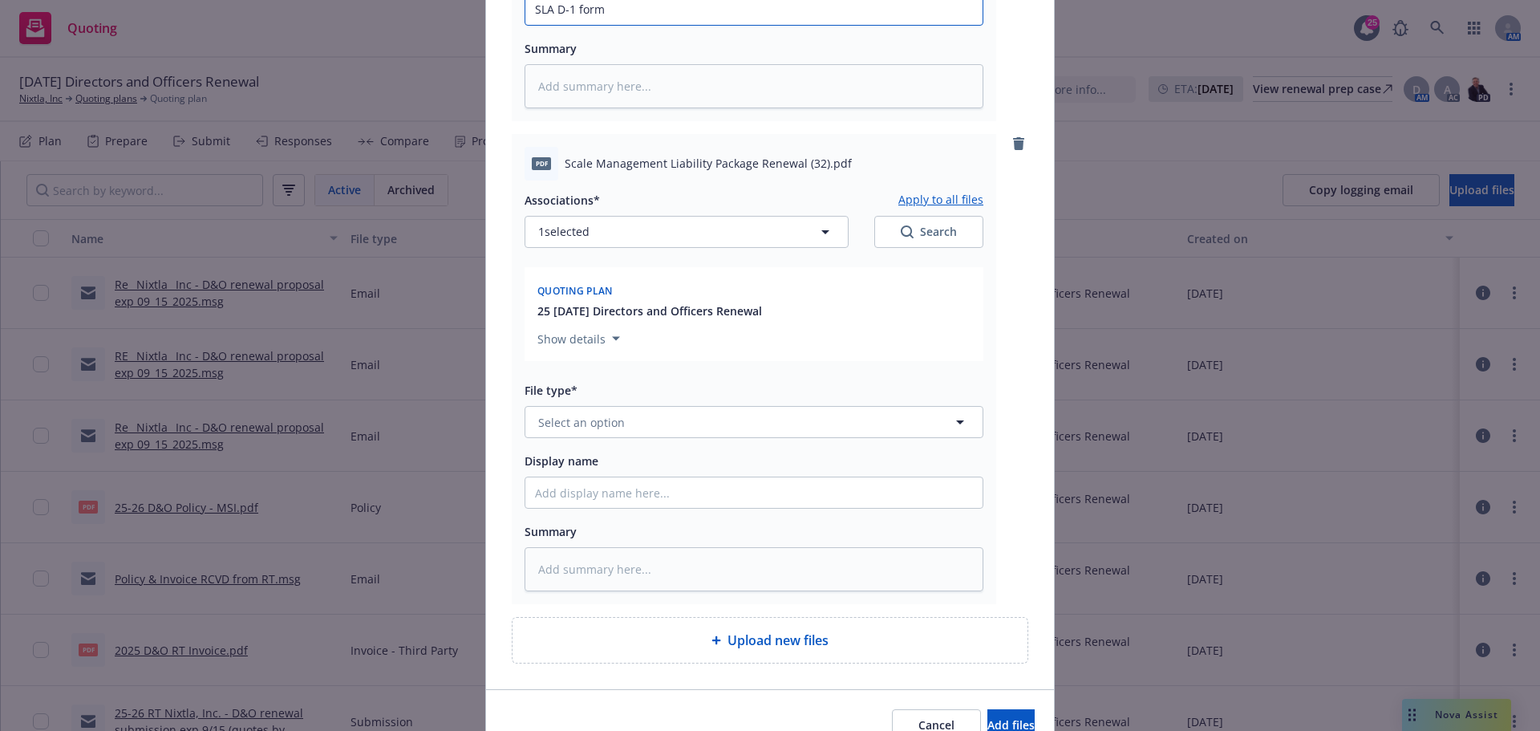
type input "SLA D-1 form"
click at [578, 422] on span "Select an option" at bounding box center [581, 422] width 87 height 17
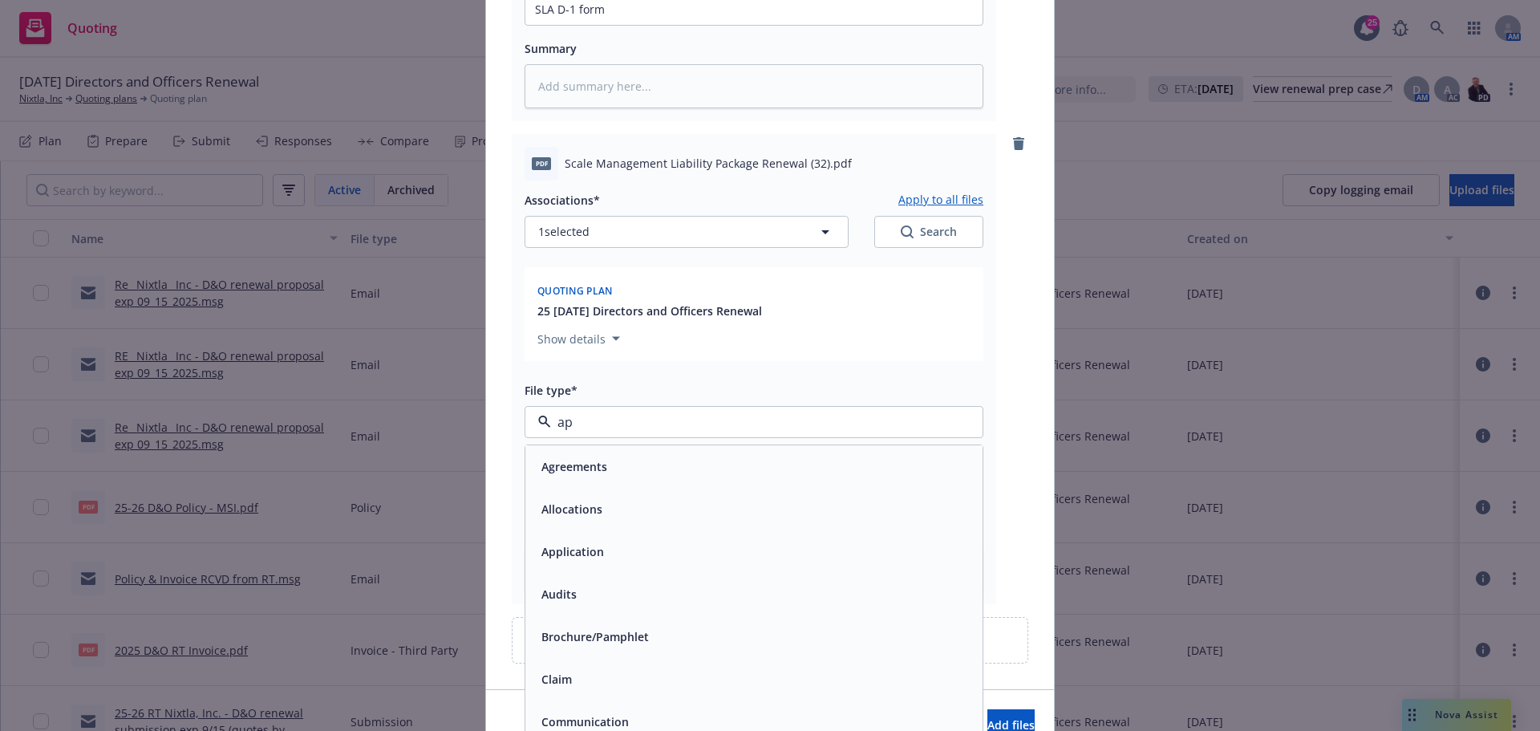
type input "app"
click at [579, 506] on span "Application - signed" at bounding box center [595, 509] width 109 height 17
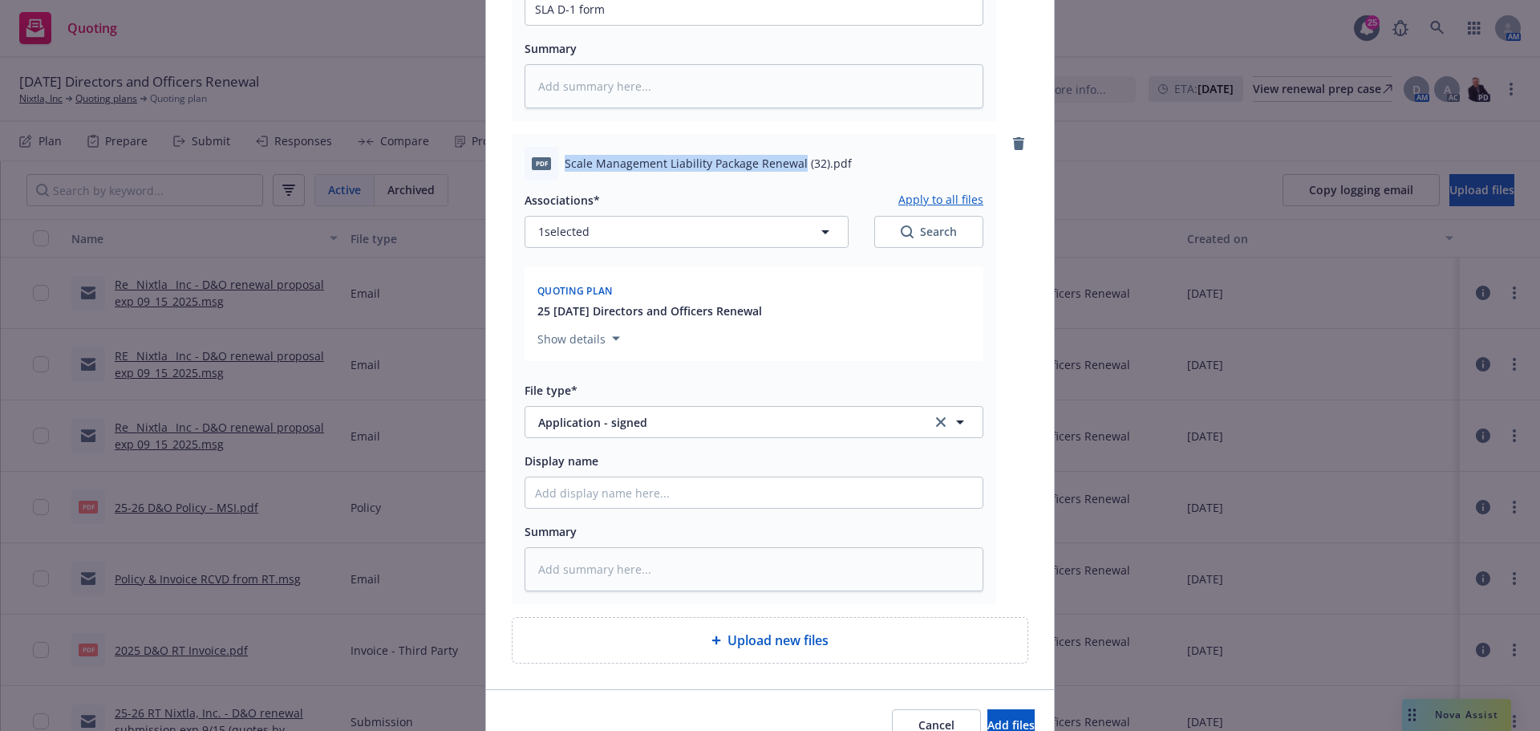
drag, startPoint x: 559, startPoint y: 161, endPoint x: 795, endPoint y: 154, distance: 235.9
click at [795, 154] on div "pdf Scale Management Liability Package Renewal (32).pdf" at bounding box center [754, 164] width 459 height 34
copy span "Scale Management Liability Package Renewal"
click at [562, 496] on input "Display name" at bounding box center [753, 492] width 457 height 30
type textarea "x"
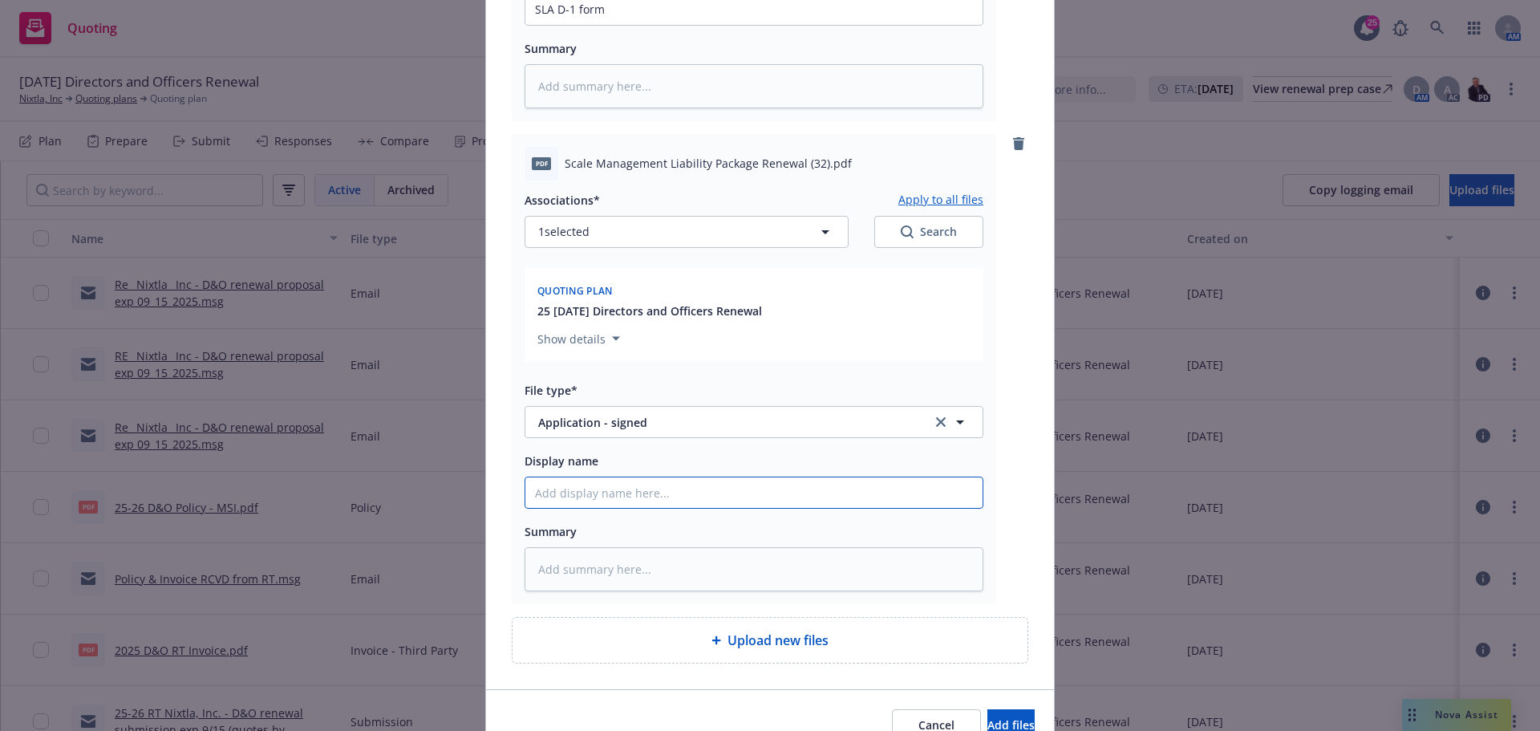
type input "R"
type textarea "x"
type input "RE"
type textarea "x"
type input "RES"
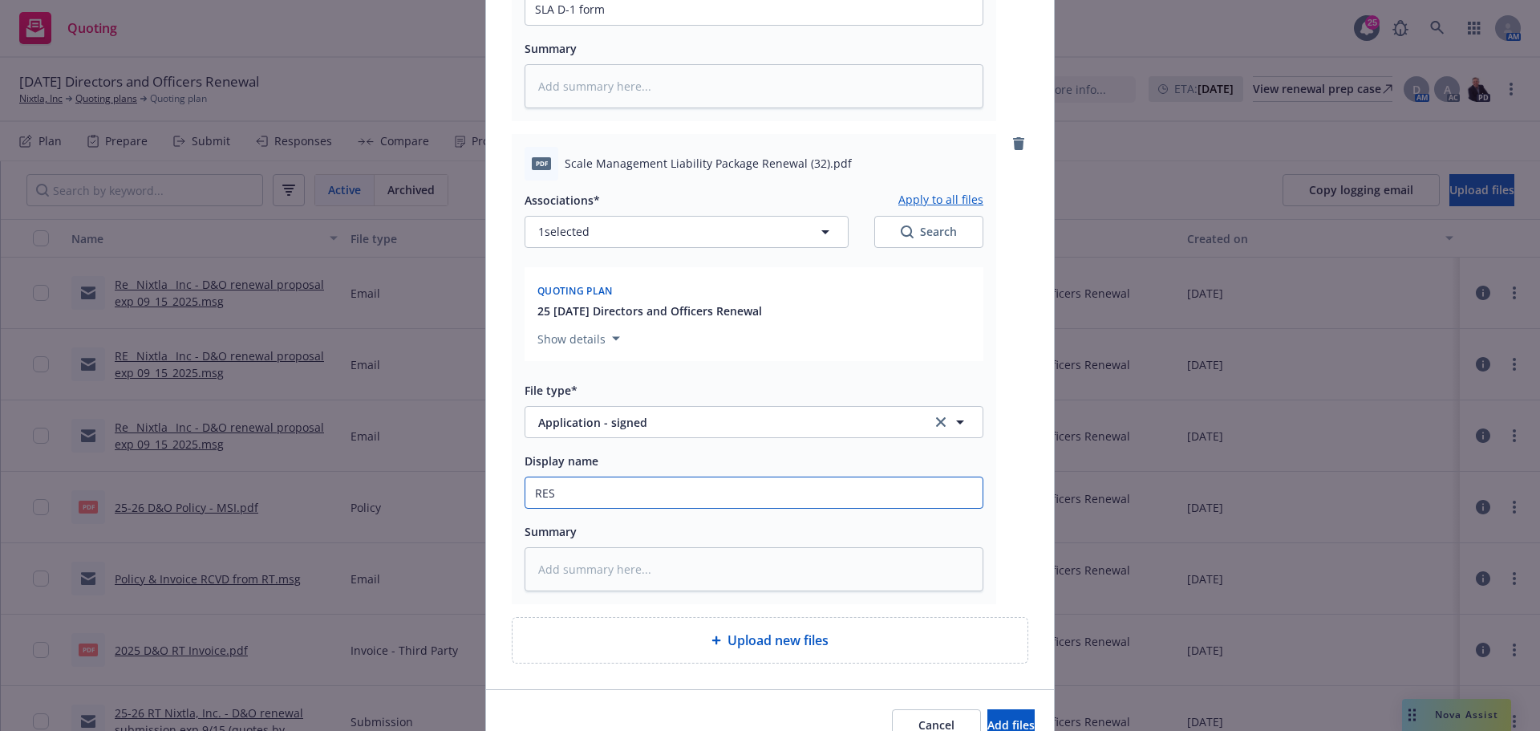
type textarea "x"
type input "RESI"
type textarea "x"
type input "RESIG"
type textarea "x"
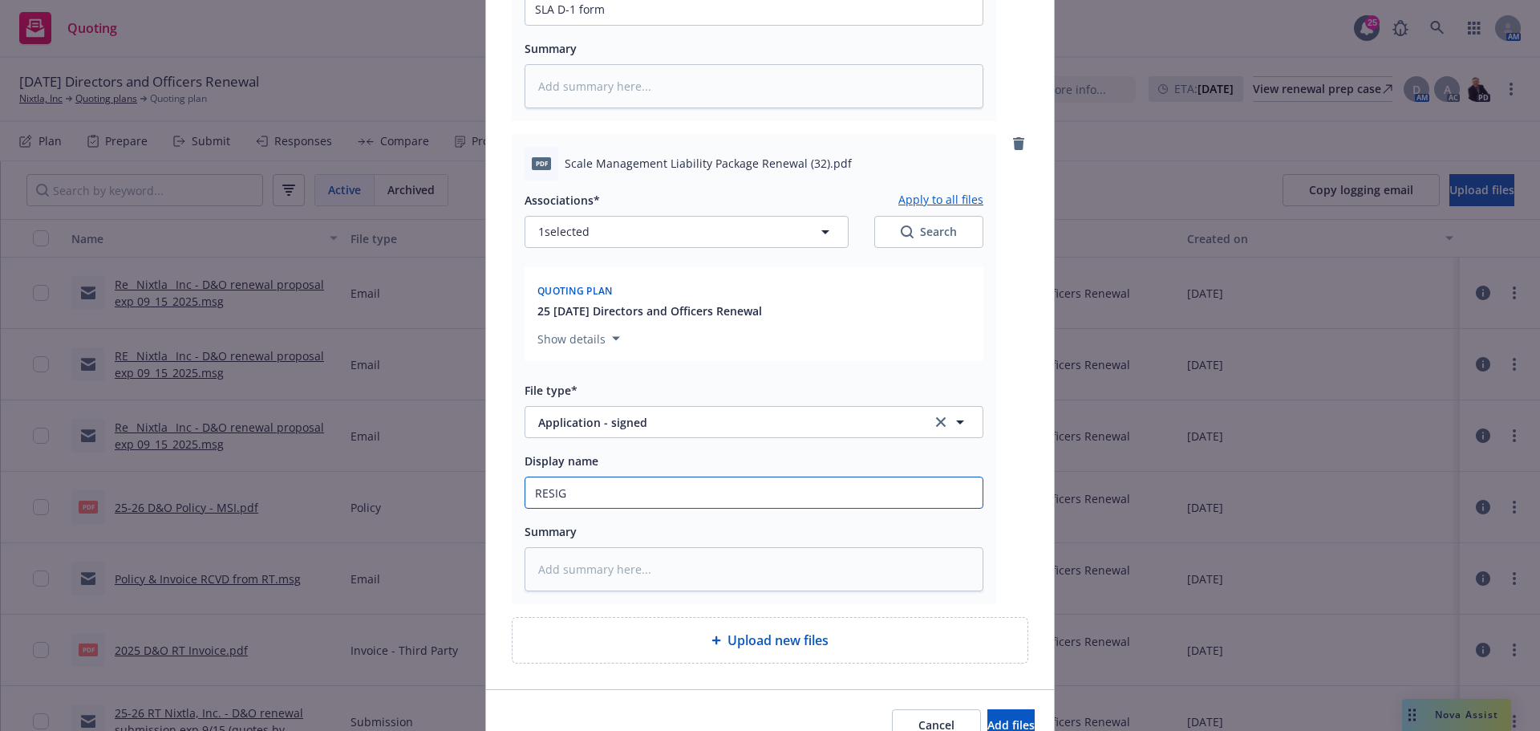
type input "RESIGN"
type textarea "x"
type input "RESIGNE"
type textarea "x"
type input "RESIGNED"
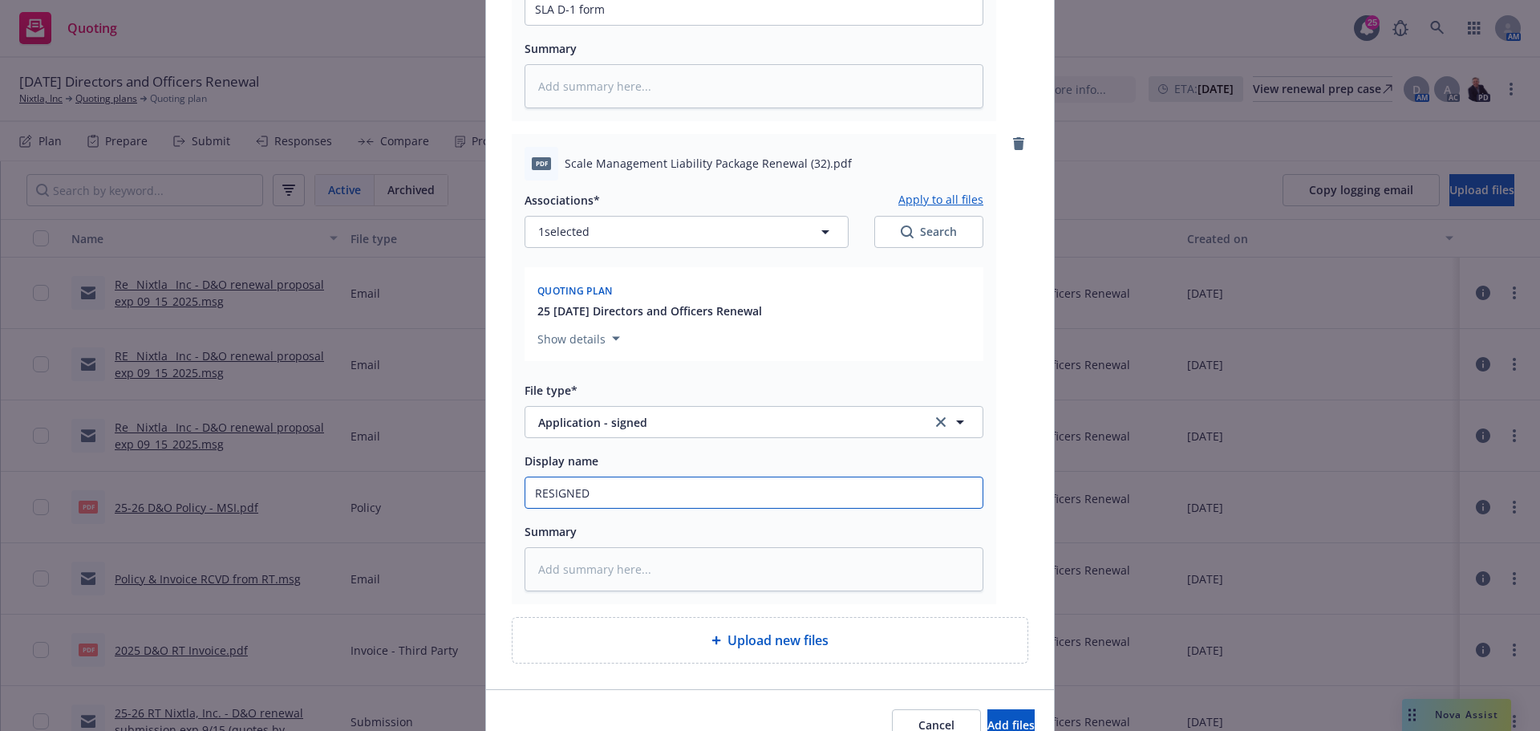
type textarea "x"
type input "RESIGNED"
type textarea "x"
type input "RESIGNED A"
type textarea "x"
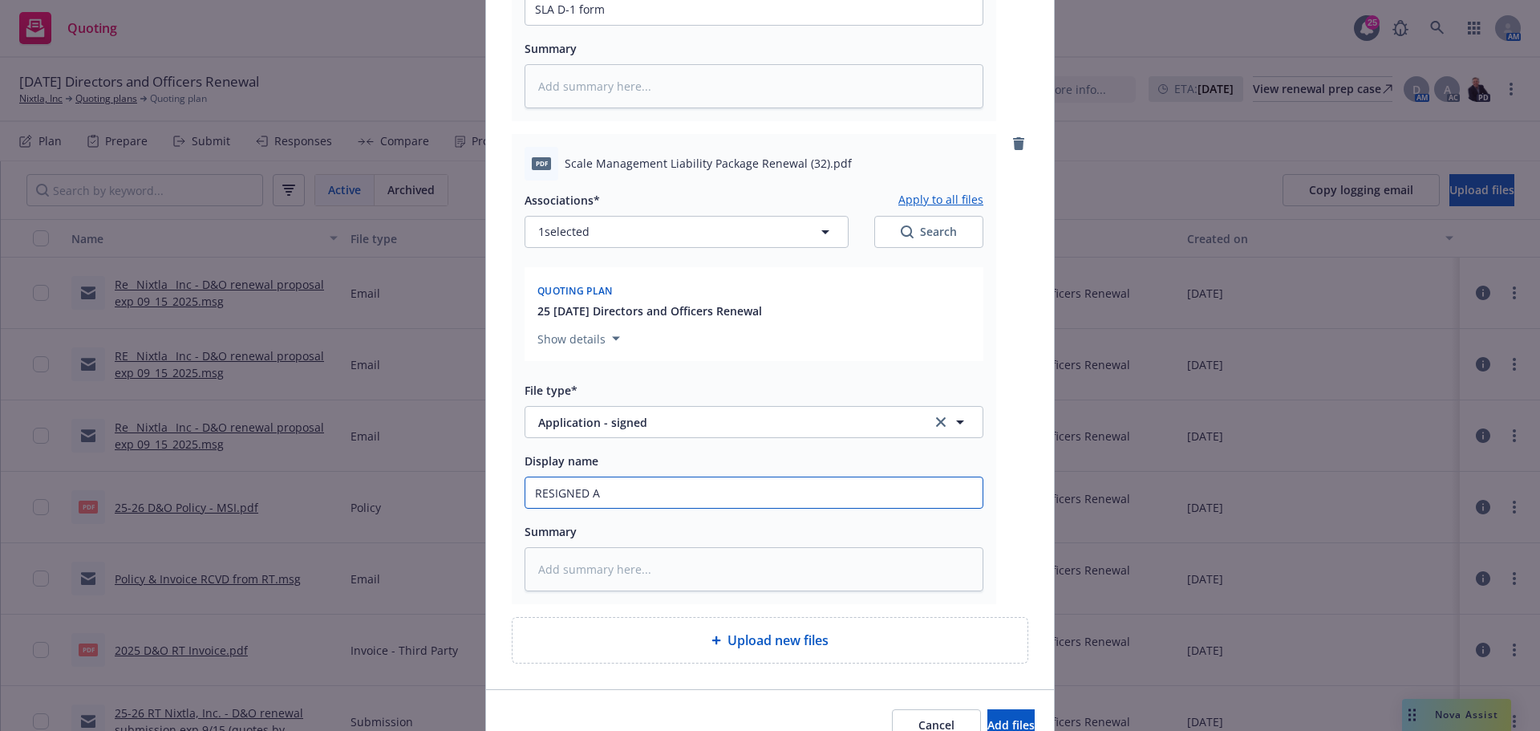
type input "RESIGNED AN"
type textarea "x"
type input "RESIGNED AND"
type textarea "x"
type input "RESIGNED AND"
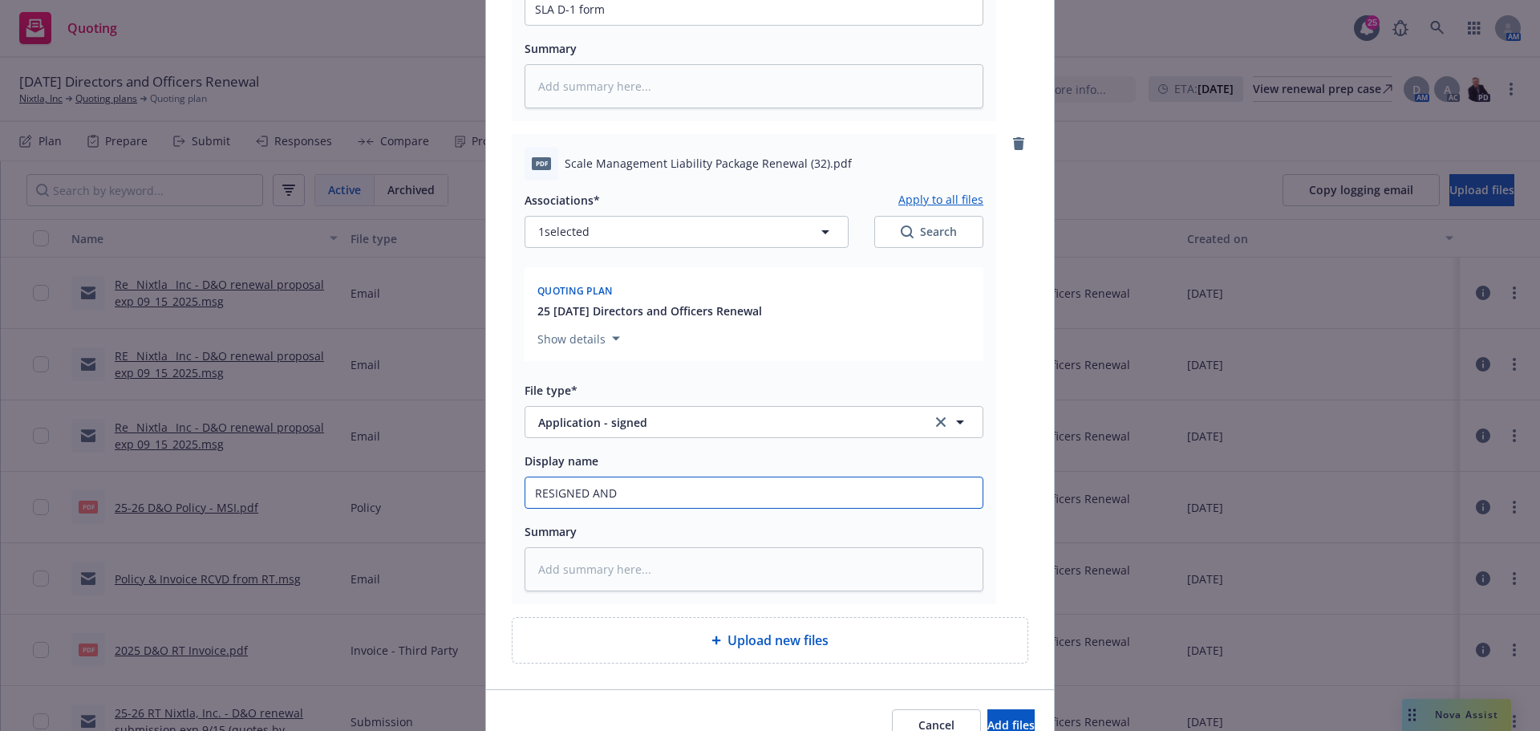
type textarea "x"
type input "RESIGNED AND D"
type textarea "x"
type input "RESIGNED AND DA"
type textarea "x"
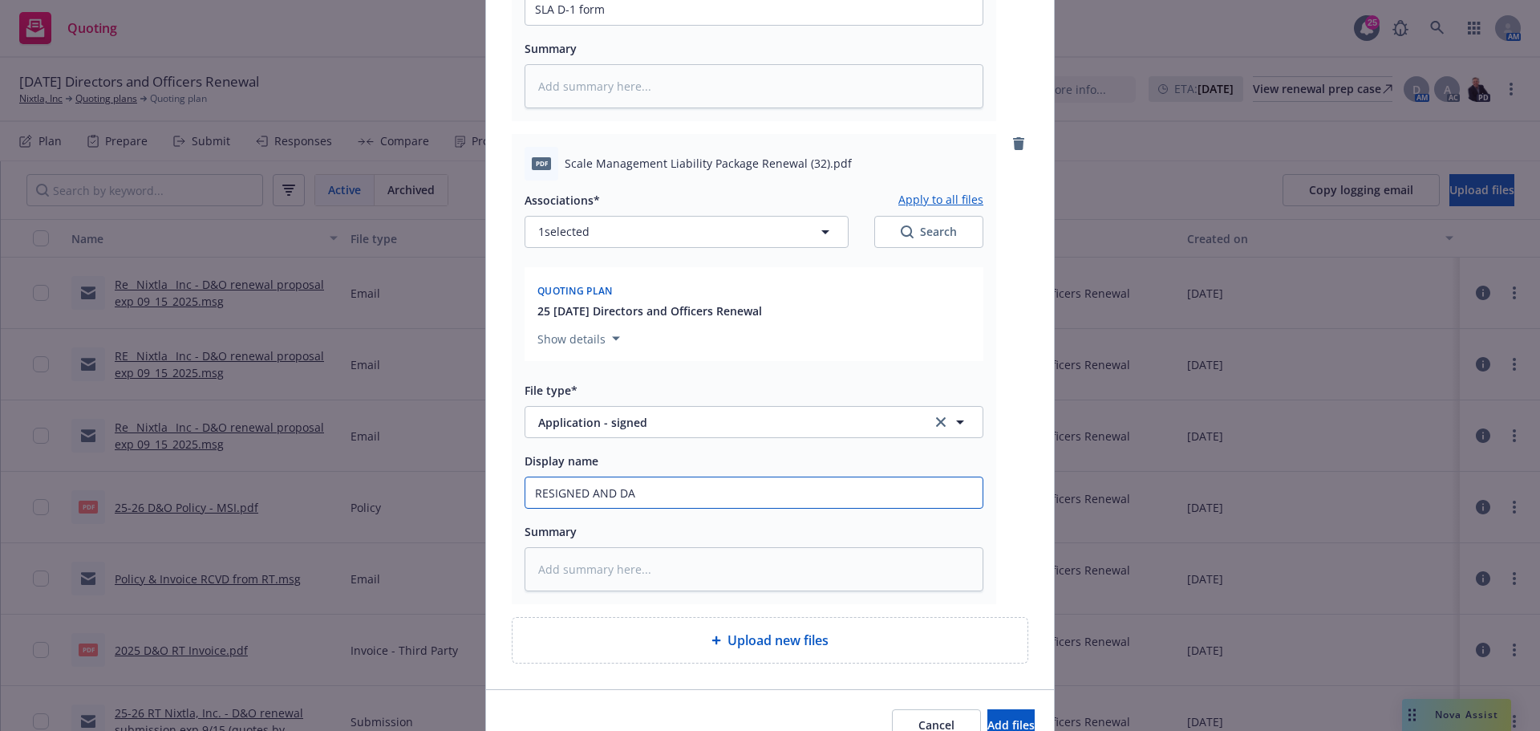
type input "RESIGNED AND DAT"
type textarea "x"
type input "RESIGNED AND DATE"
type textarea "x"
type input "RESIGNED AND DATED"
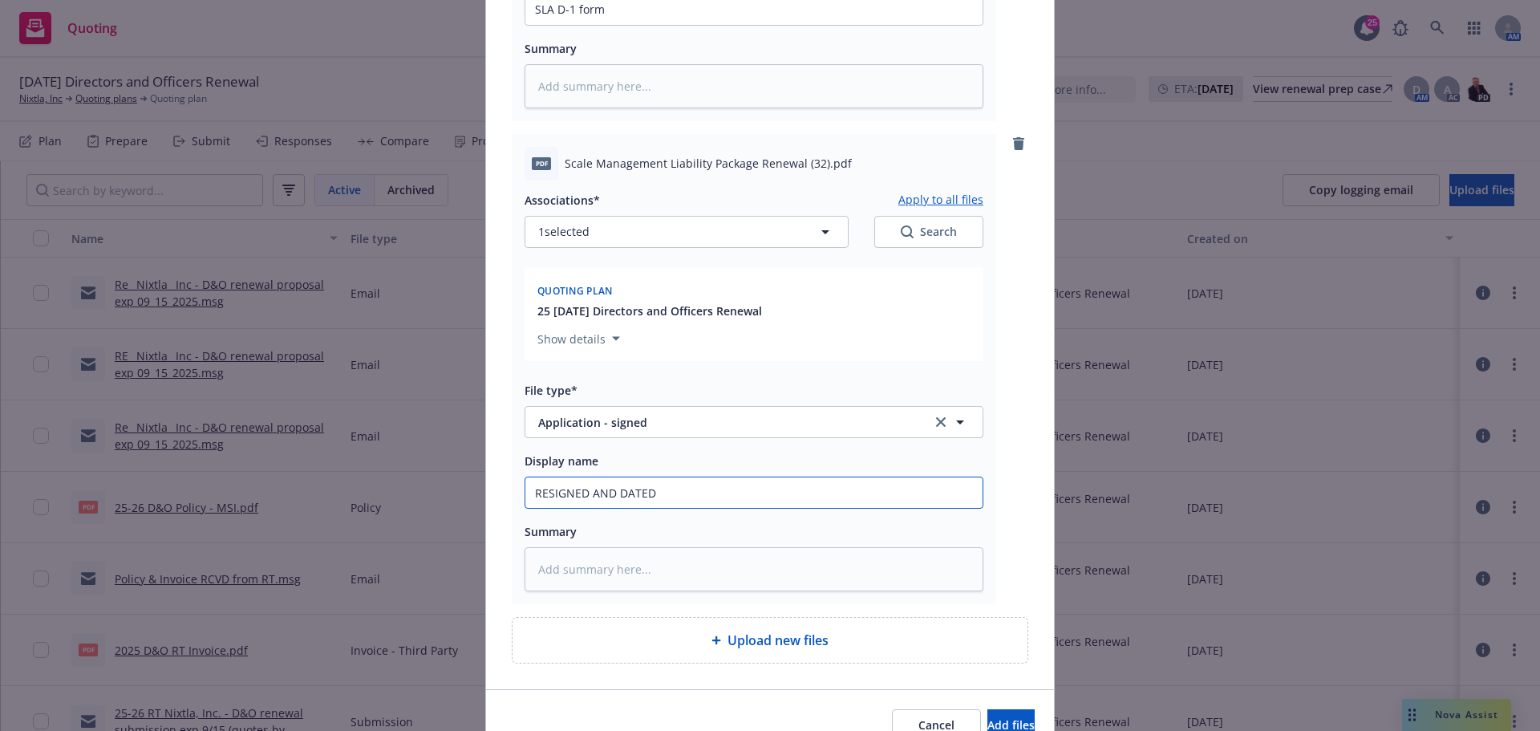
type textarea "x"
type input "RESIGNED AND DATED"
paste input "Scale Management Liability Package Renewal"
type textarea "x"
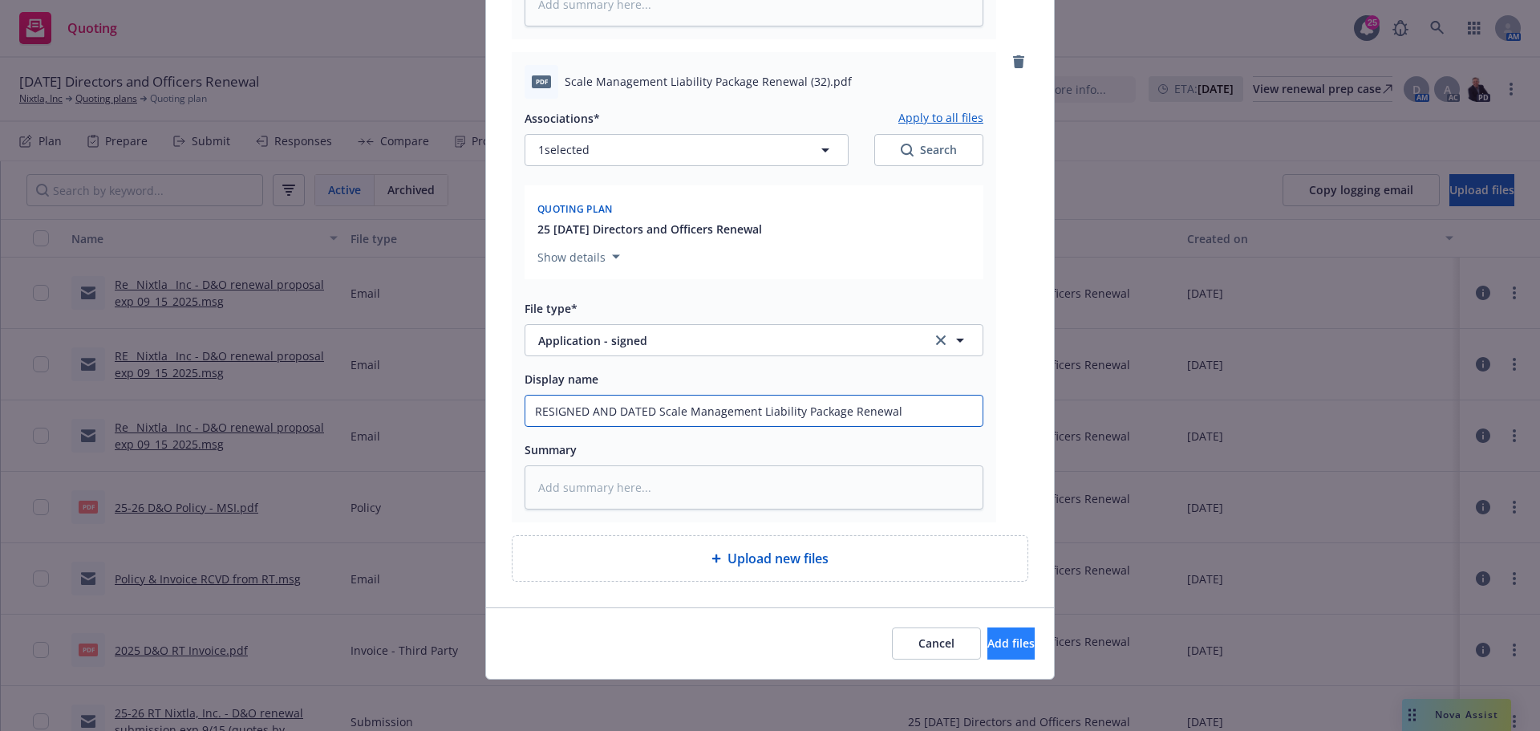
type input "RESIGNED AND DATED Scale Management Liability Package Renewal"
click at [987, 651] on span "Add files" at bounding box center [1010, 642] width 47 height 15
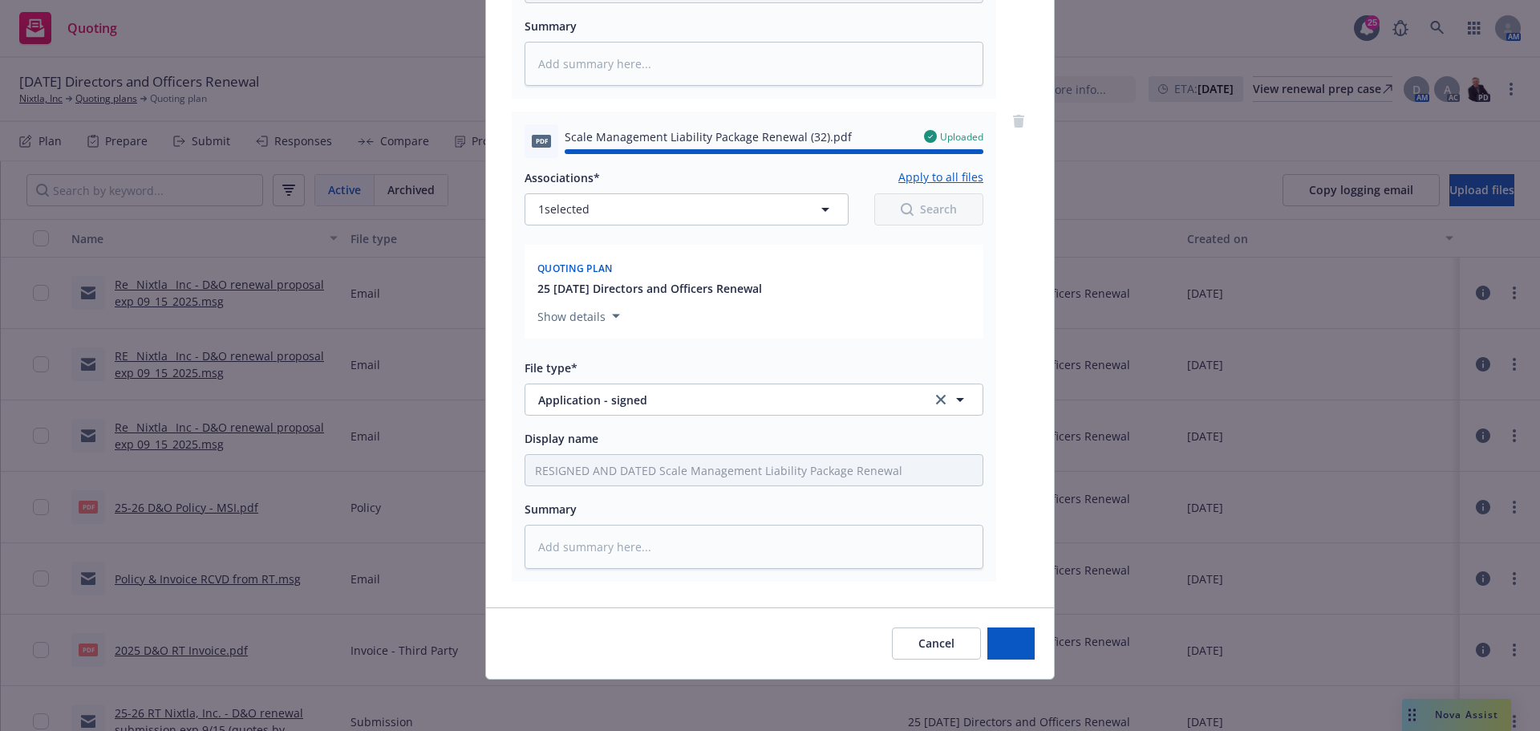
type textarea "x"
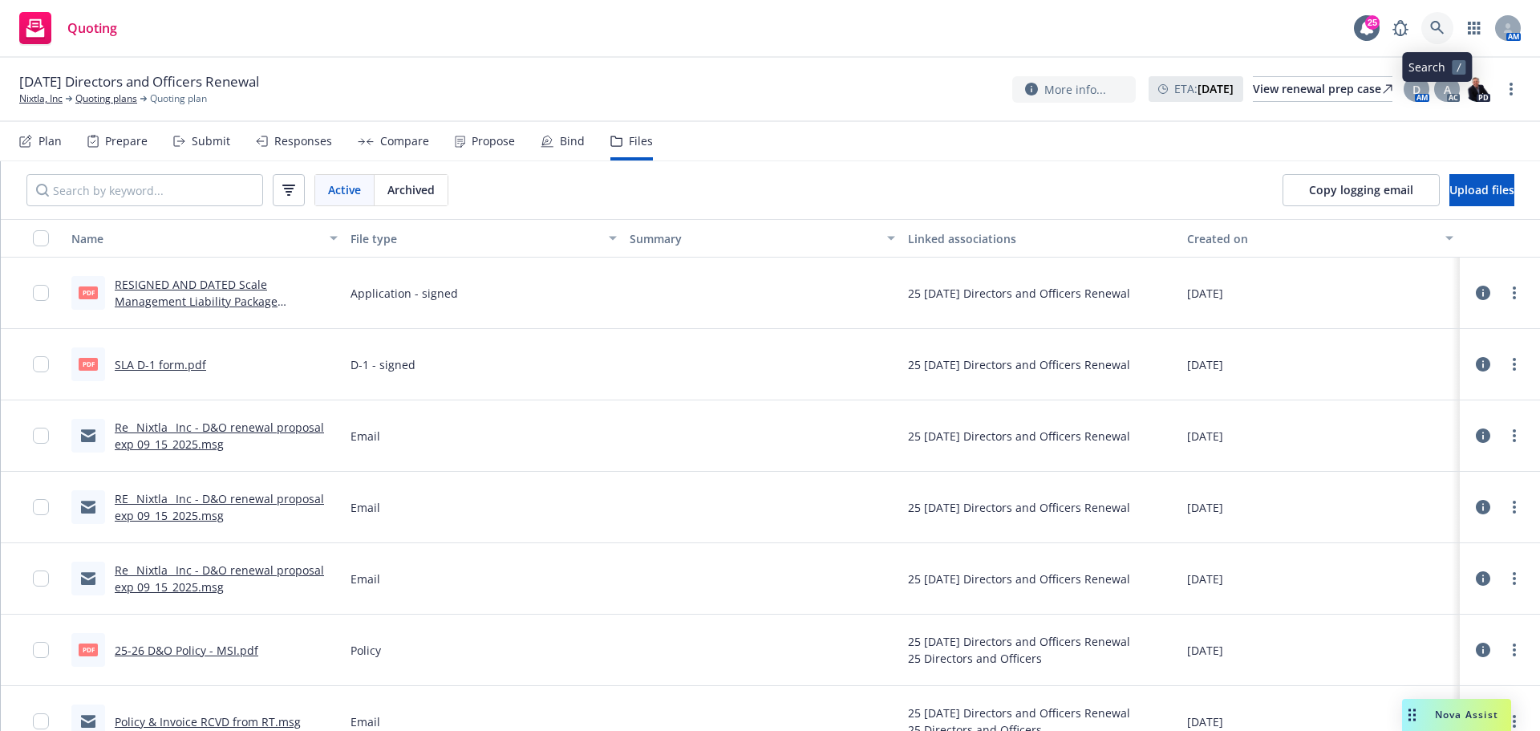
click at [1437, 30] on icon at bounding box center [1437, 28] width 14 height 14
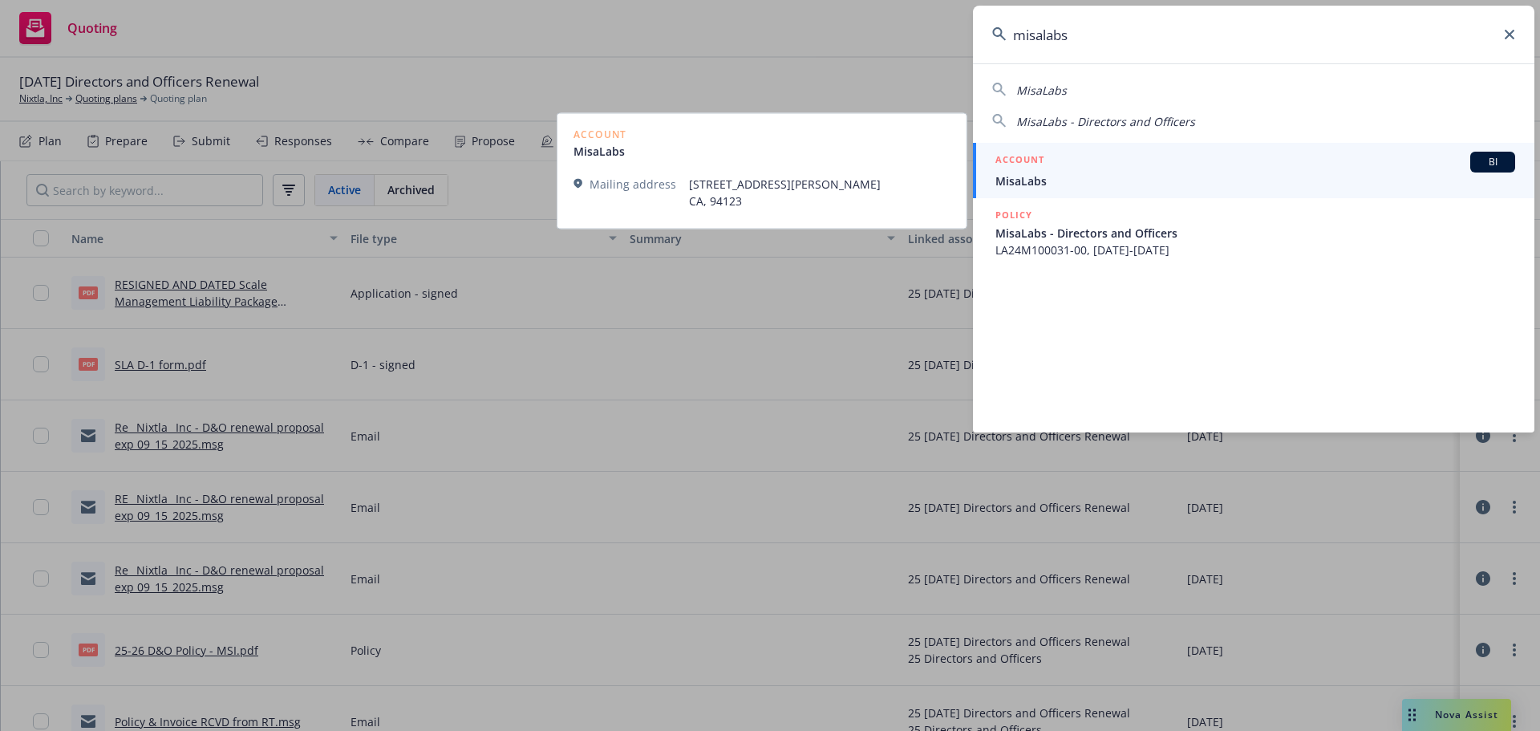
type input "misalabs"
click at [1025, 174] on span "MisaLabs" at bounding box center [1255, 180] width 520 height 17
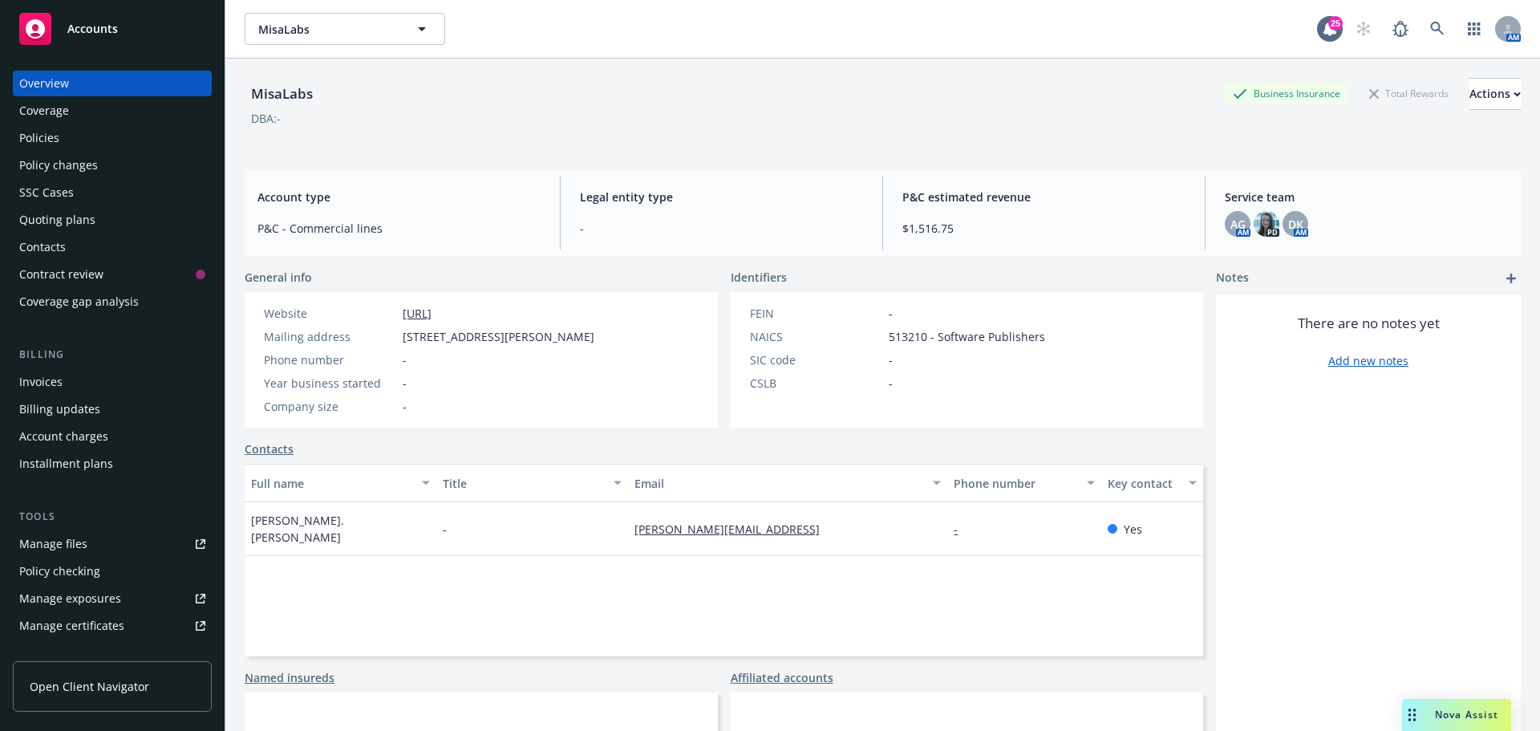
click at [31, 212] on div "Quoting plans" at bounding box center [57, 220] width 76 height 26
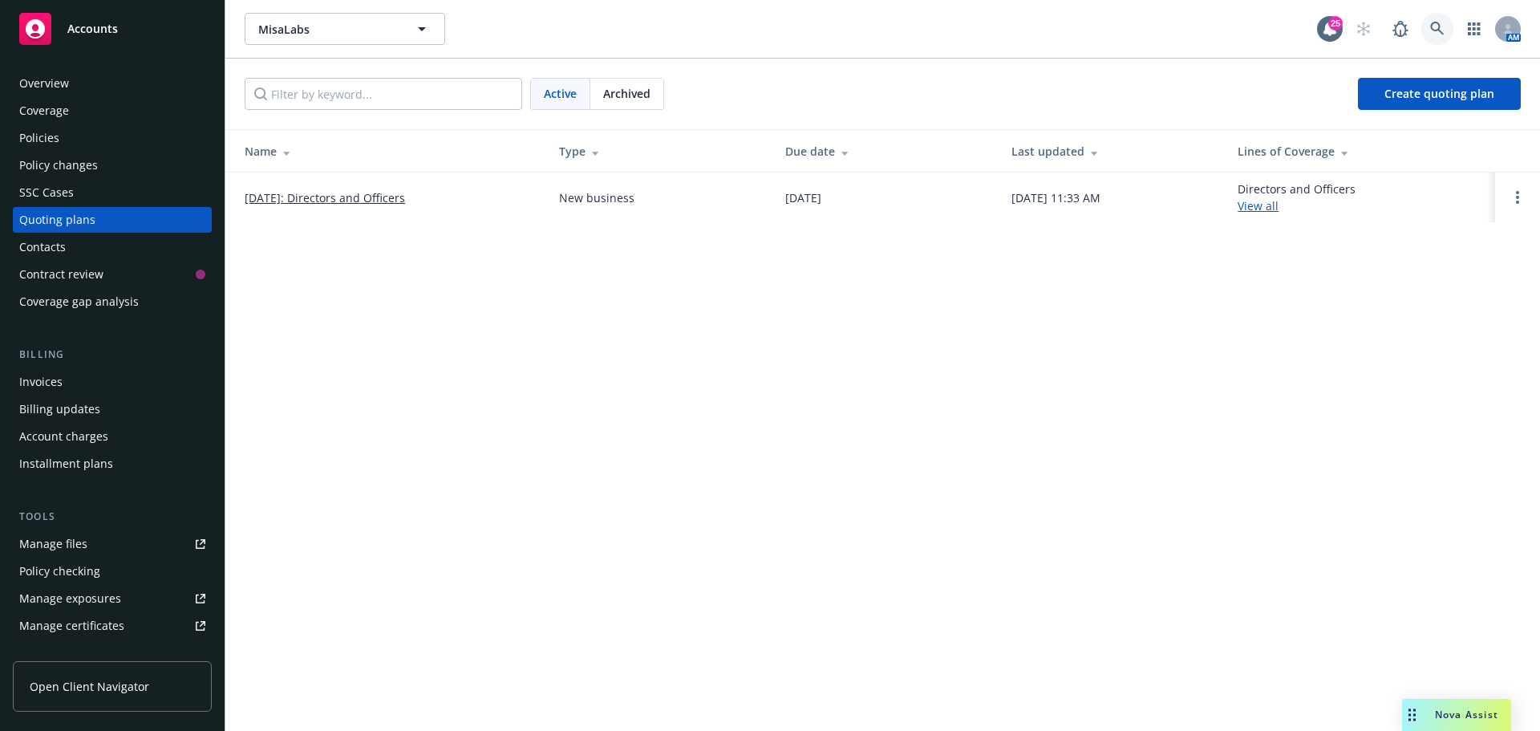
click at [1435, 28] on icon at bounding box center [1437, 29] width 14 height 14
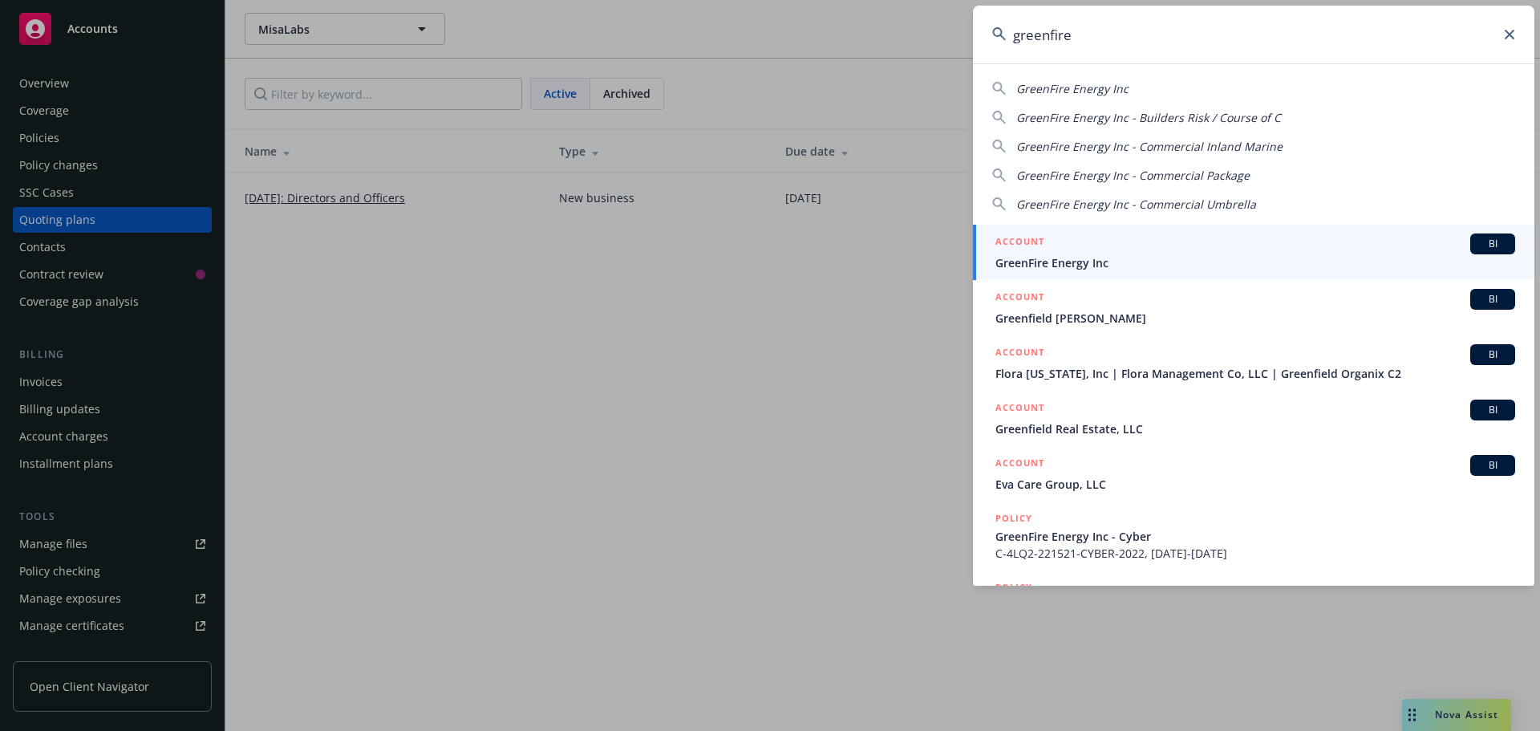
type input "greenfire"
click at [1082, 261] on span "GreenFire Energy Inc" at bounding box center [1255, 262] width 520 height 17
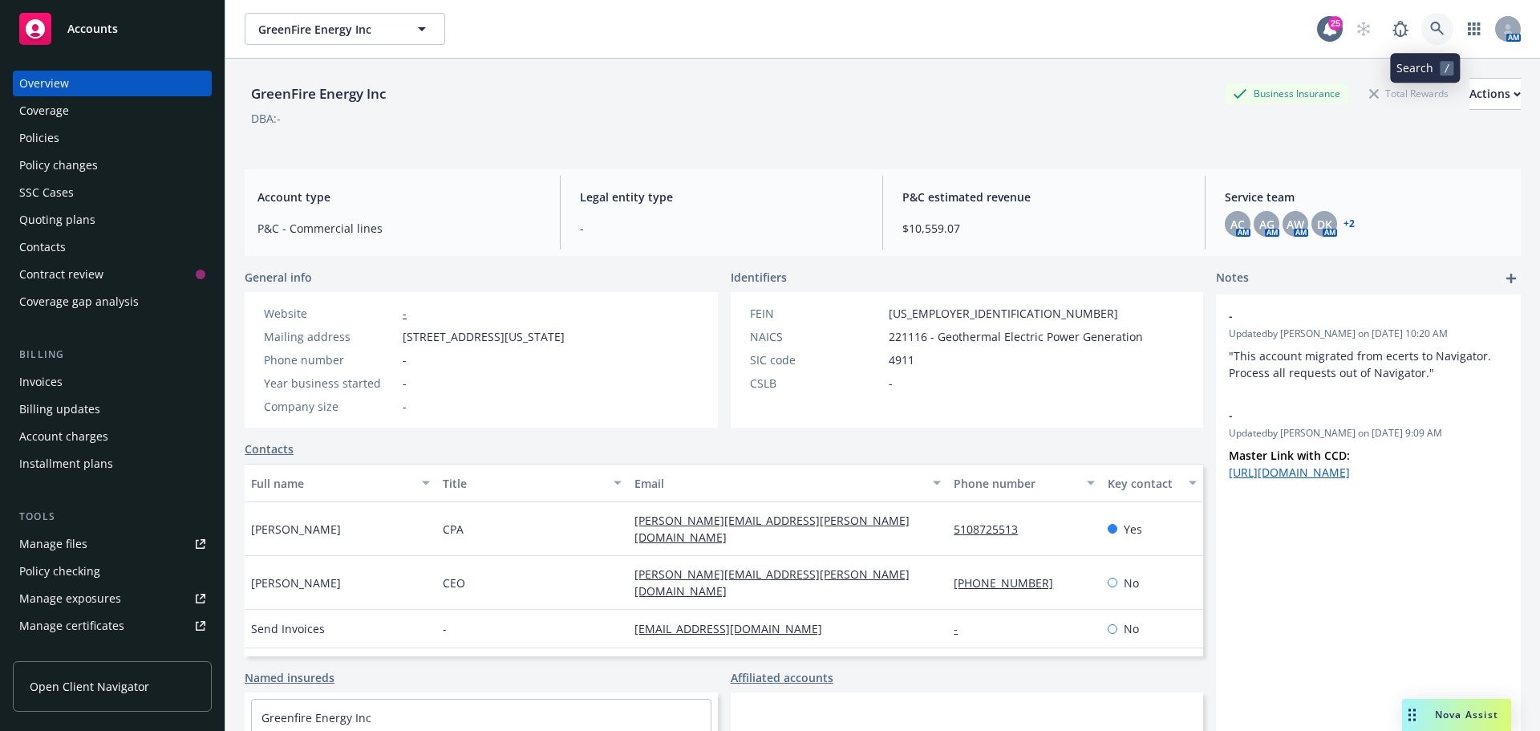
click at [1430, 28] on icon at bounding box center [1437, 29] width 14 height 14
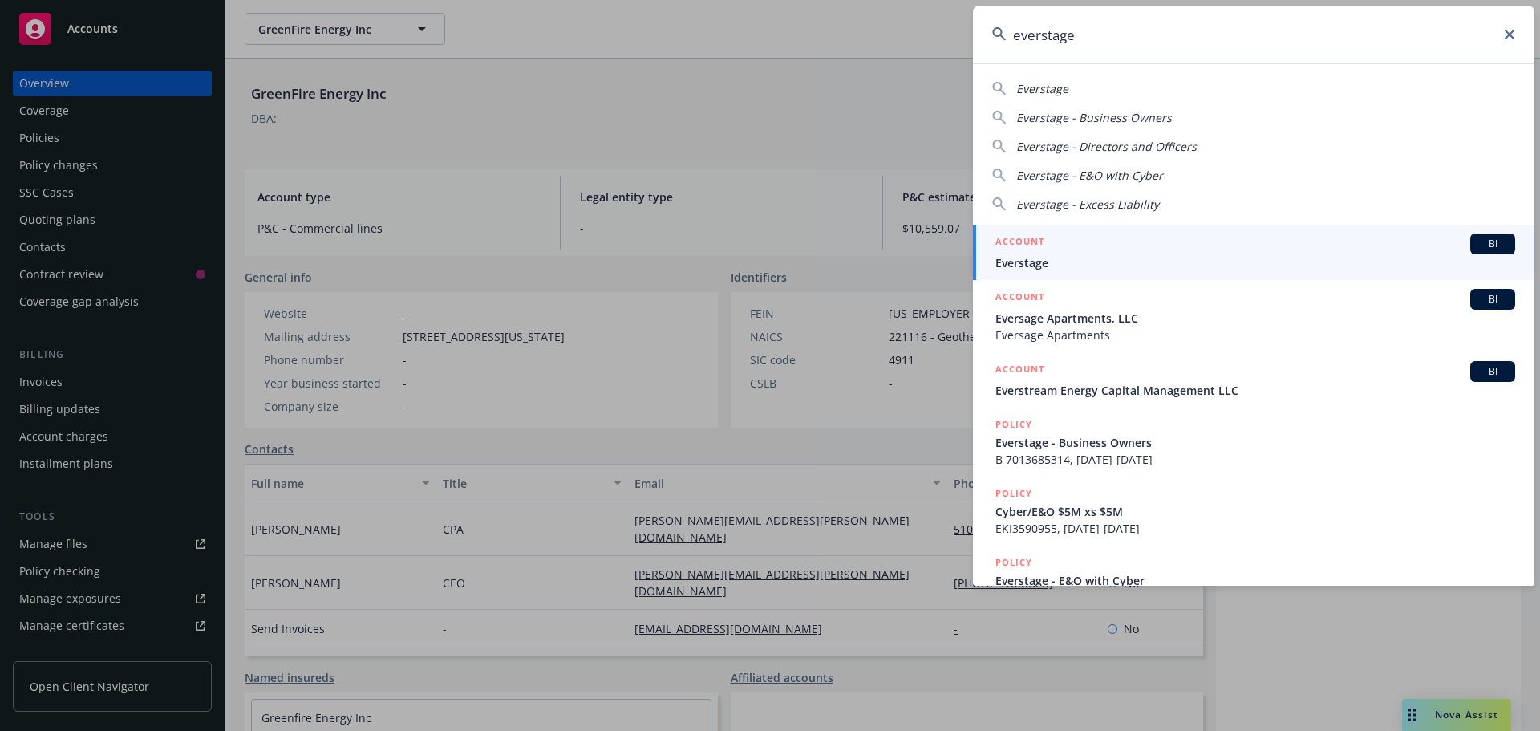
type input "everstage"
click at [1040, 259] on span "Everstage" at bounding box center [1255, 262] width 520 height 17
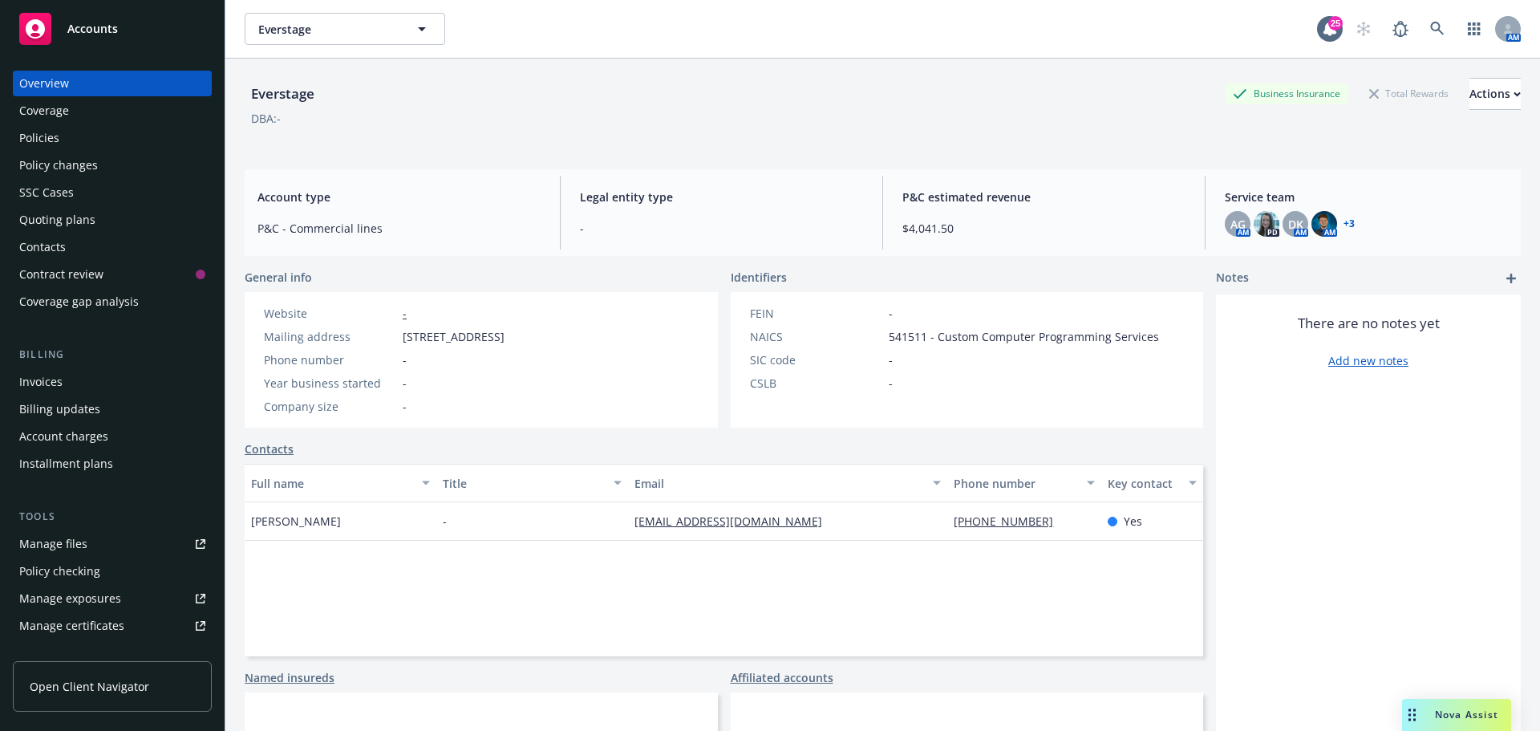
click at [38, 221] on div "Quoting plans" at bounding box center [57, 220] width 76 height 26
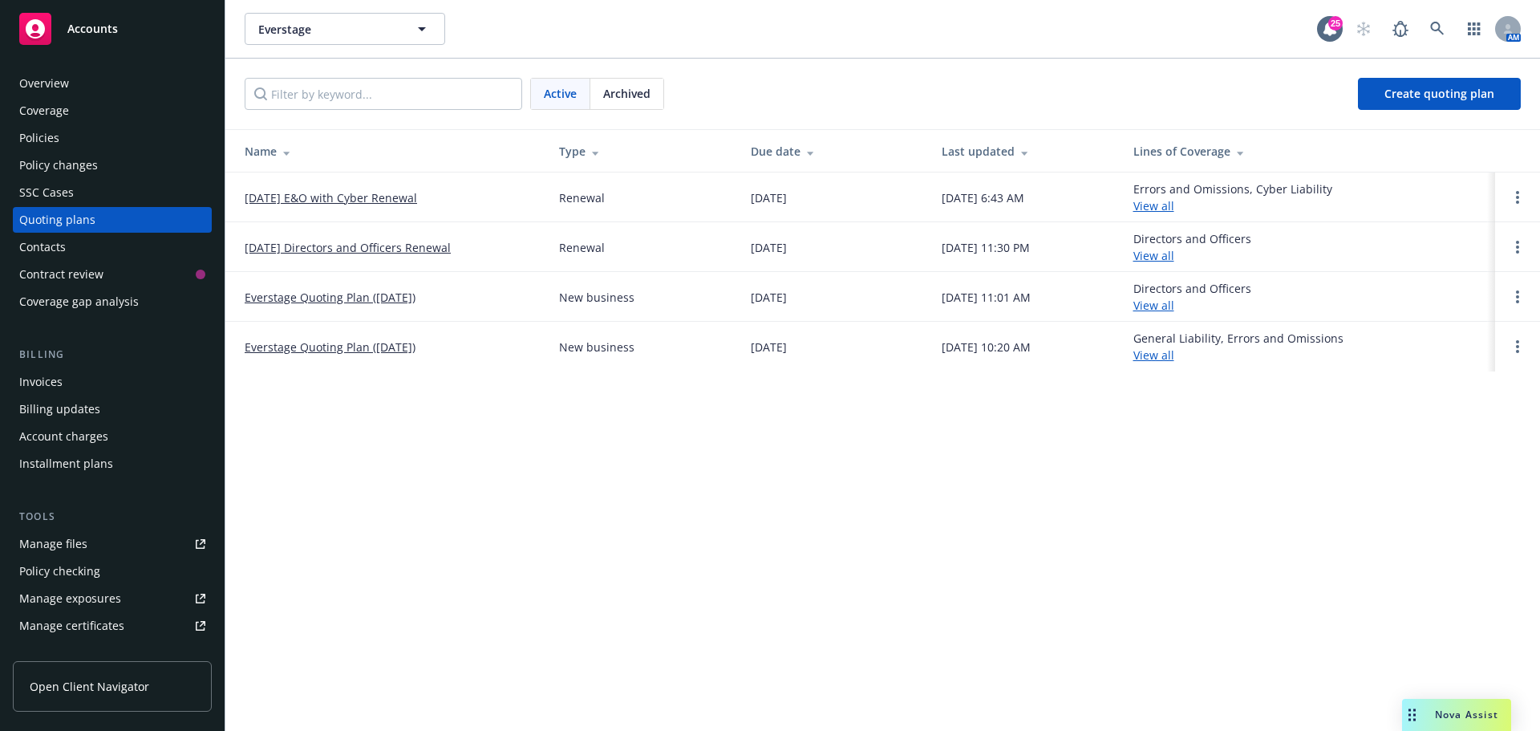
click at [350, 243] on link "[DATE] Directors and Officers Renewal" at bounding box center [348, 247] width 206 height 17
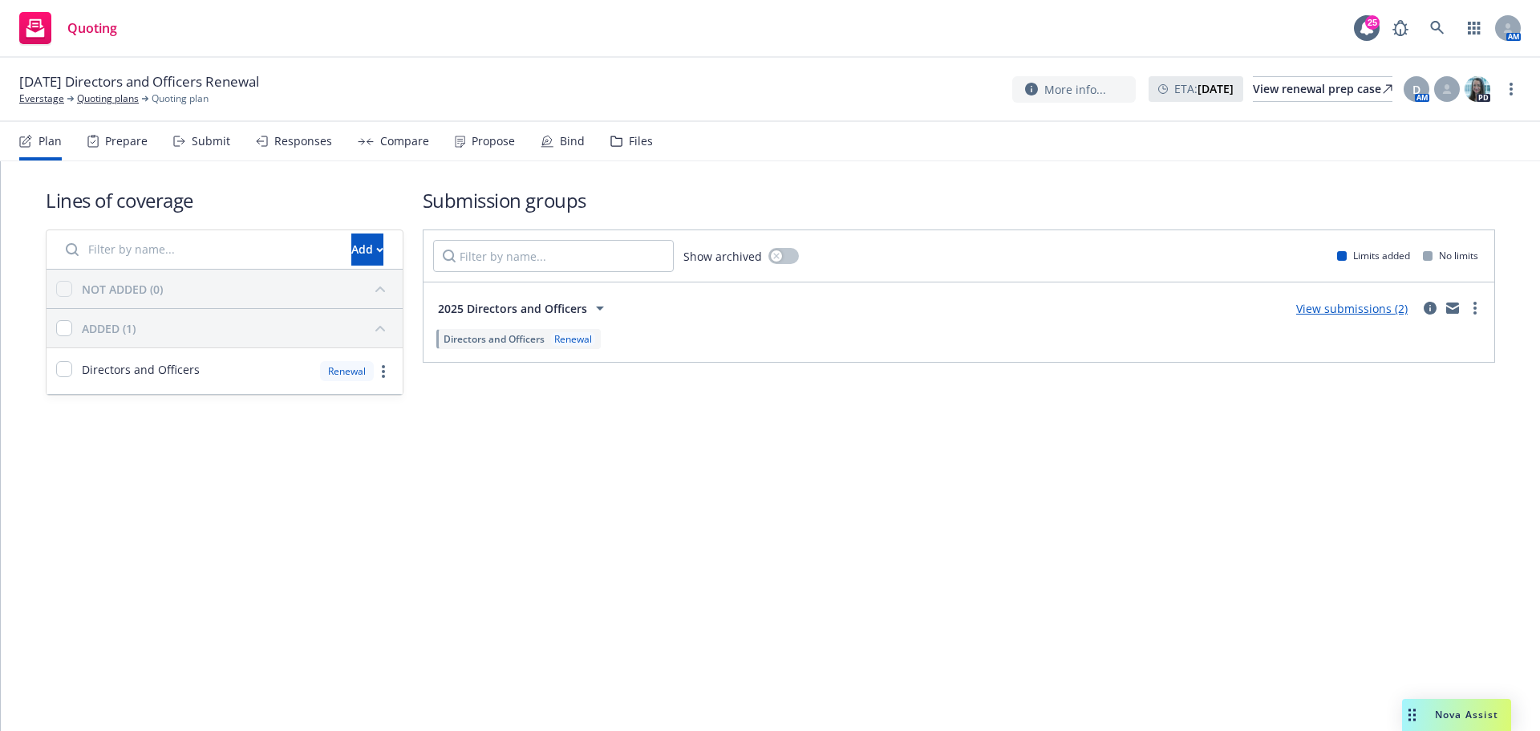
click at [620, 143] on div "Files" at bounding box center [631, 141] width 43 height 39
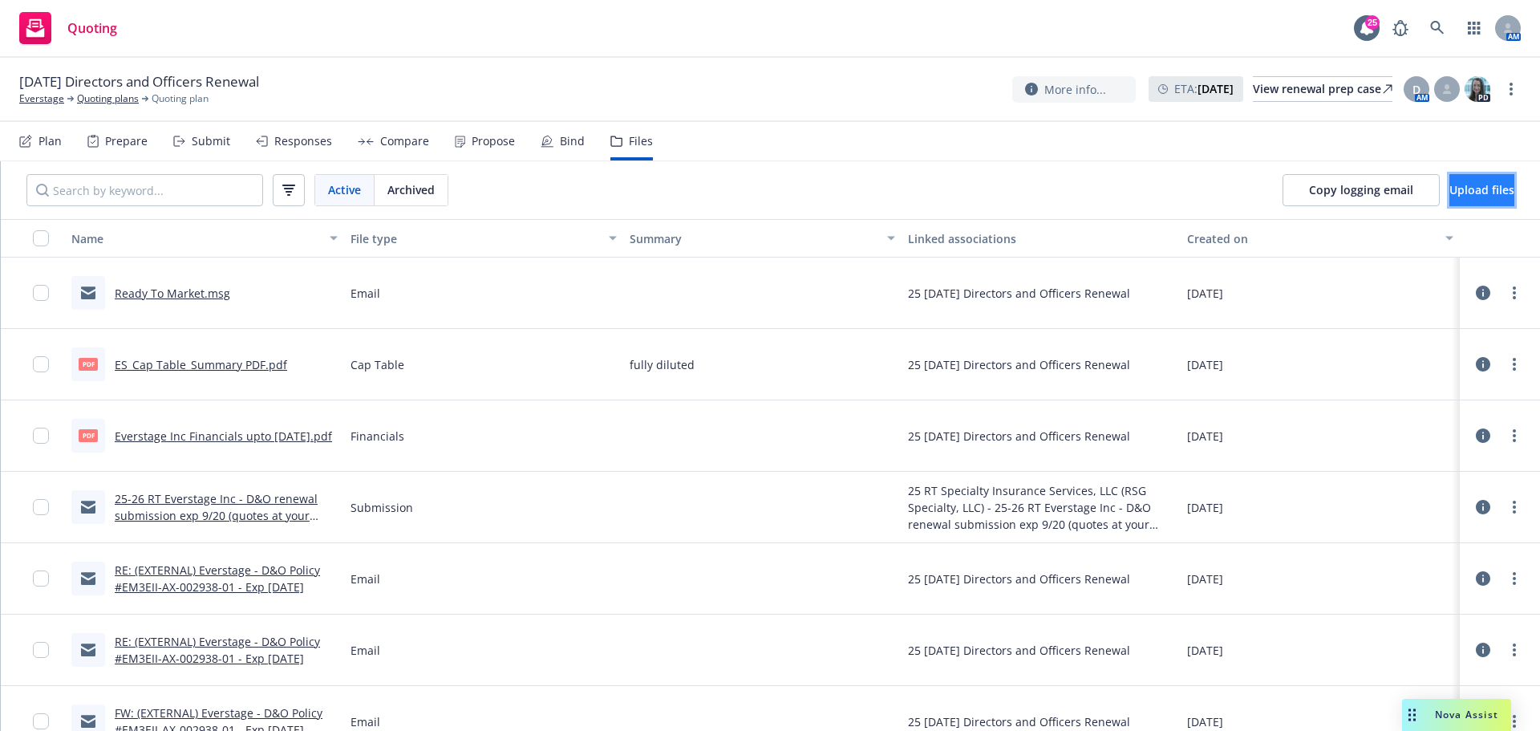
click at [1449, 184] on span "Upload files" at bounding box center [1481, 189] width 65 height 15
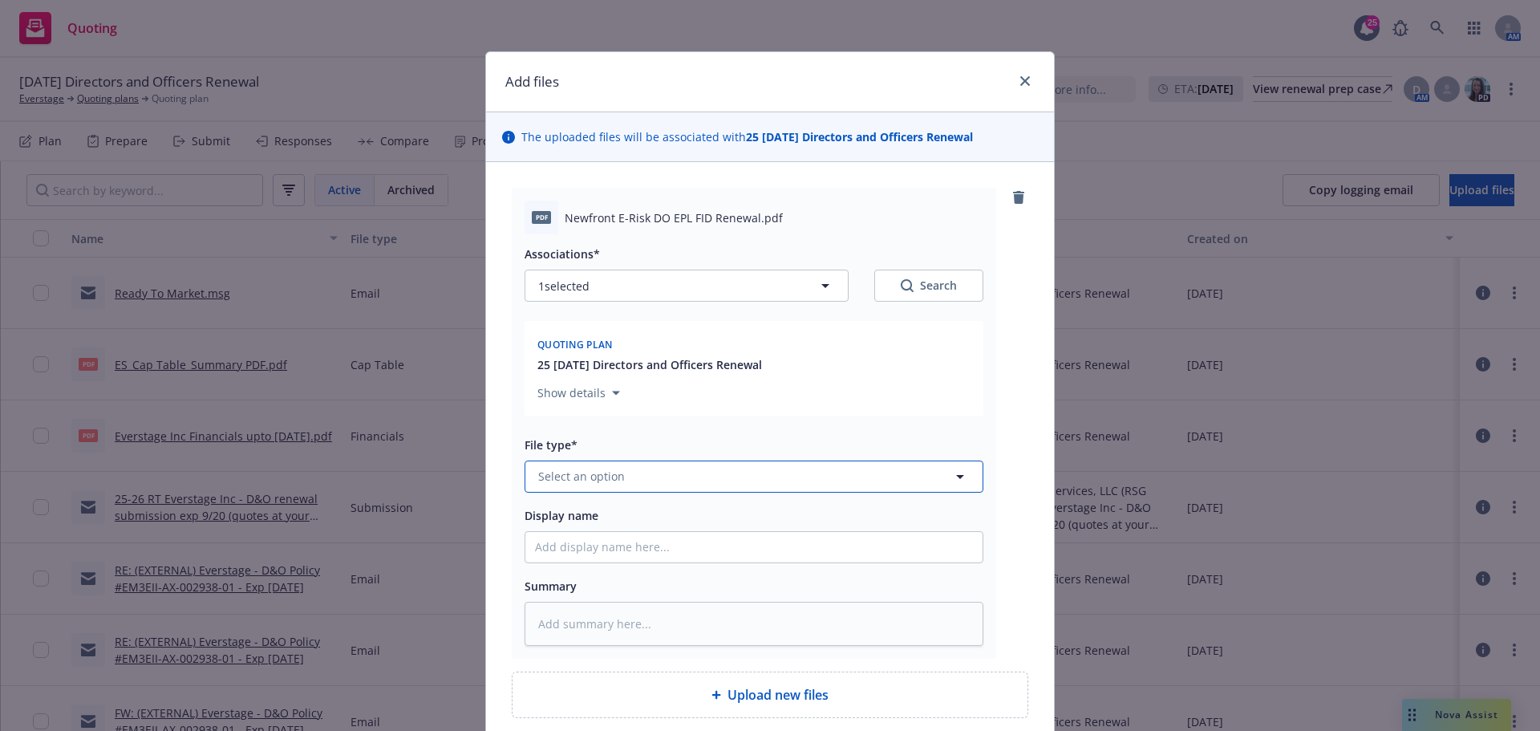
click at [598, 473] on span "Select an option" at bounding box center [581, 476] width 87 height 17
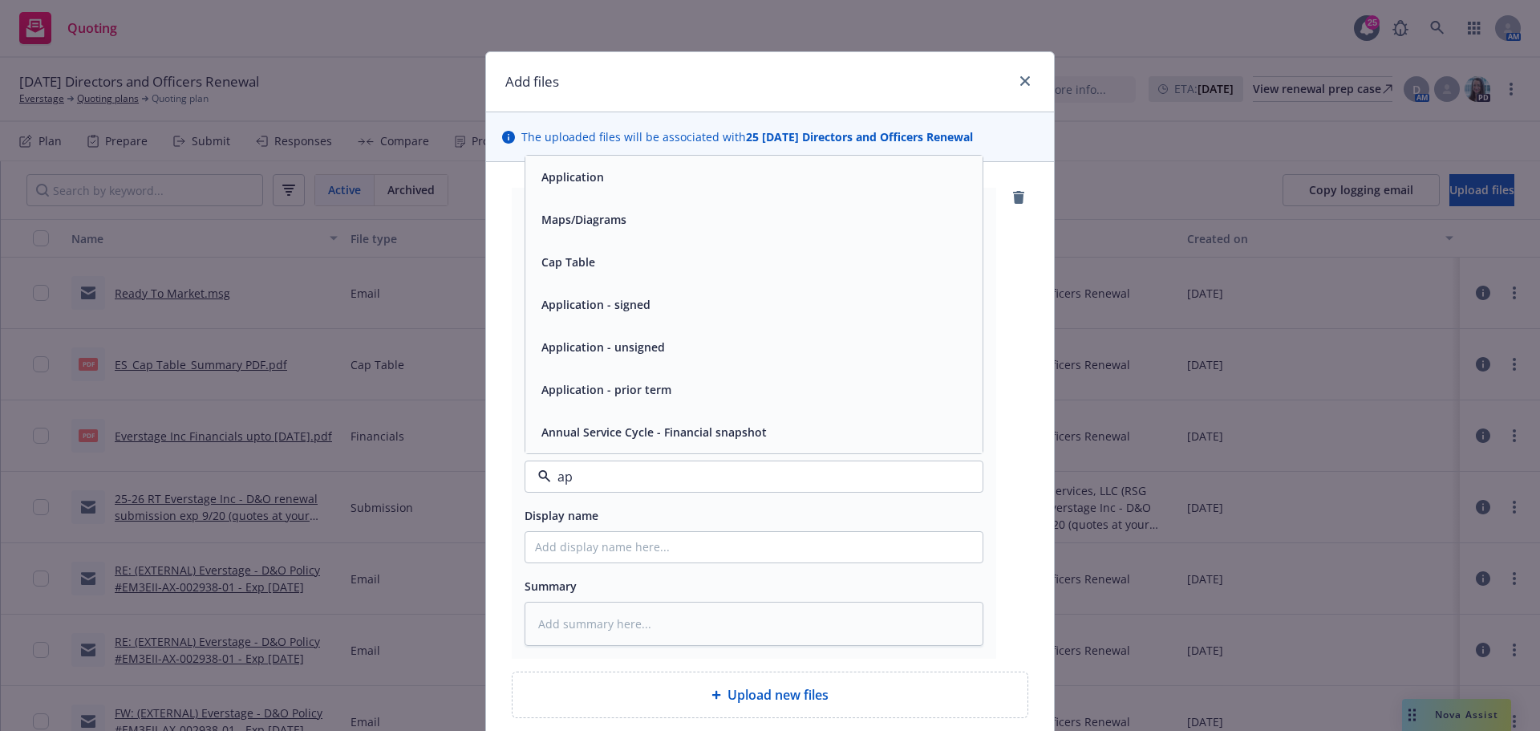
type input "app"
click at [638, 350] on span "Application - signed" at bounding box center [595, 347] width 109 height 17
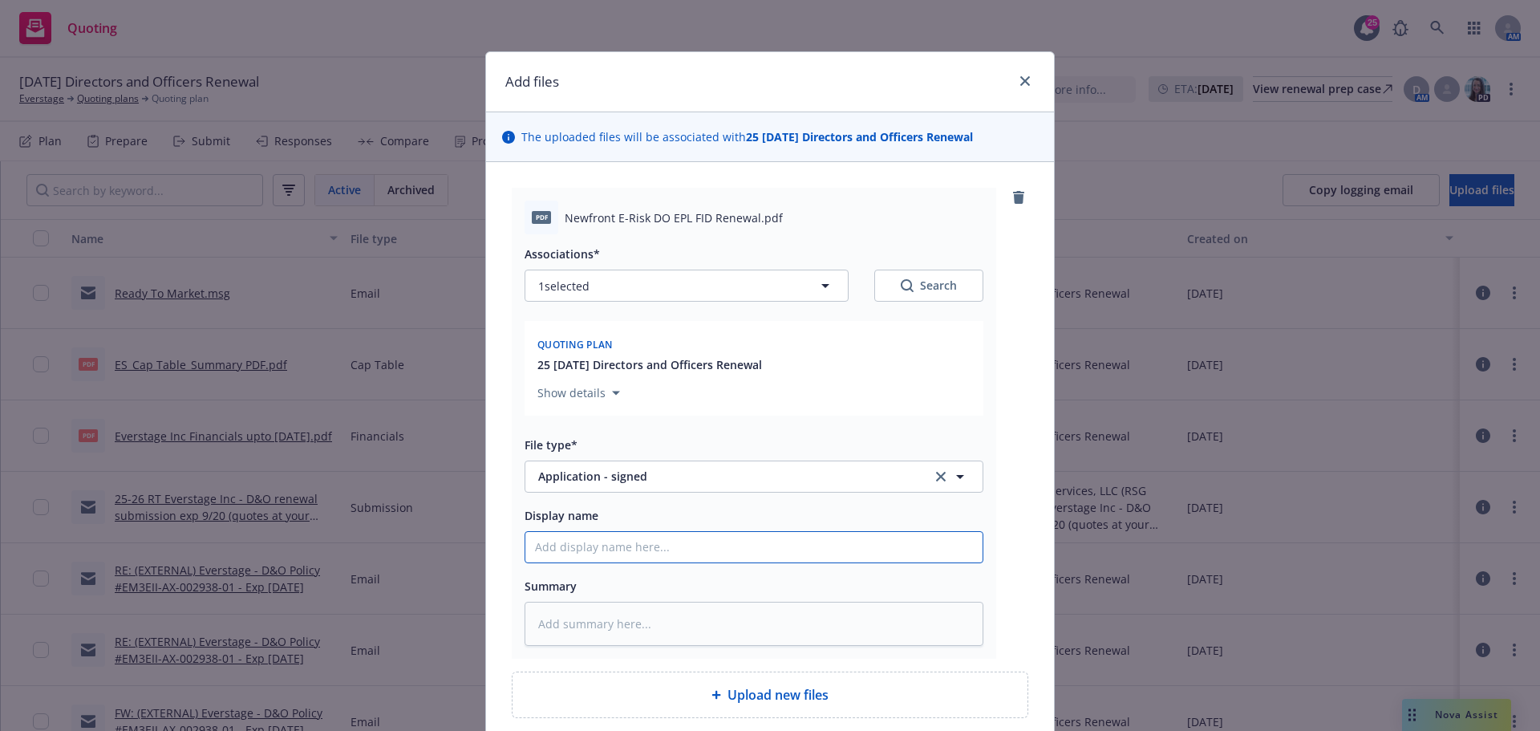
click at [555, 550] on input "Display name" at bounding box center [753, 547] width 457 height 30
type textarea "x"
type input "R"
type textarea "x"
type input "RE"
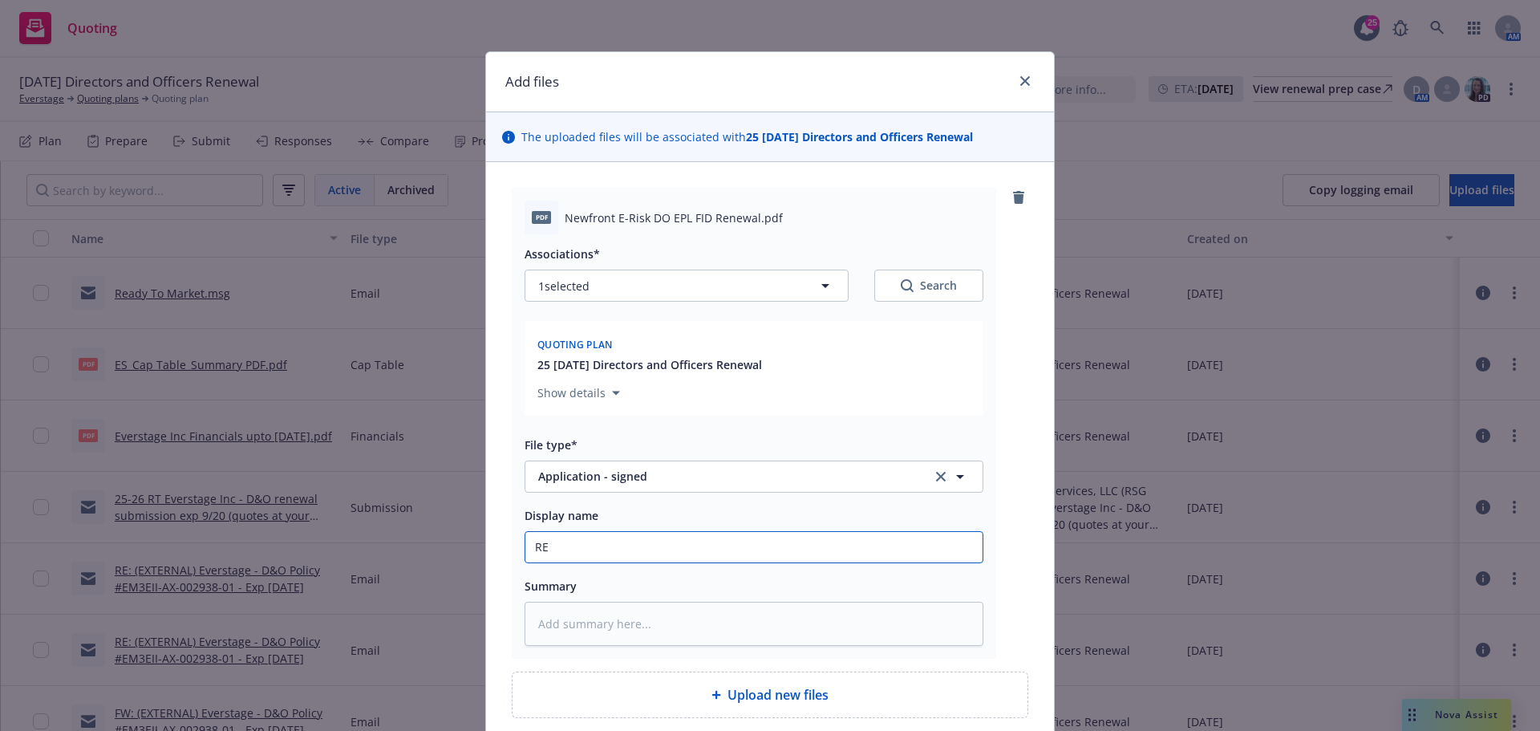
type textarea "x"
type input "RES"
type textarea "x"
type input "RESI"
type textarea "x"
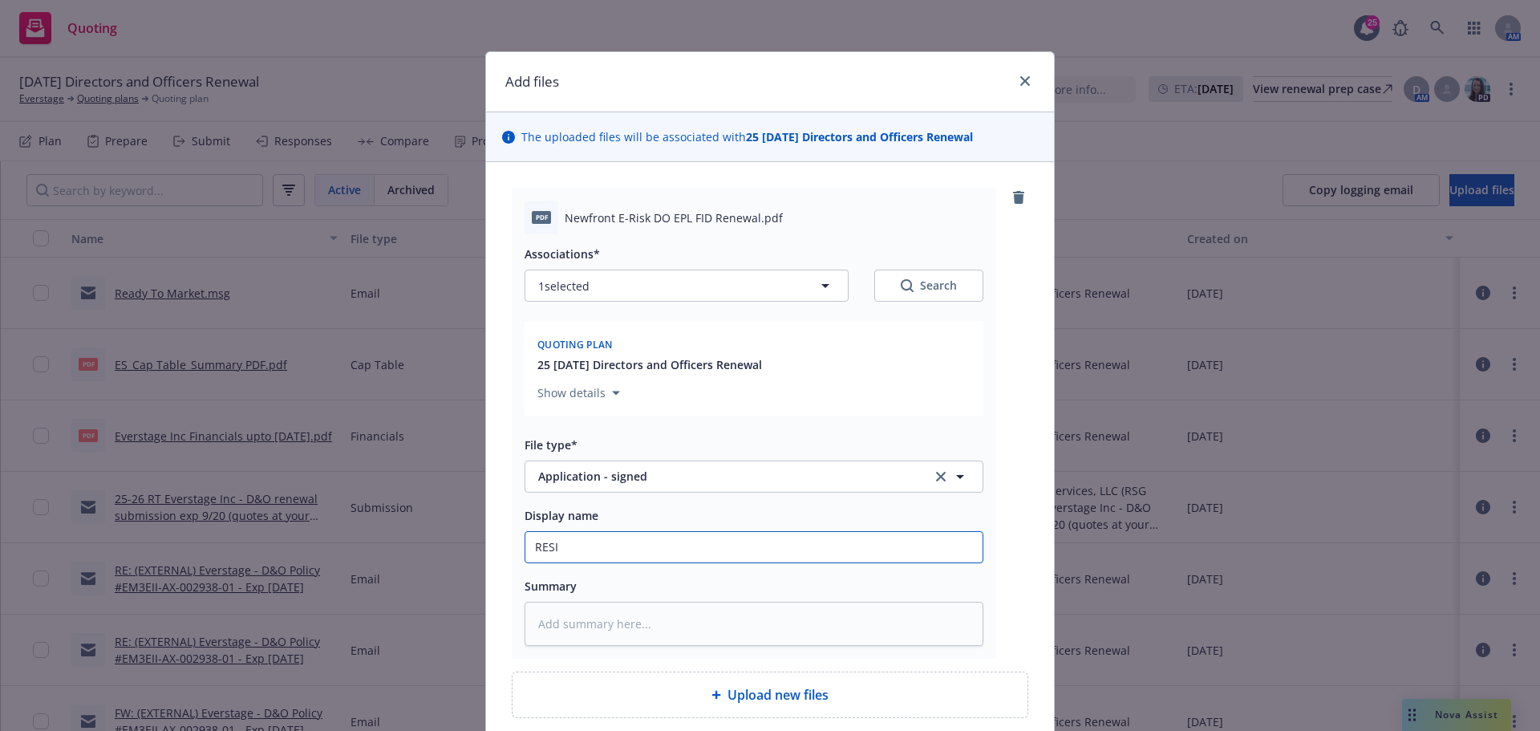
type input "RESIG"
type textarea "x"
type input "RESIGN"
type textarea "x"
type input "RESIGNE"
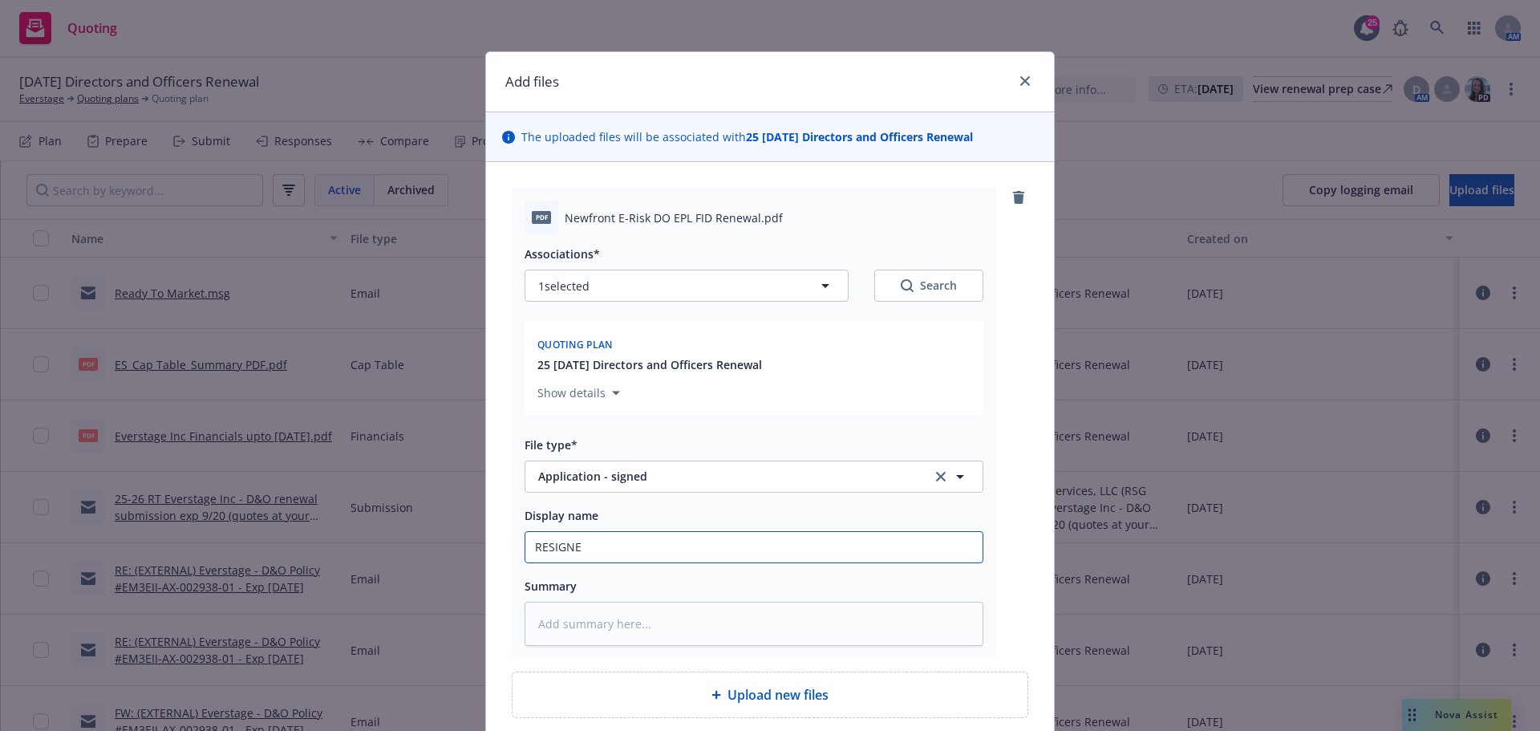
type textarea "x"
type input "RESIGNED"
type textarea "x"
type input "RESIGNED"
type textarea "x"
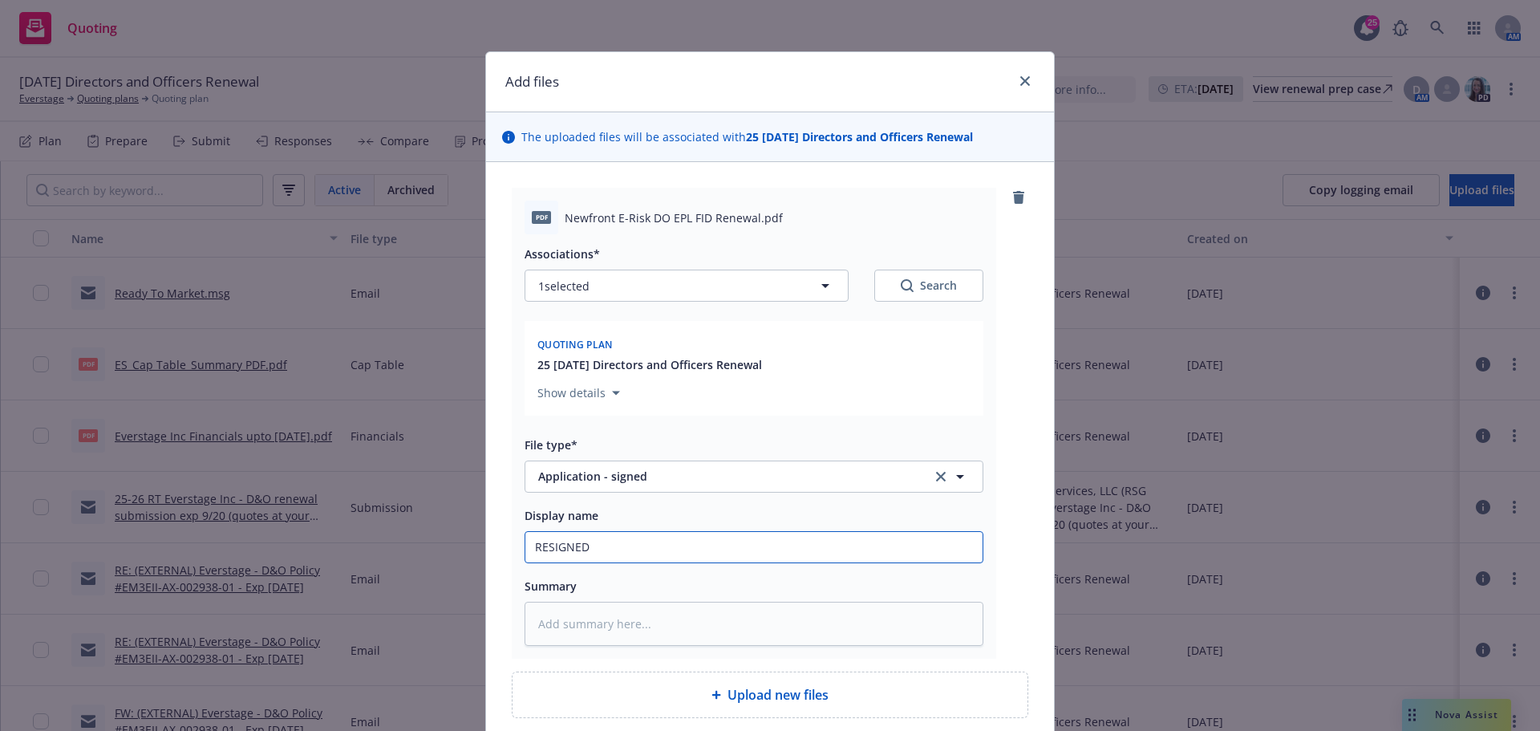
type input "RESIGNED A"
type textarea "x"
type input "RESIGNED AN"
type textarea "x"
type input "RESIGNED AND"
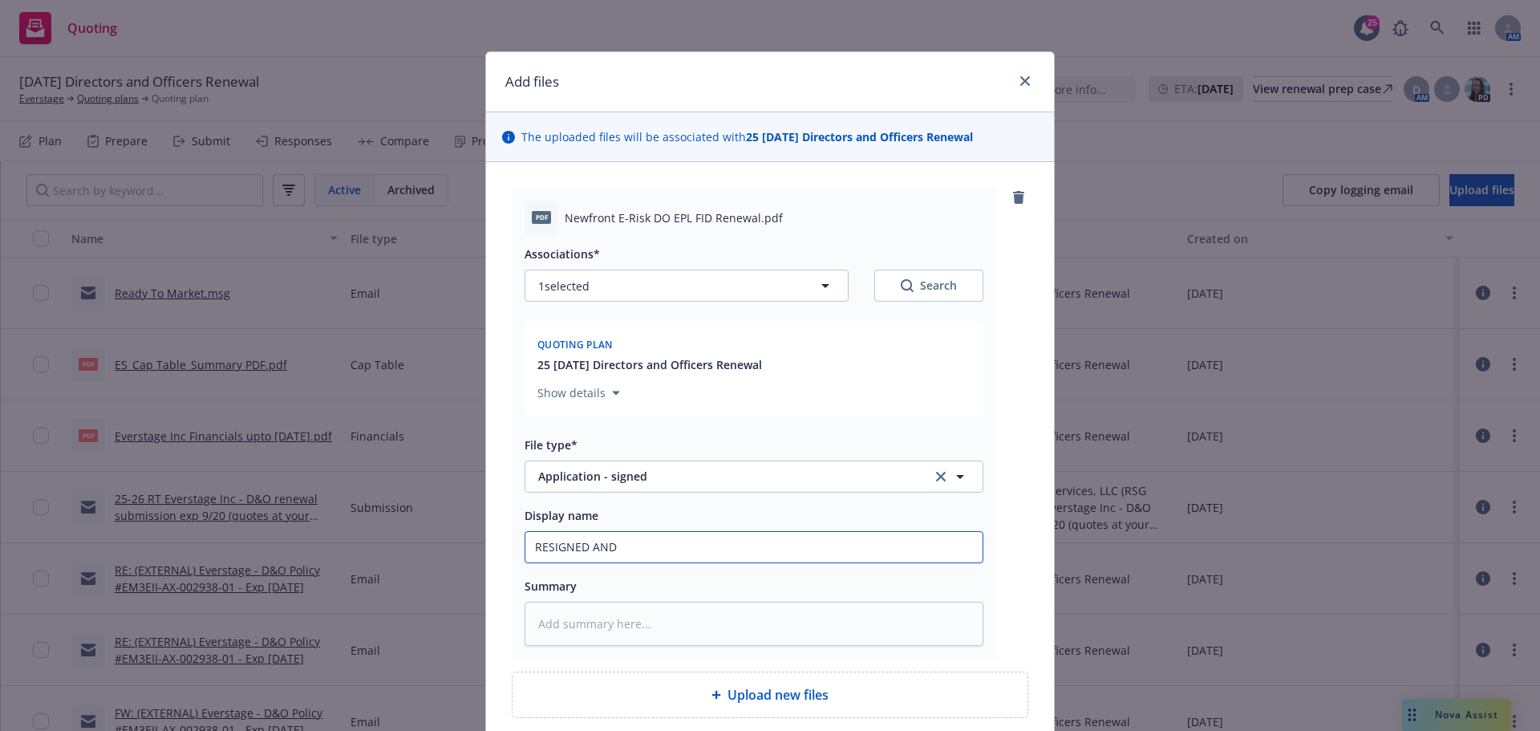
type textarea "x"
type input "RESIGNED AND"
type textarea "x"
type input "RESIGNED AND D"
type textarea "x"
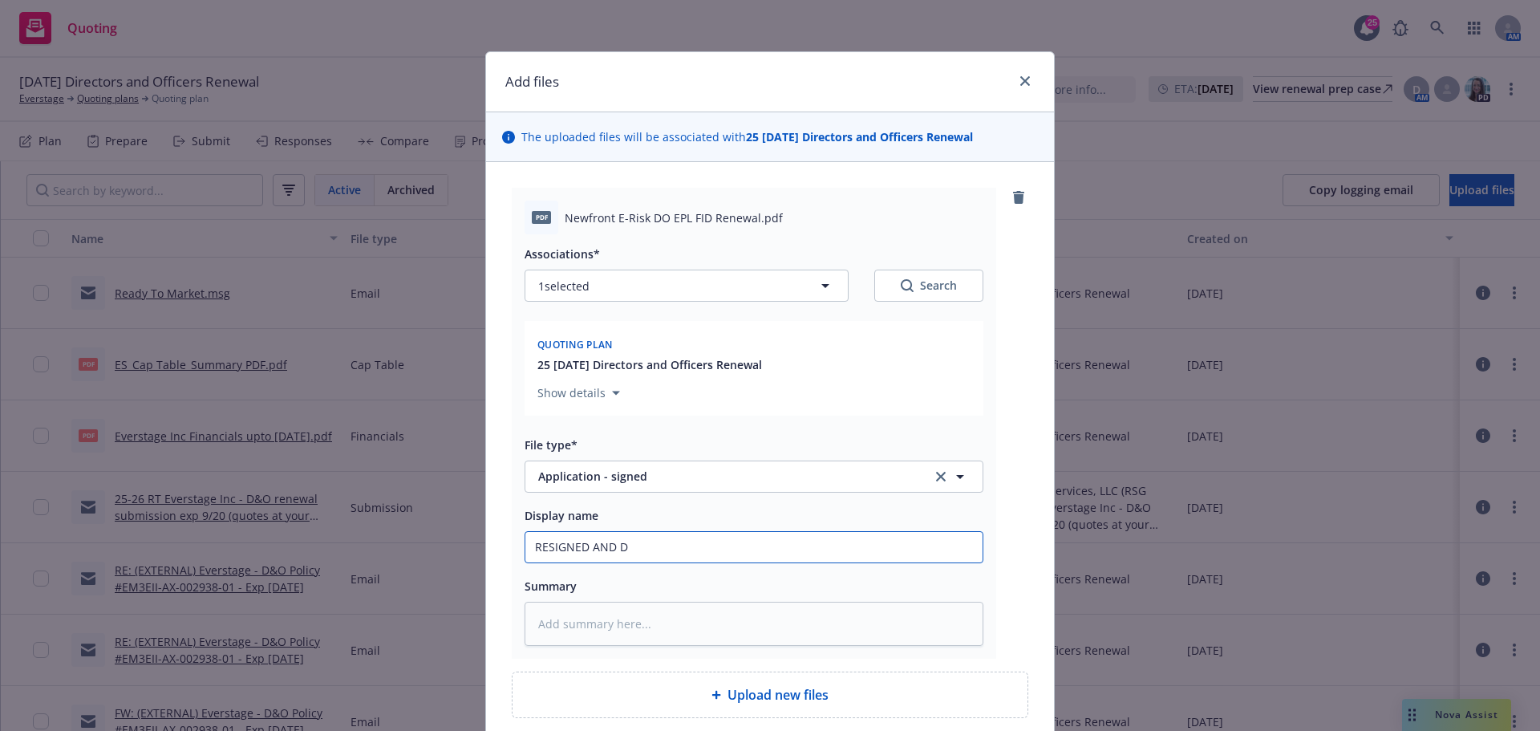
type input "RESIGNED AND DA"
type textarea "x"
type input "RESIGNED AND DAT"
type textarea "x"
type input "RESIGNED AND DATE"
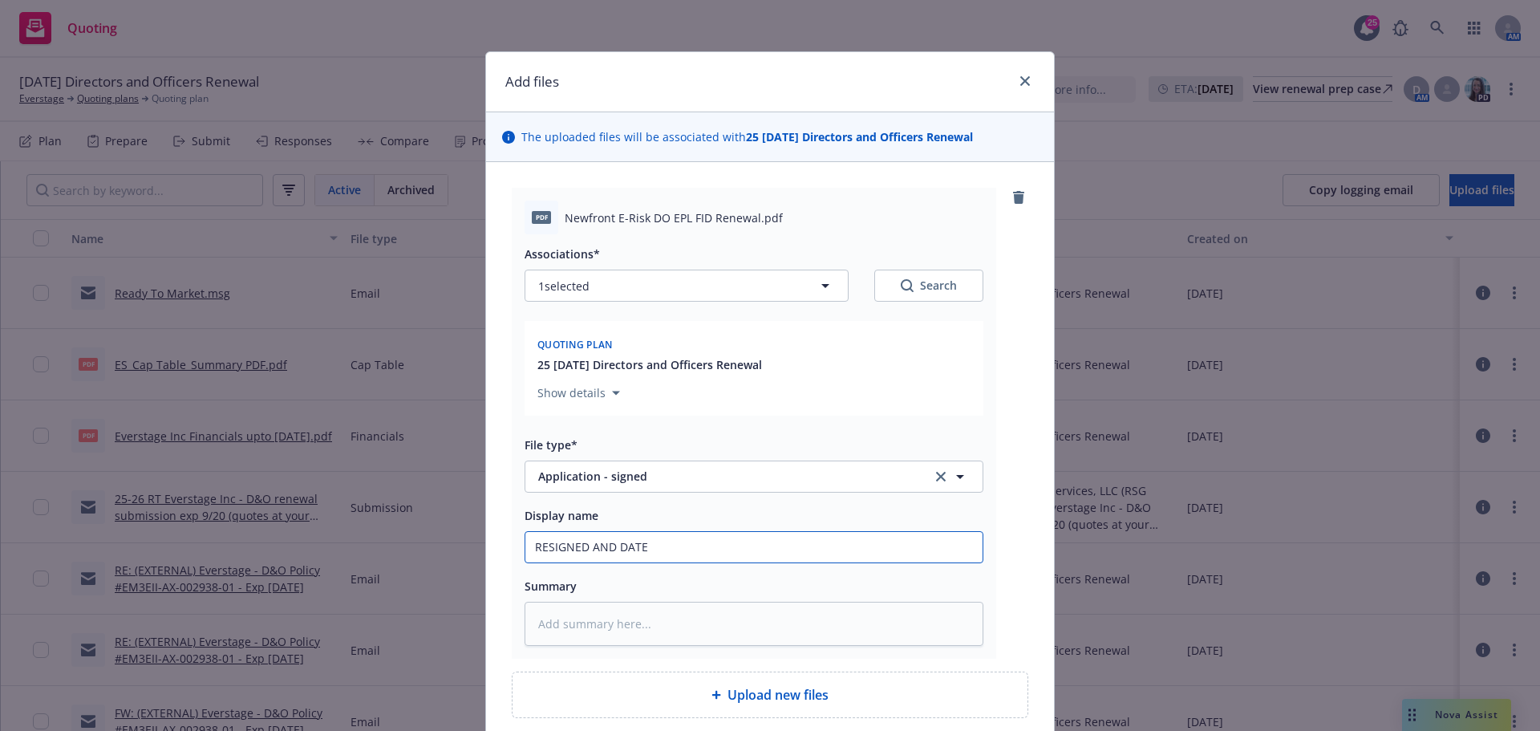
type textarea "x"
type input "RESIGNED AND DATED"
type textarea "x"
type input "RESIGNED AND DATED"
drag, startPoint x: 559, startPoint y: 216, endPoint x: 752, endPoint y: 208, distance: 193.5
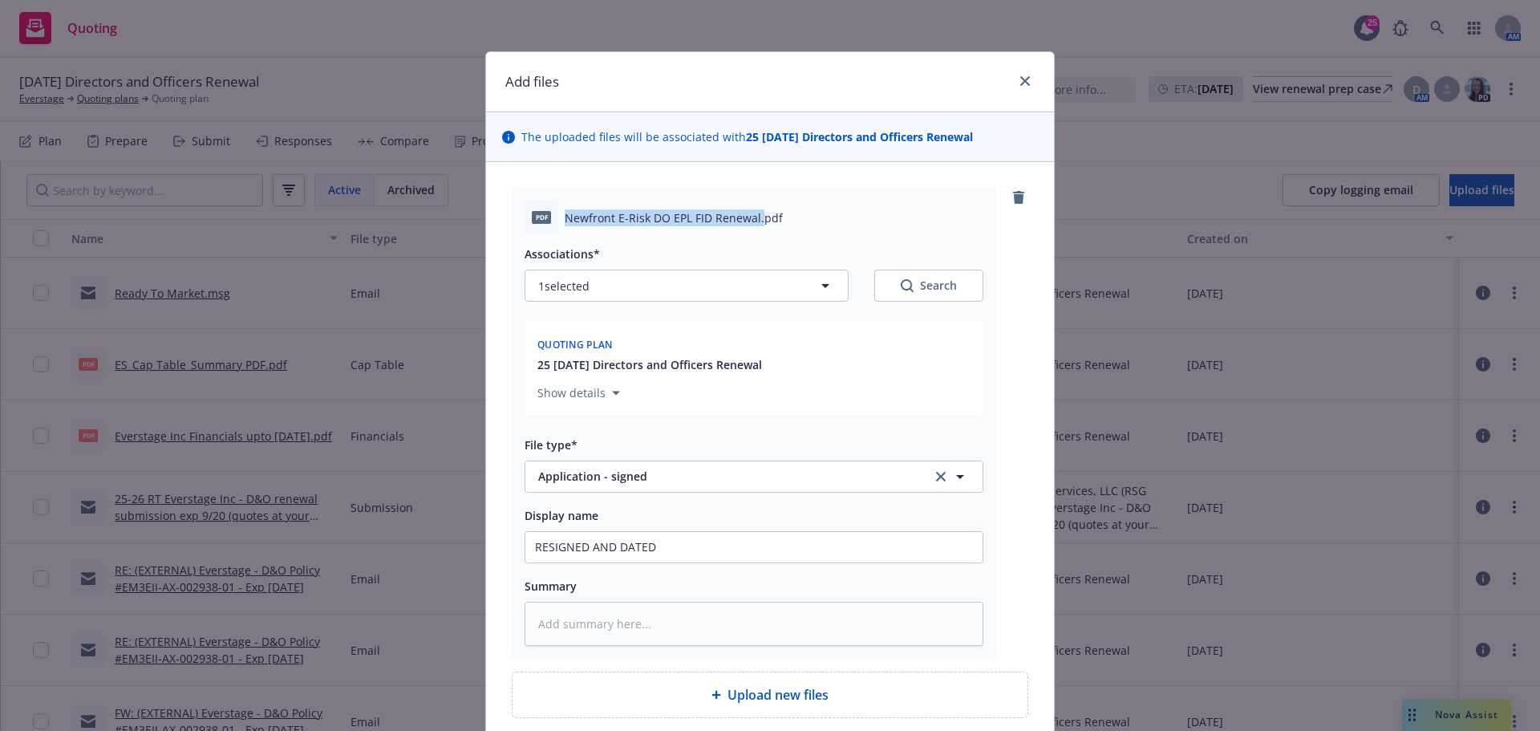
click at [752, 208] on div "pdf Newfront E-Risk DO EPL FID Renewal.pdf" at bounding box center [754, 218] width 459 height 34
copy span "Newfront E-Risk DO EPL FID Renewal."
click at [664, 547] on input "RESIGNED AND DATED" at bounding box center [753, 547] width 457 height 30
paste input "Newfront E-Risk DO EPL FID Renewal."
type textarea "x"
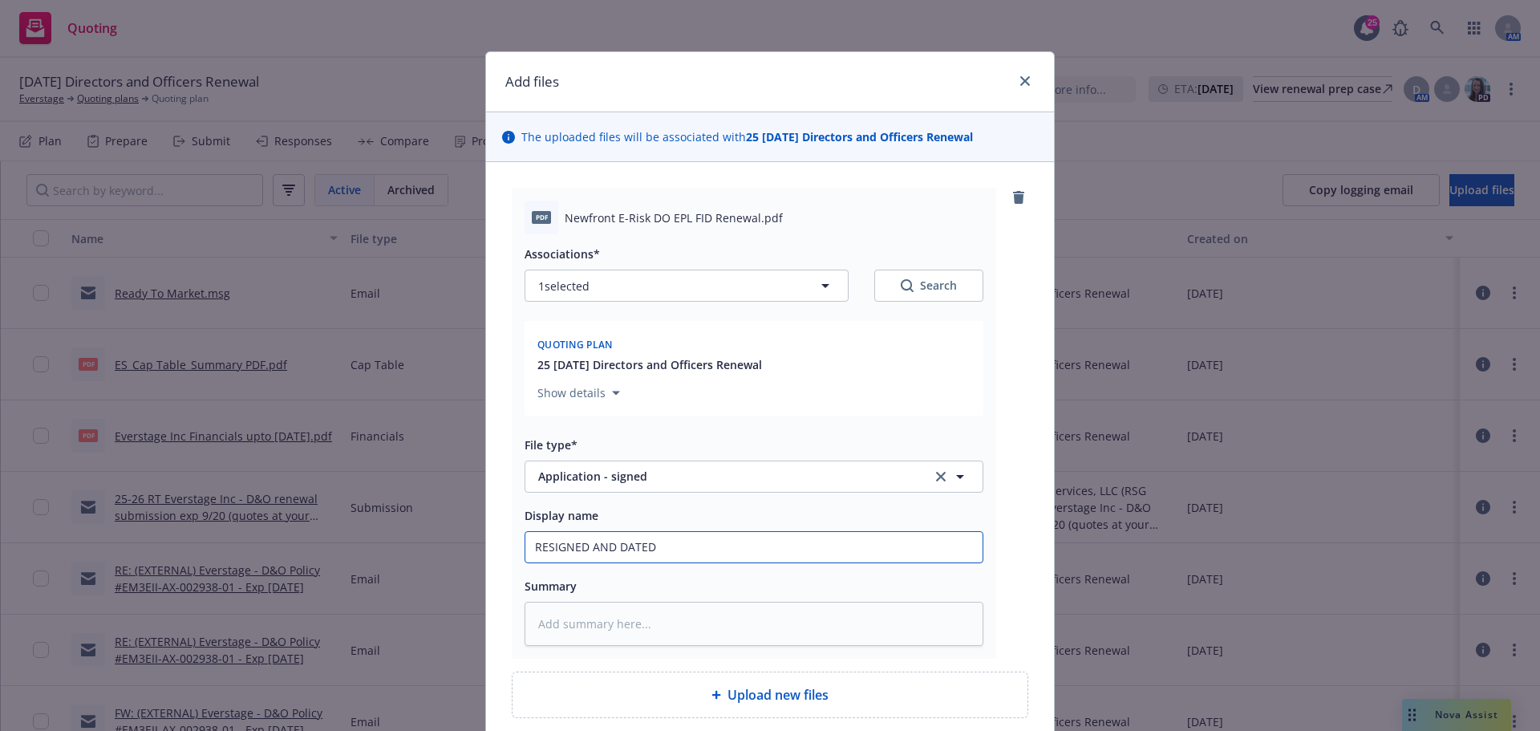
type input "RESIGNED AND DATED Newfront E-Risk DO EPL FID Renewal."
type textarea "x"
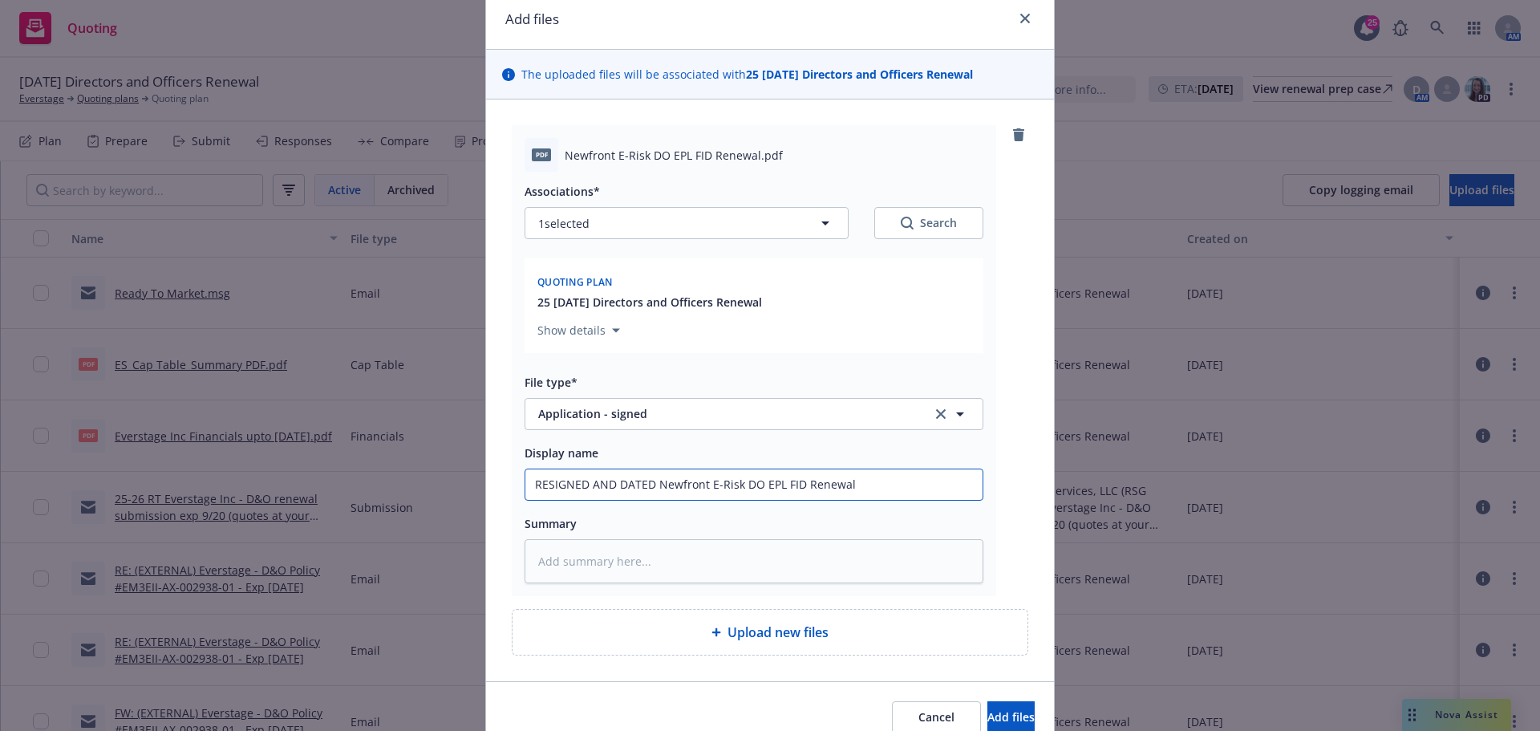
scroll to position [136, 0]
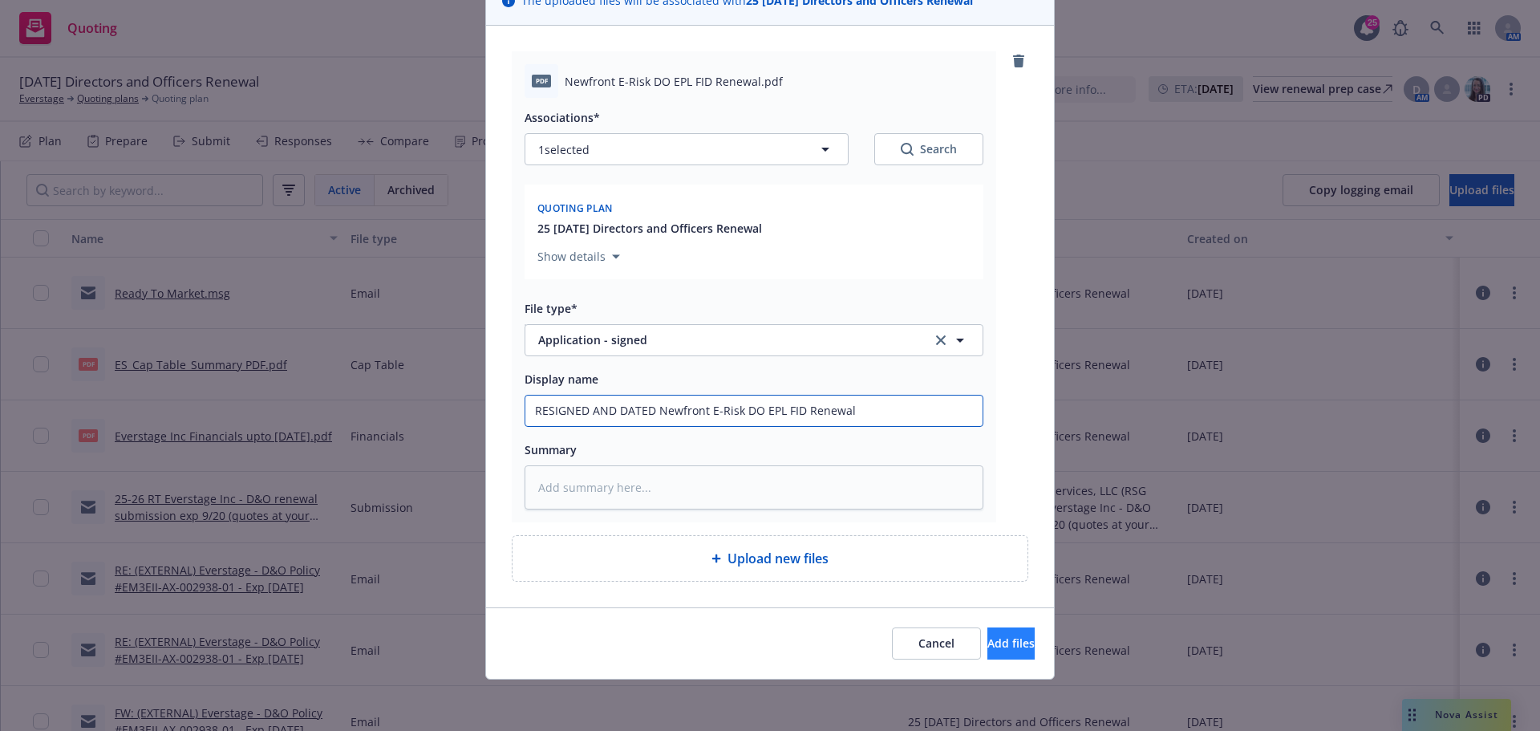
type input "RESIGNED AND DATED Newfront E-Risk DO EPL FID Renewal"
click at [987, 647] on span "Add files" at bounding box center [1010, 642] width 47 height 15
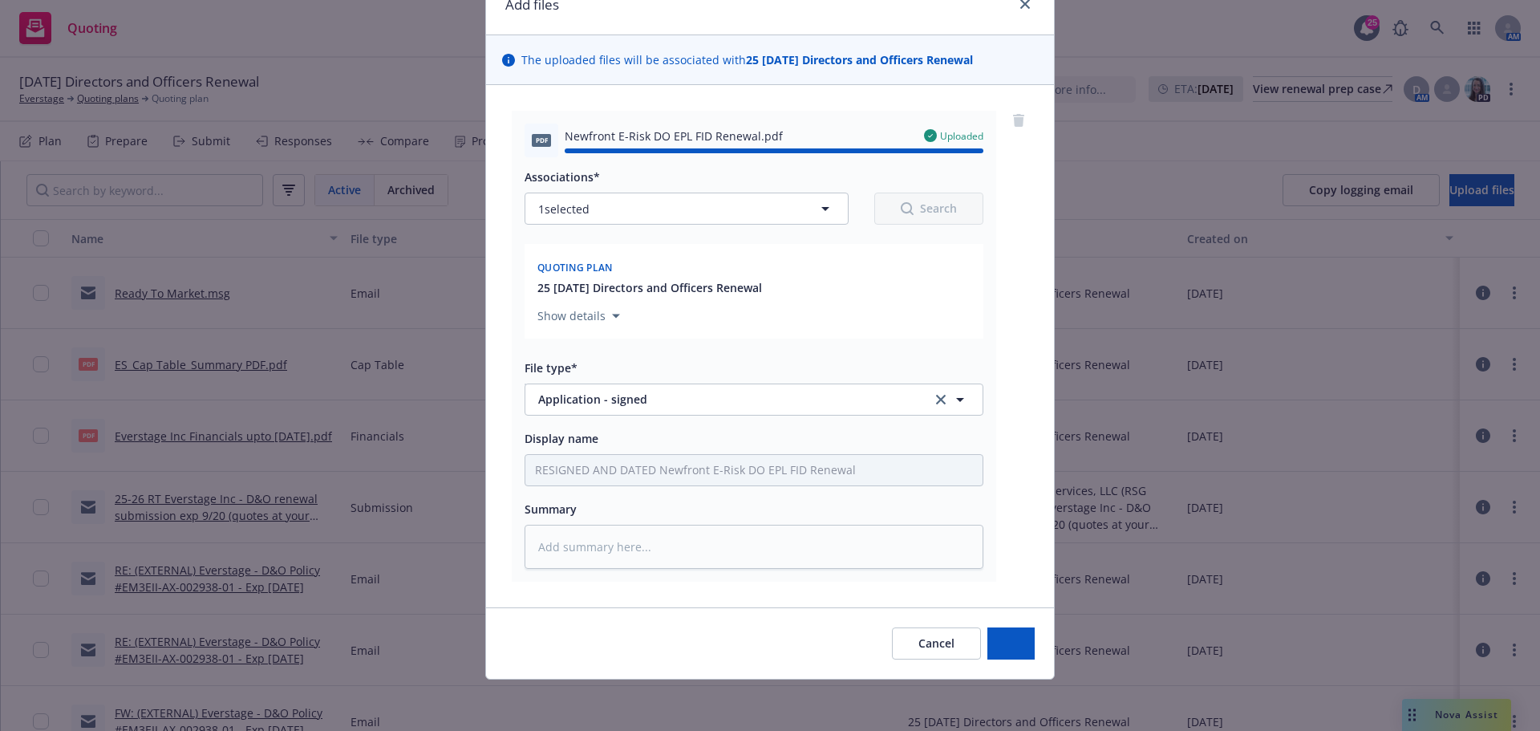
type textarea "x"
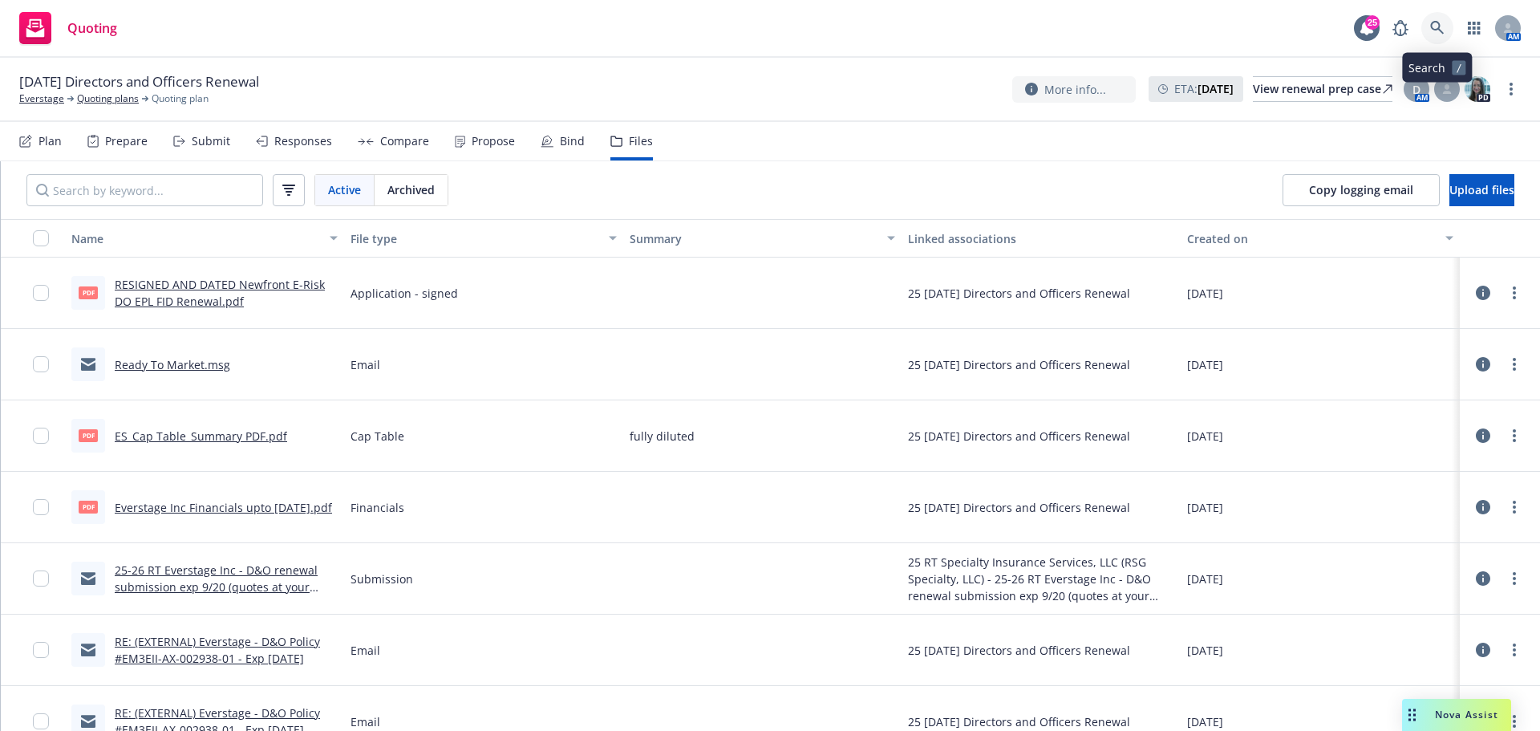
click at [1433, 26] on icon at bounding box center [1437, 28] width 14 height 14
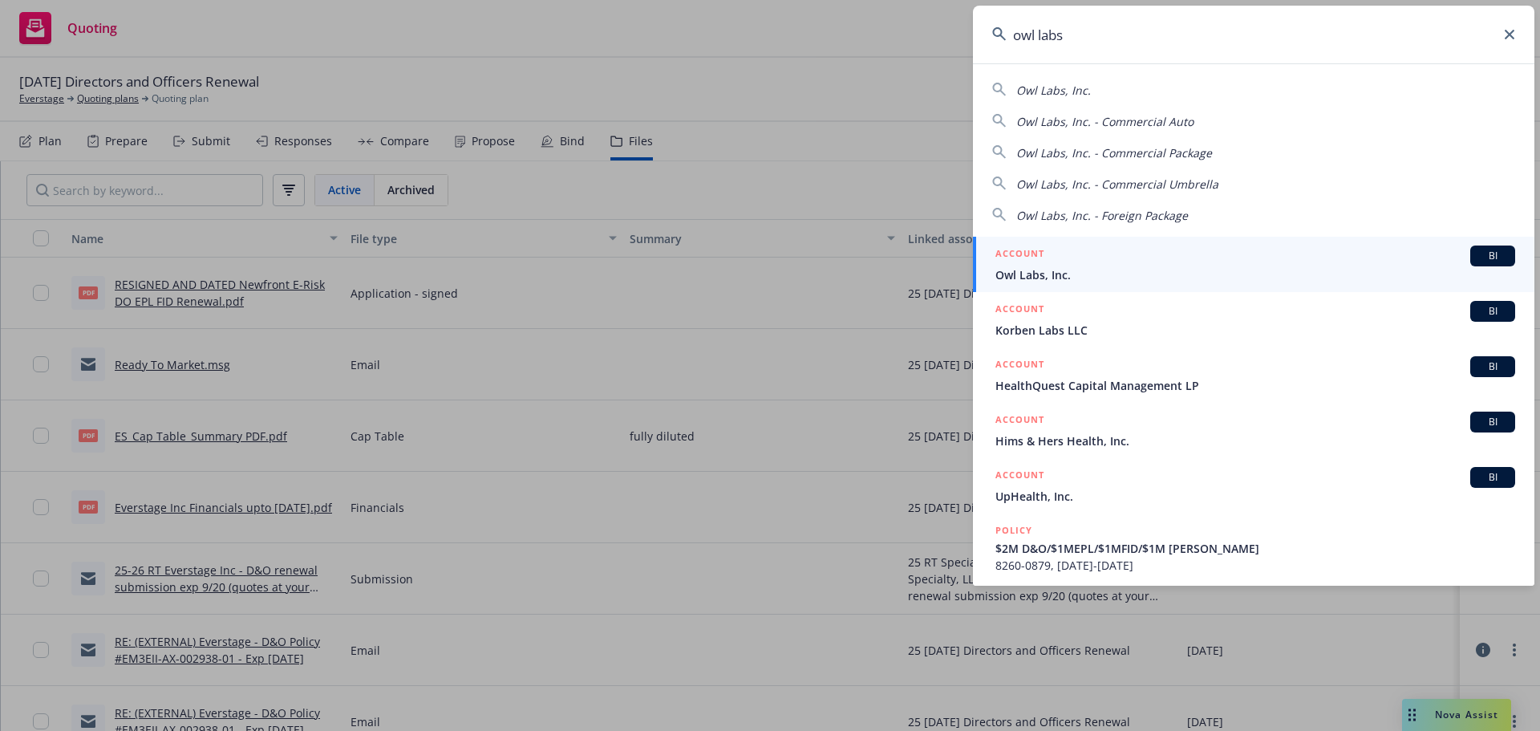
type input "owl labs"
click at [1048, 274] on span "Owl Labs, Inc." at bounding box center [1255, 274] width 520 height 17
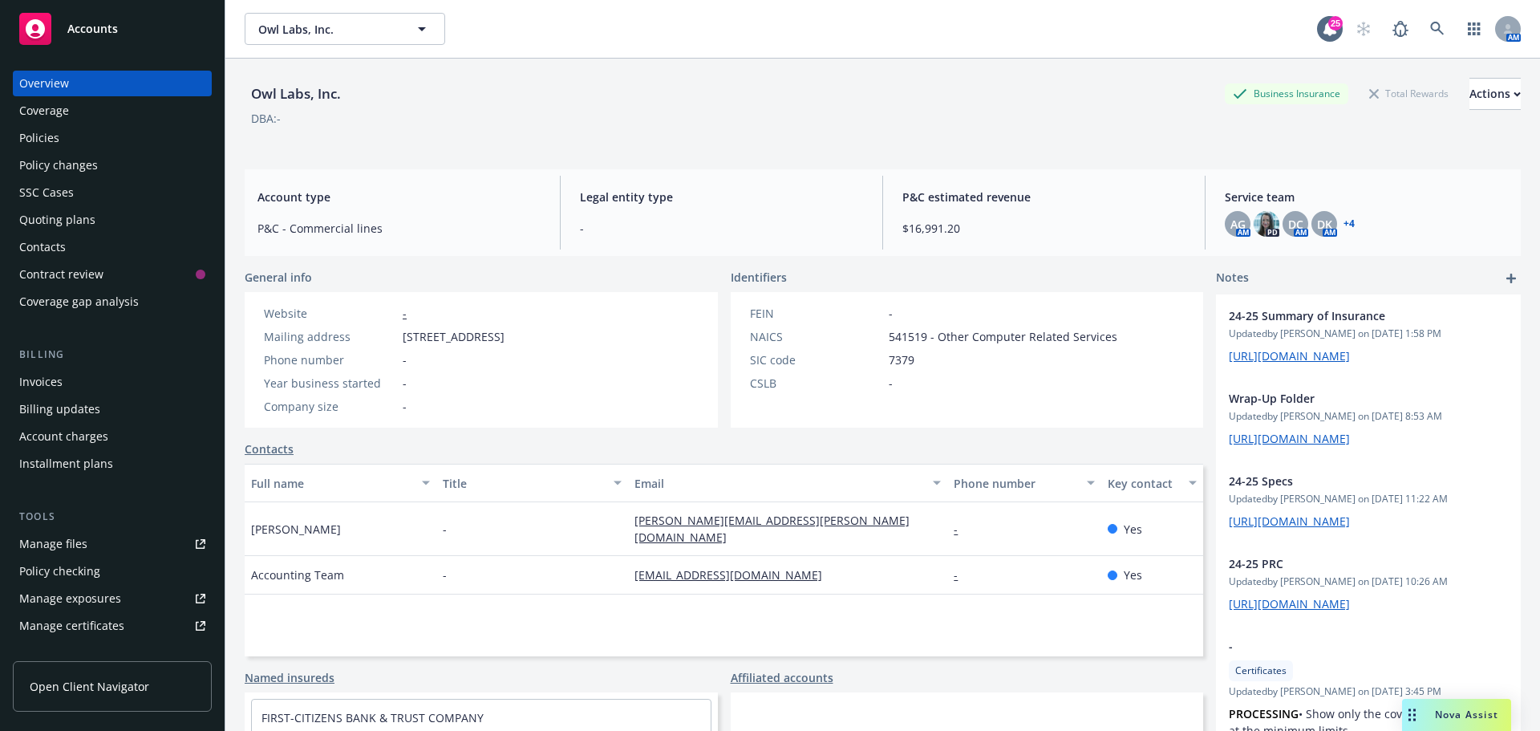
click at [48, 140] on div "Policies" at bounding box center [39, 138] width 40 height 26
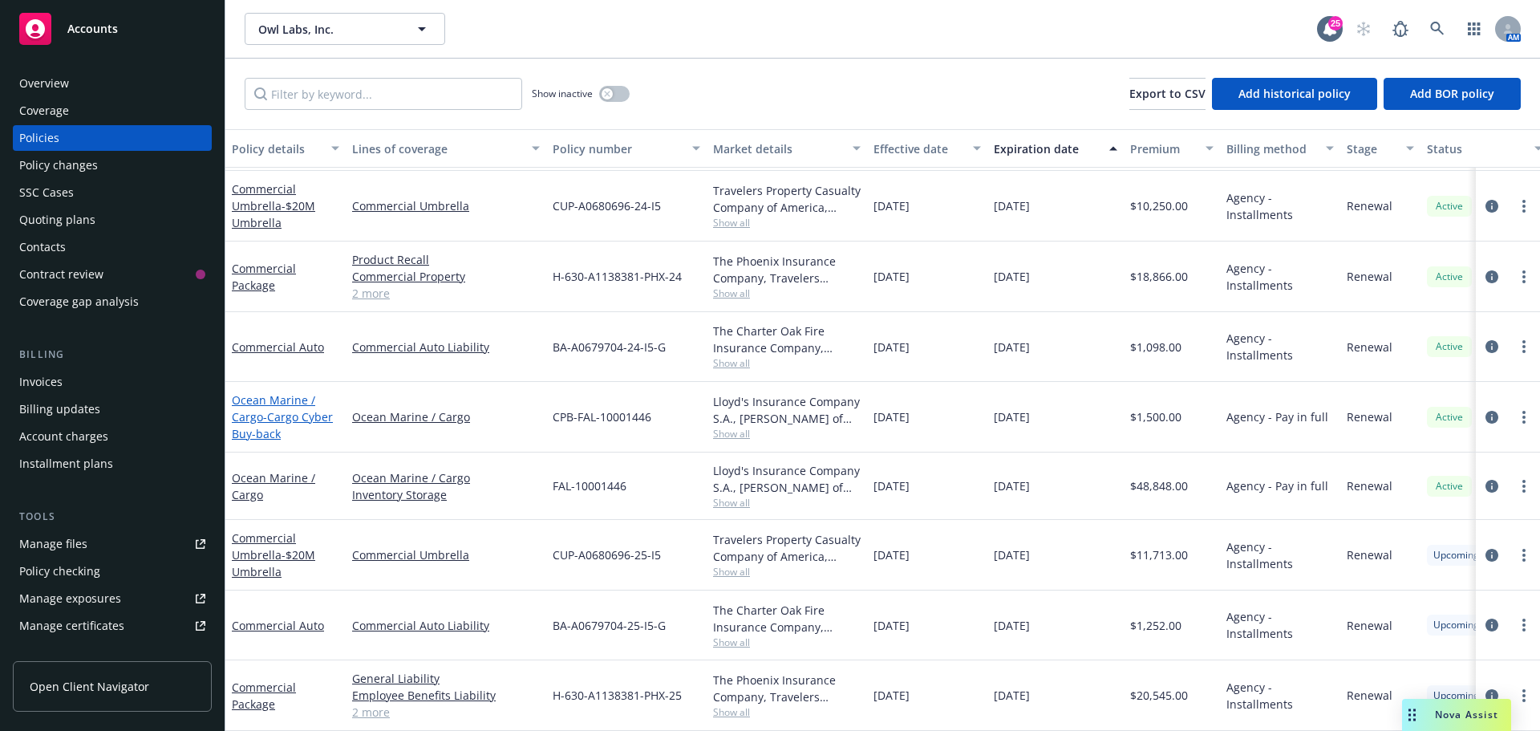
scroll to position [144, 0]
click at [59, 113] on div "Coverage" at bounding box center [44, 111] width 50 height 26
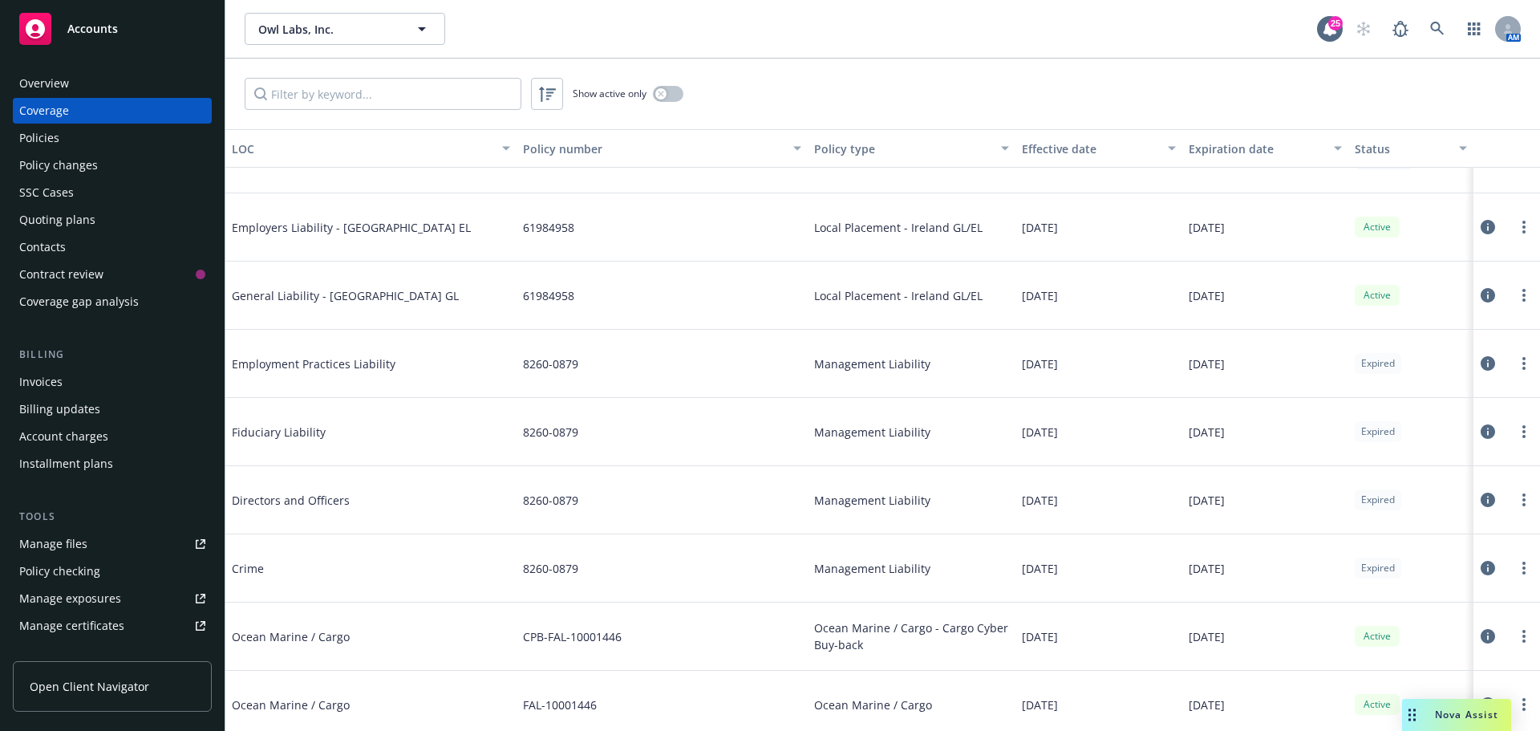
scroll to position [401, 0]
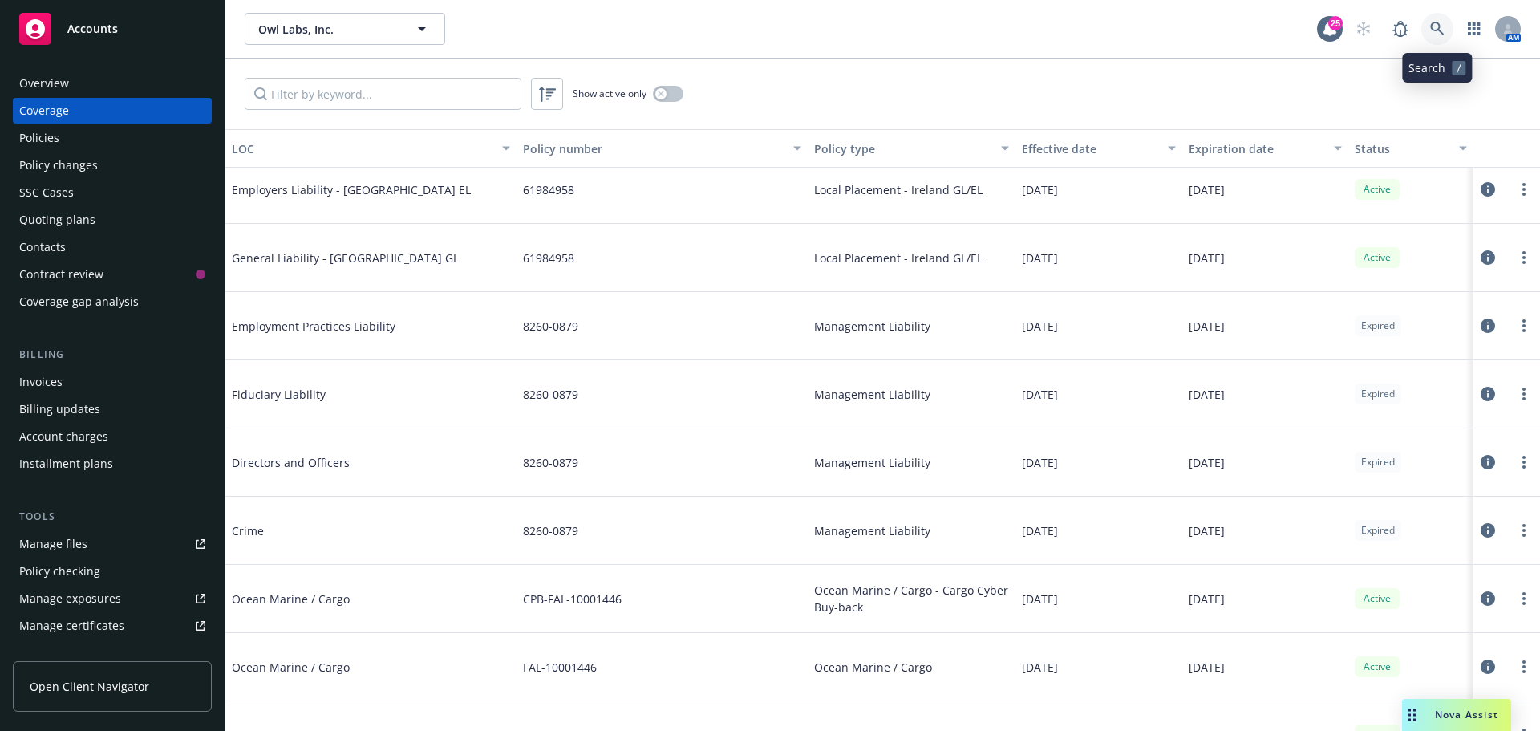
click at [1437, 33] on icon at bounding box center [1437, 29] width 14 height 14
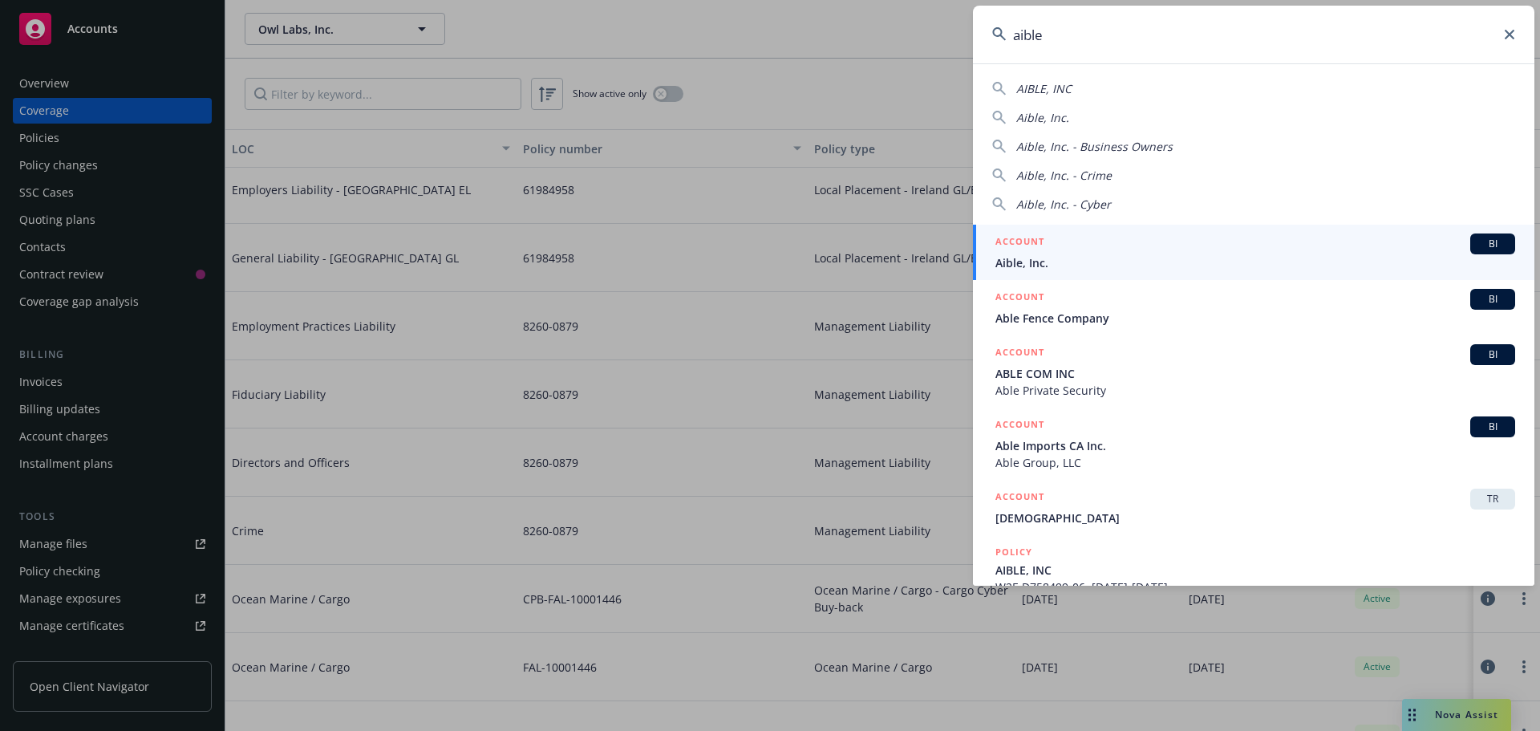
type input "aible"
click at [1024, 261] on span "Aible, Inc." at bounding box center [1255, 262] width 520 height 17
